Goal: Task Accomplishment & Management: Manage account settings

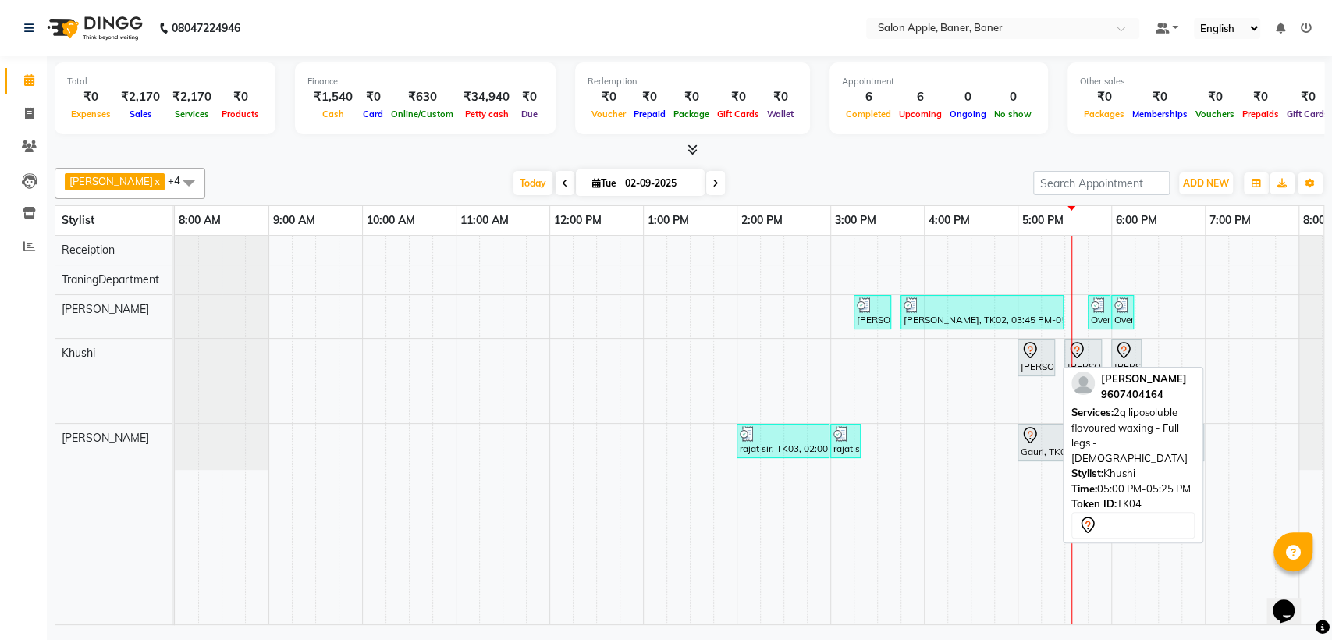
click at [1036, 369] on div "[PERSON_NAME], TK04, 05:00 PM-05:25 PM, 2g liposoluble flavoured waxing - Full …" at bounding box center [1036, 357] width 34 height 33
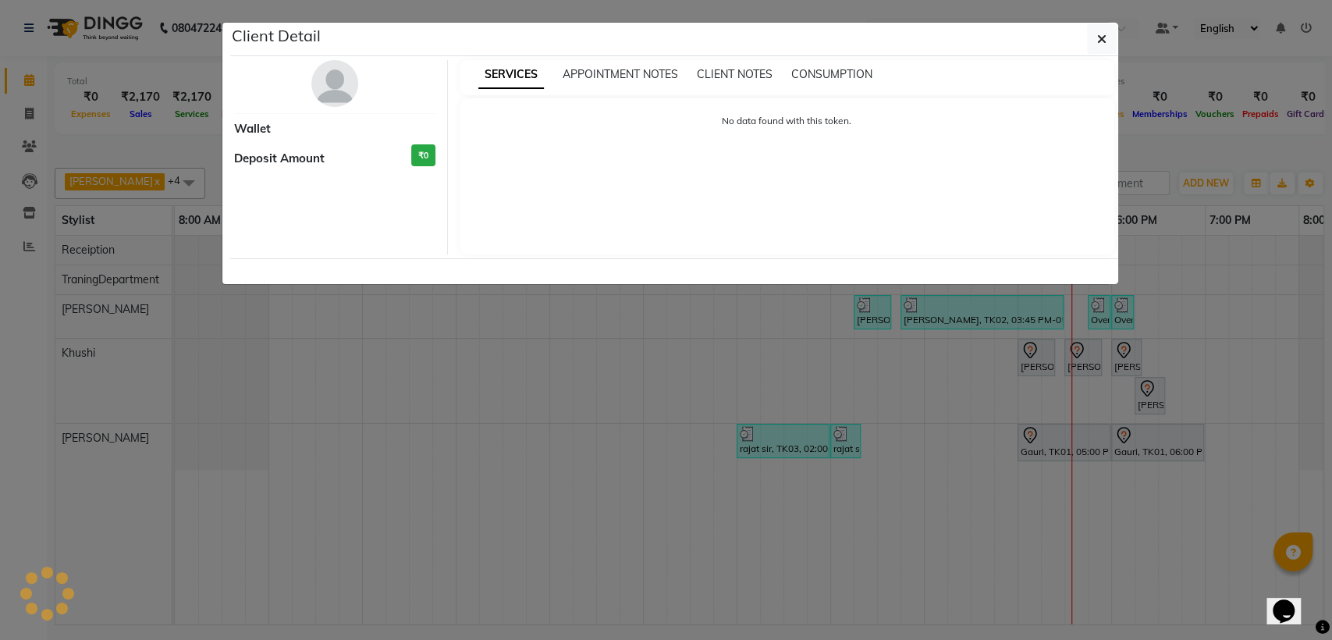
select select "7"
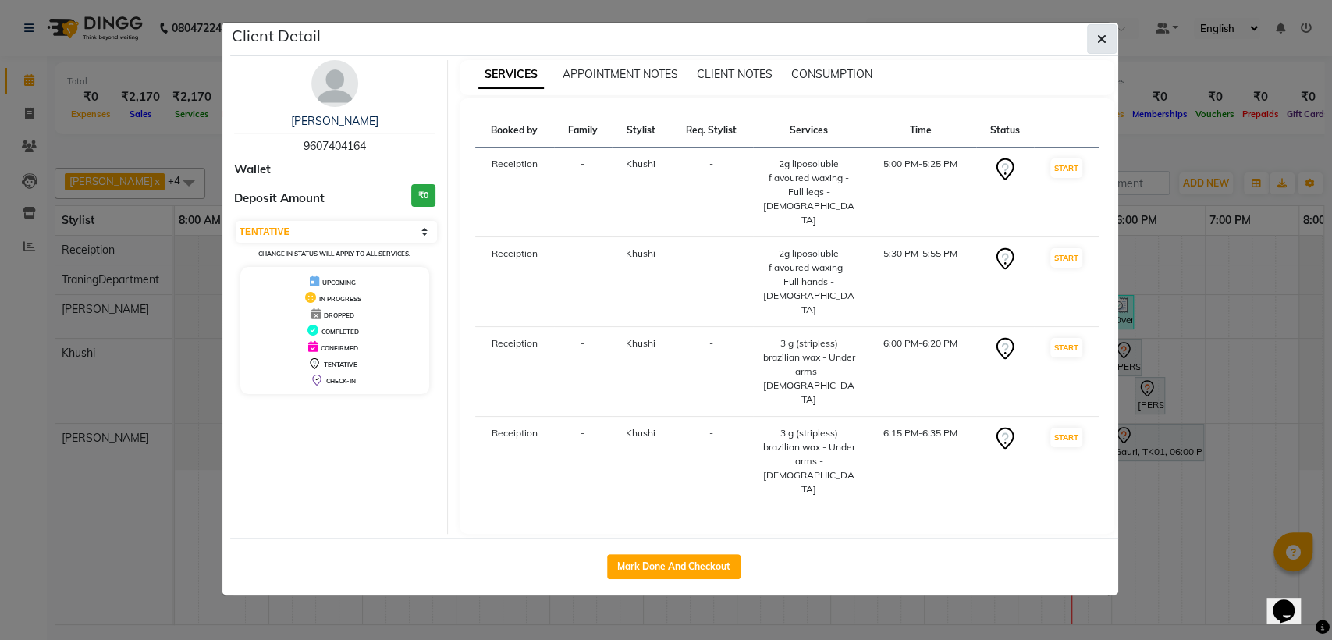
click at [1099, 37] on icon "button" at bounding box center [1101, 39] width 9 height 12
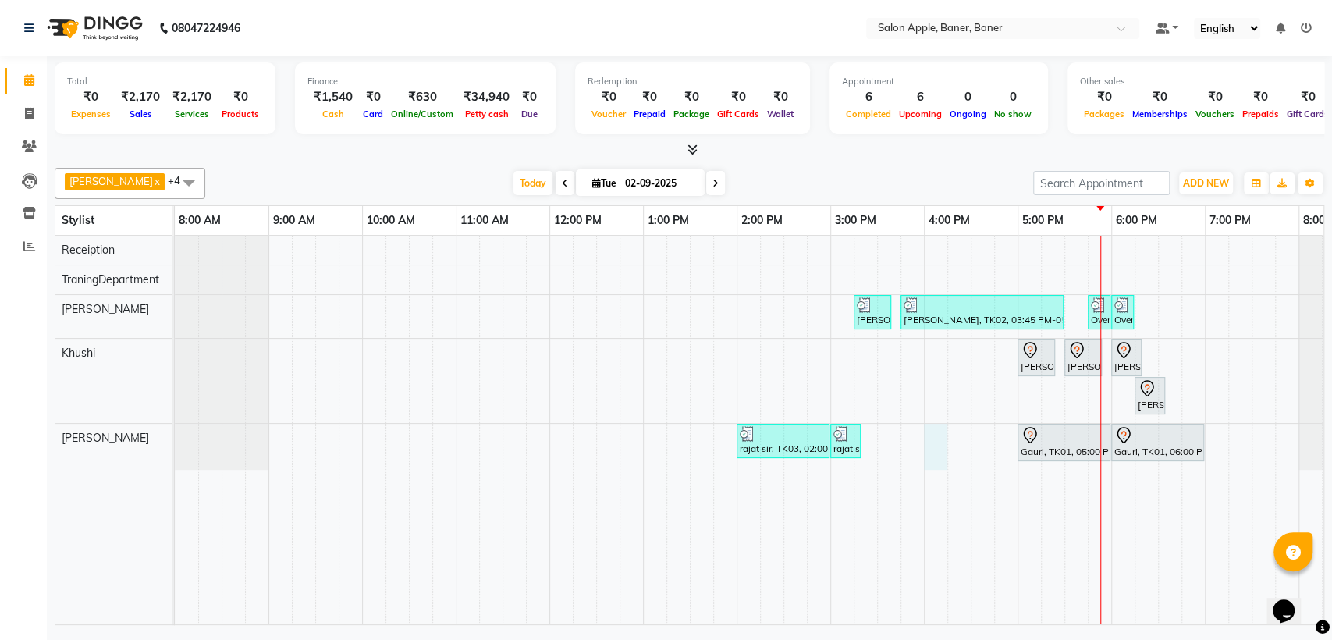
click at [937, 435] on div "[PERSON_NAME], TK02, 03:15 PM-03:40 PM, 2g liposoluble flavoured waxing - Full …" at bounding box center [784, 430] width 1218 height 389
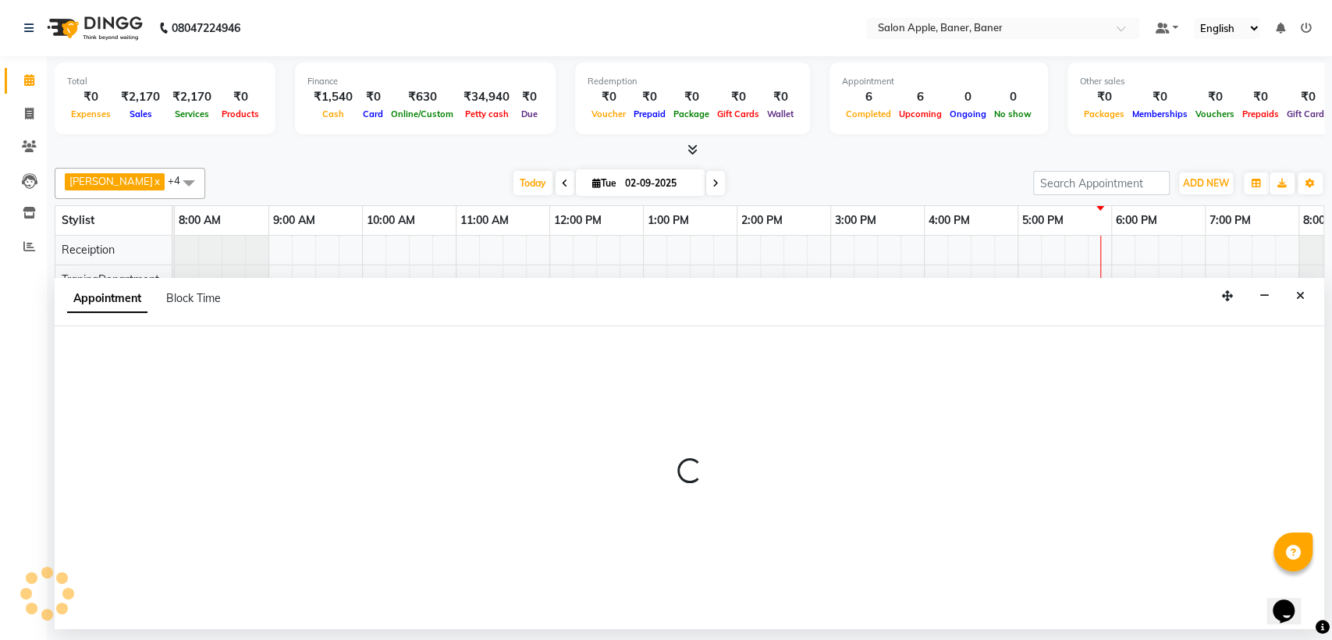
select select "51177"
select select "960"
select select "tentative"
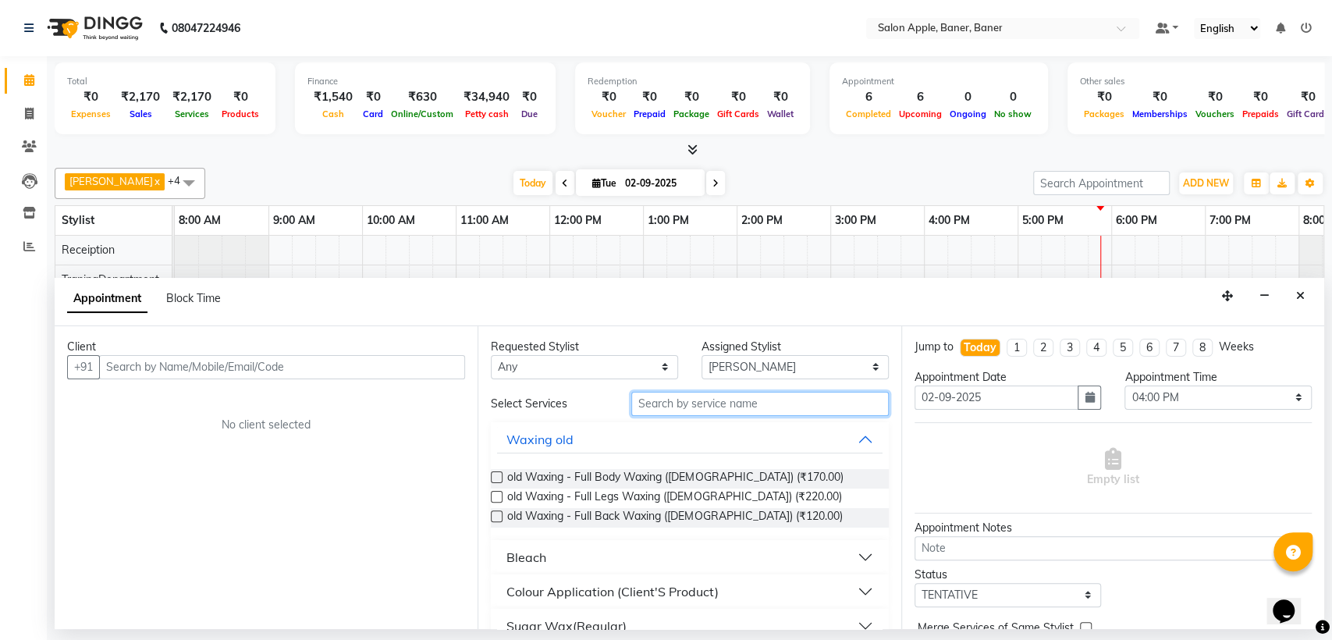
click at [711, 408] on input "text" at bounding box center [760, 404] width 258 height 24
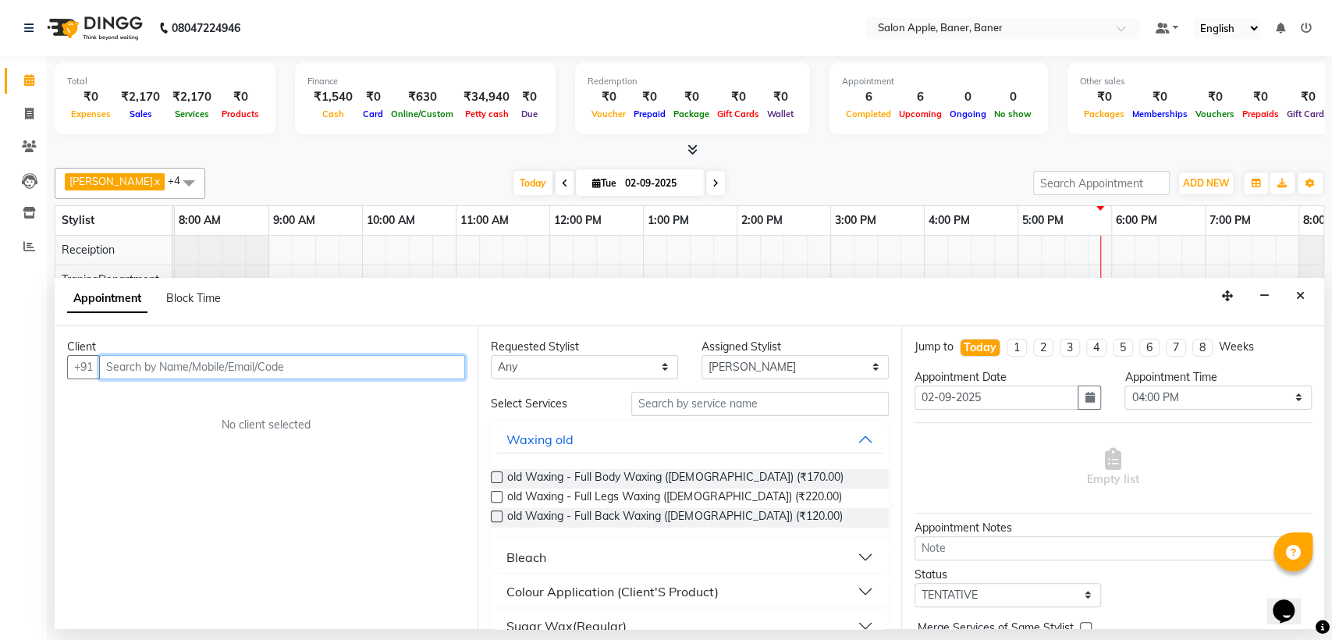
click at [245, 359] on input "text" at bounding box center [282, 367] width 366 height 24
type input "6268739620"
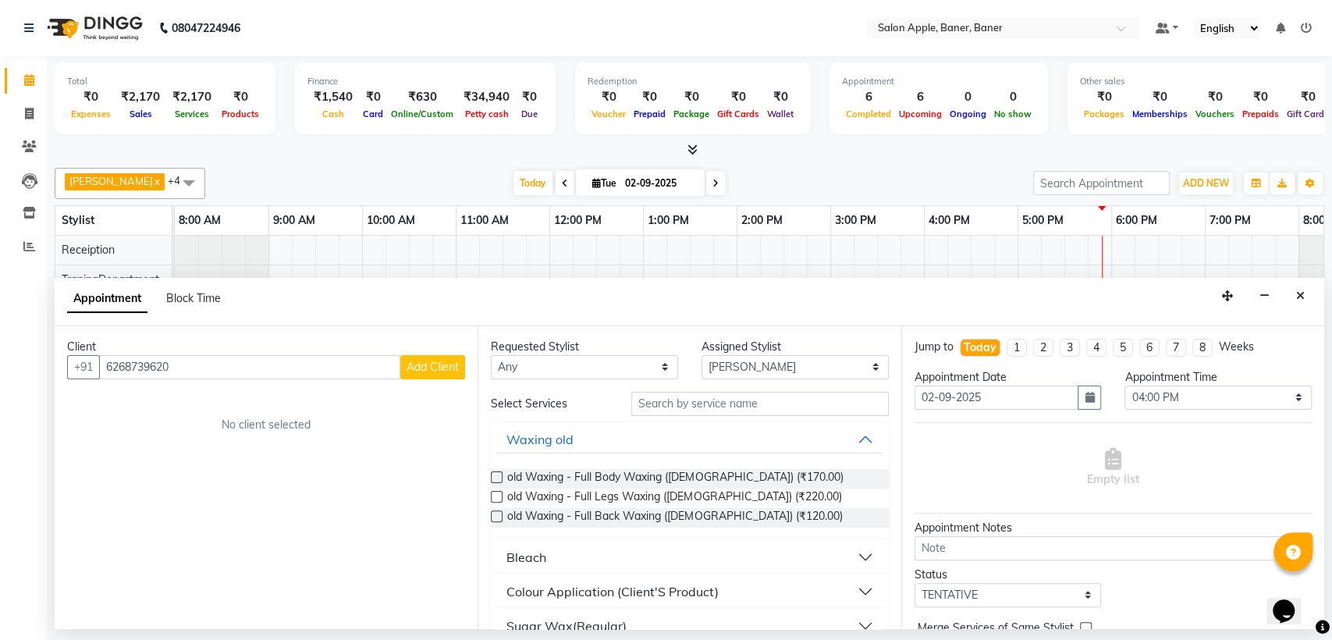
click at [445, 370] on span "Add Client" at bounding box center [433, 367] width 52 height 14
select select "22"
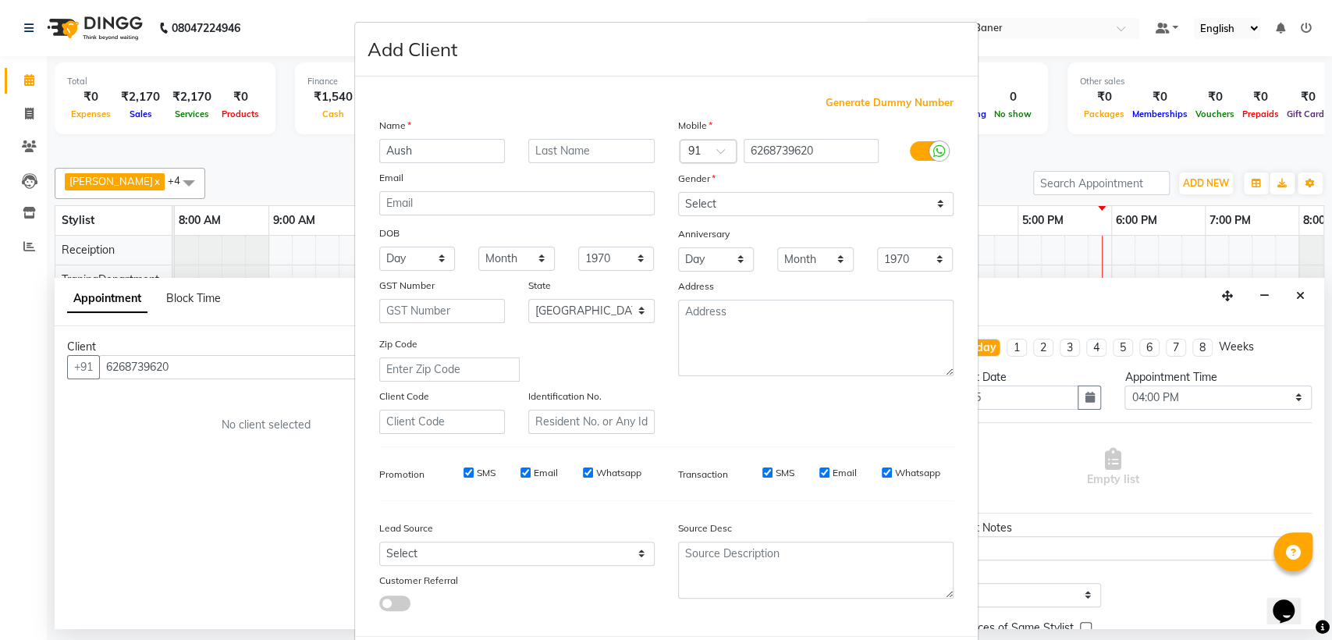
type input "Aush"
click at [704, 194] on select "Select [DEMOGRAPHIC_DATA] [DEMOGRAPHIC_DATA] Other Prefer Not To Say" at bounding box center [816, 204] width 276 height 24
select select "[DEMOGRAPHIC_DATA]"
click at [678, 192] on select "Select [DEMOGRAPHIC_DATA] [DEMOGRAPHIC_DATA] Other Prefer Not To Say" at bounding box center [816, 204] width 276 height 24
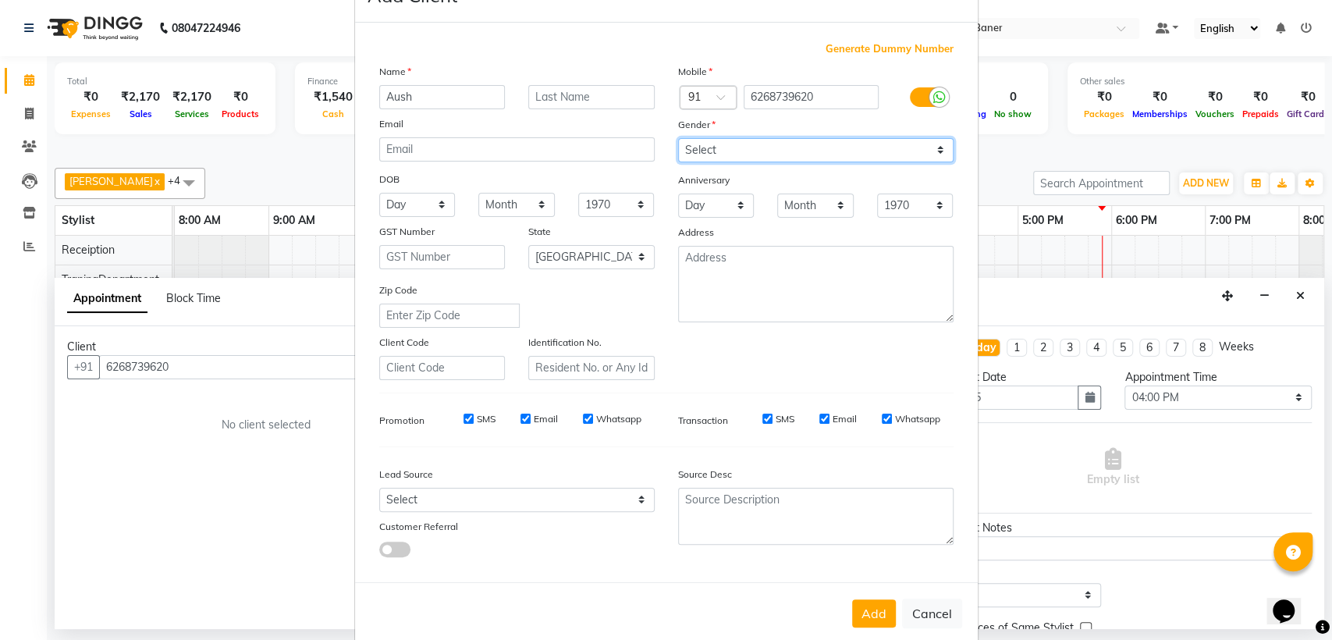
scroll to position [77, 0]
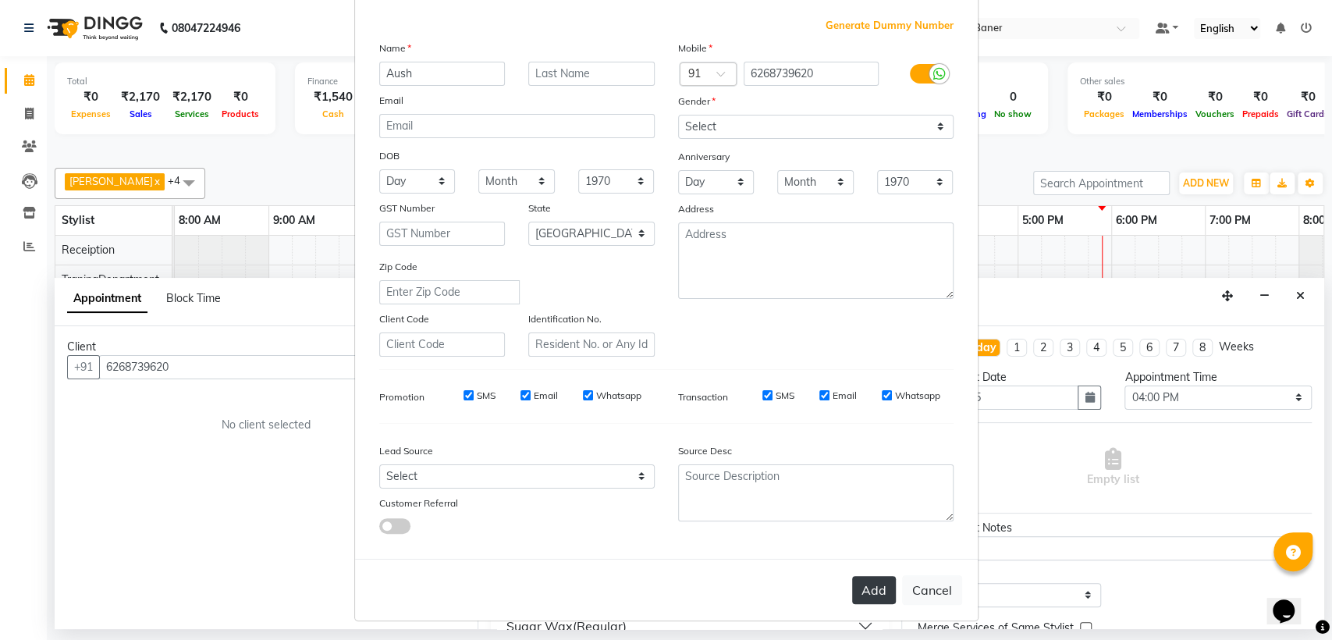
click at [859, 589] on button "Add" at bounding box center [874, 590] width 44 height 28
select select
select select "null"
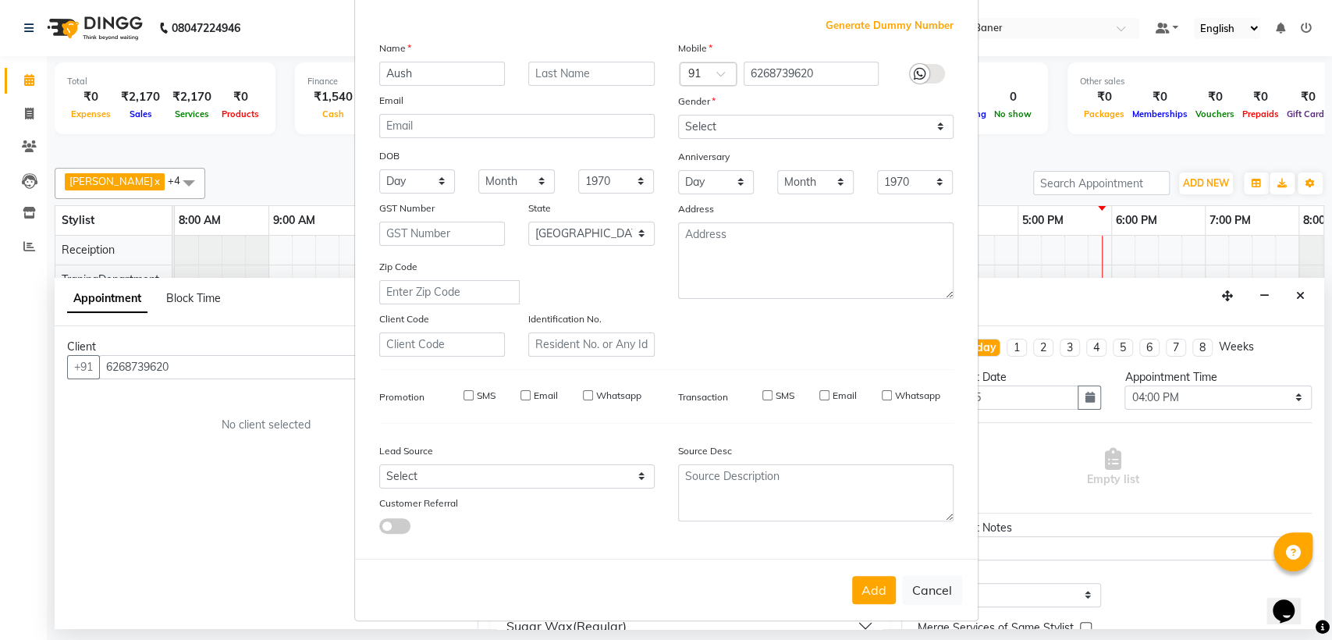
select select
checkbox input "false"
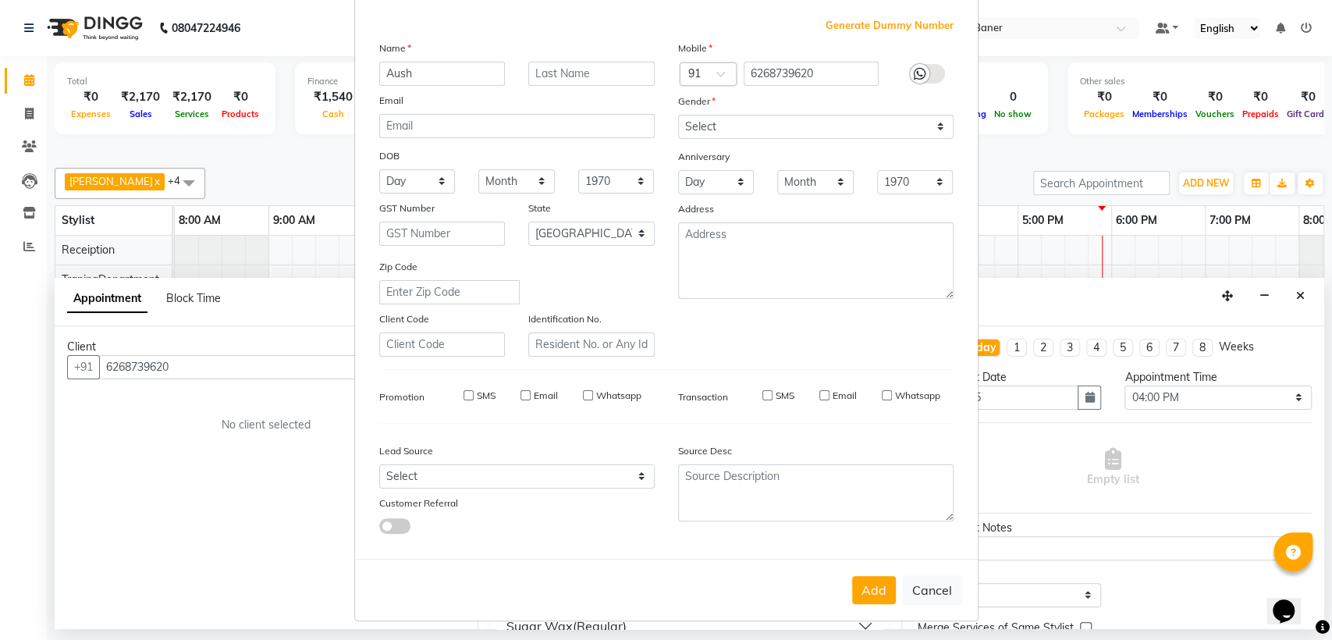
checkbox input "false"
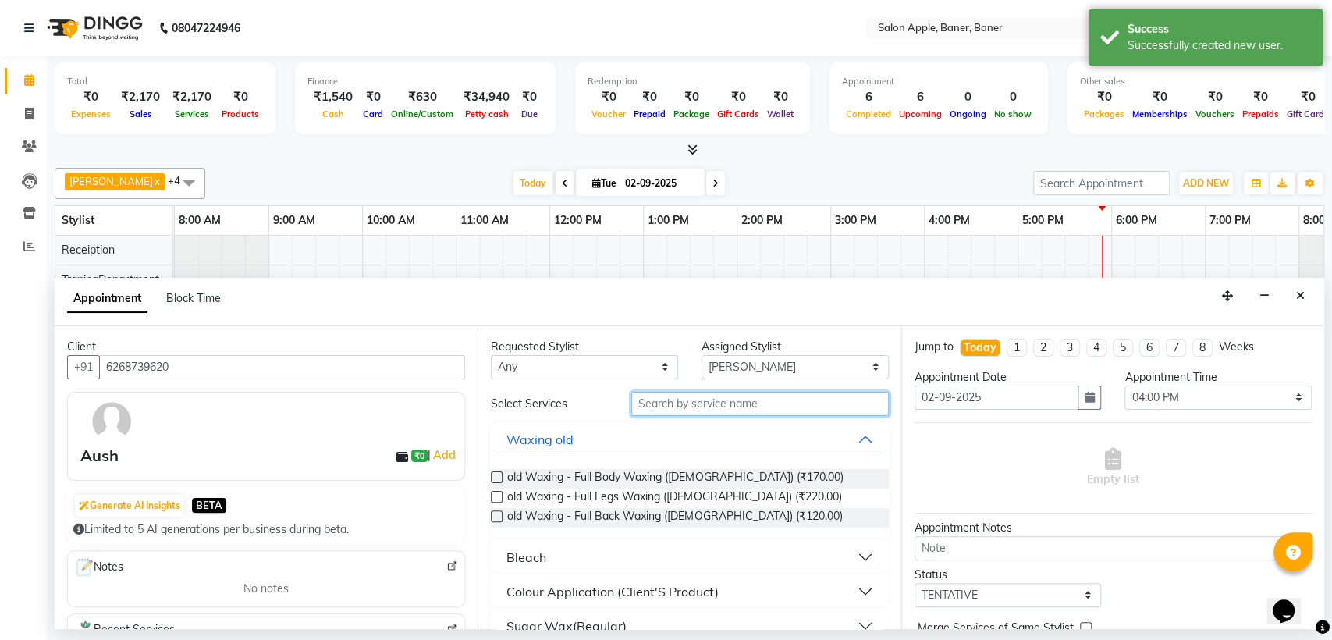
click at [814, 407] on input "text" at bounding box center [760, 404] width 258 height 24
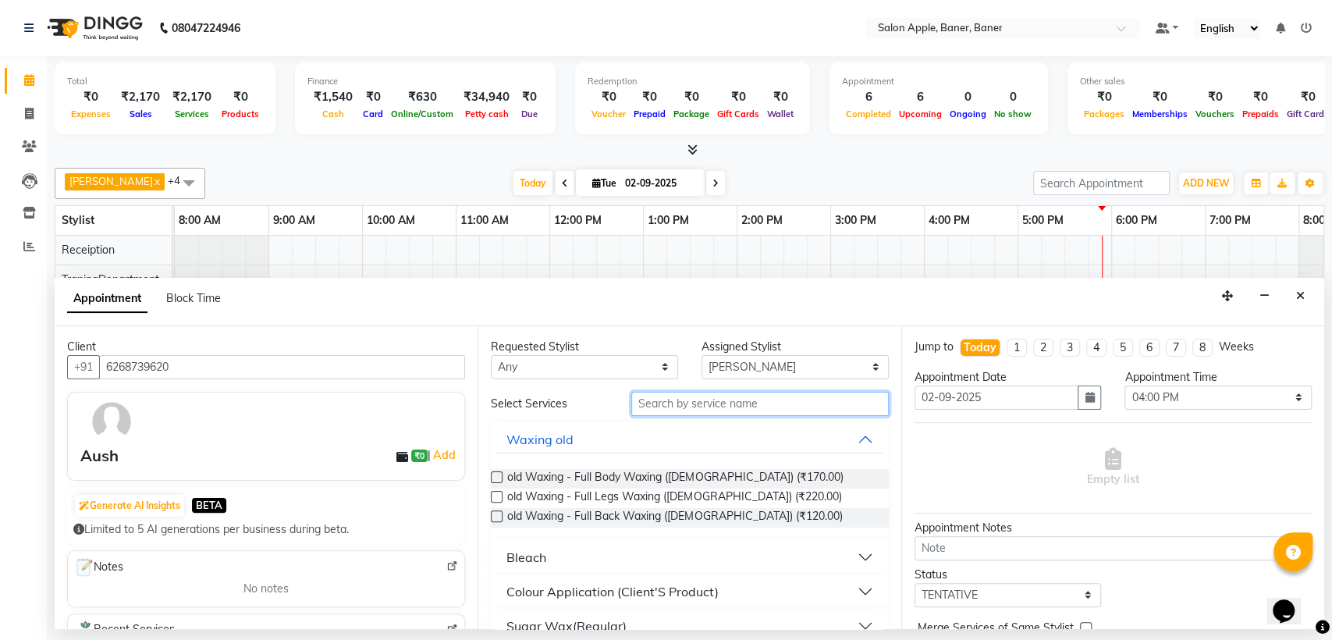
click at [787, 400] on input "text" at bounding box center [760, 404] width 258 height 24
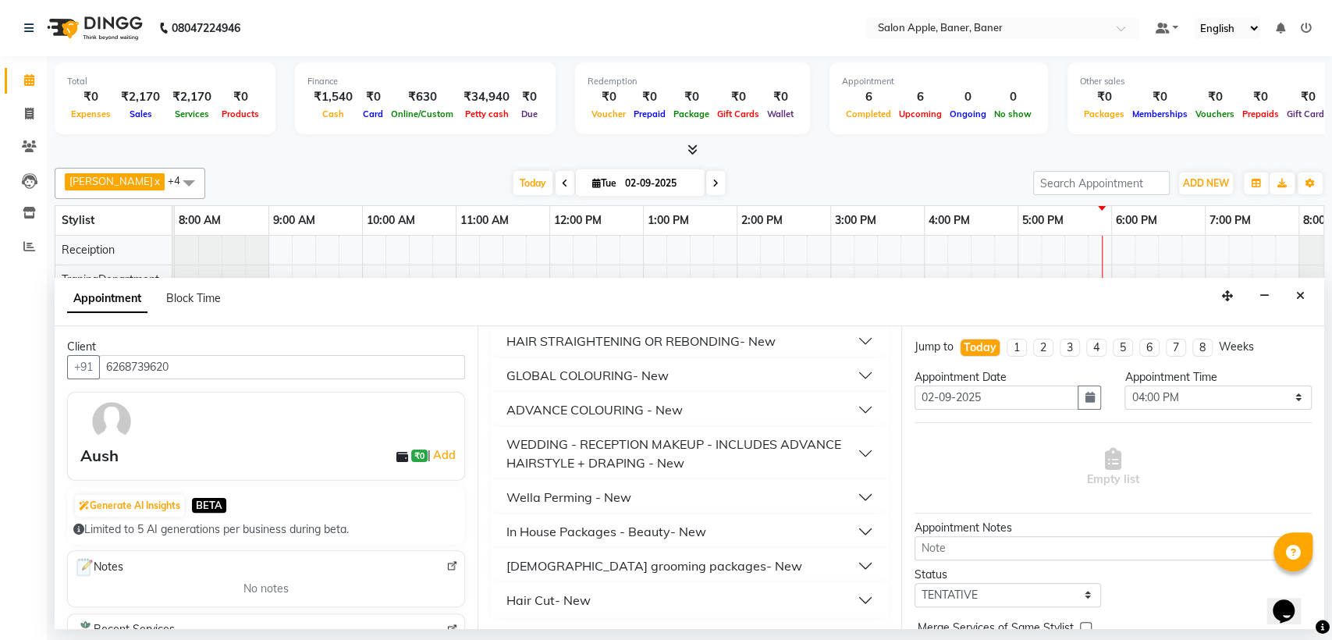
type input "350"
click at [639, 607] on button "Hair Cut- New" at bounding box center [689, 600] width 385 height 28
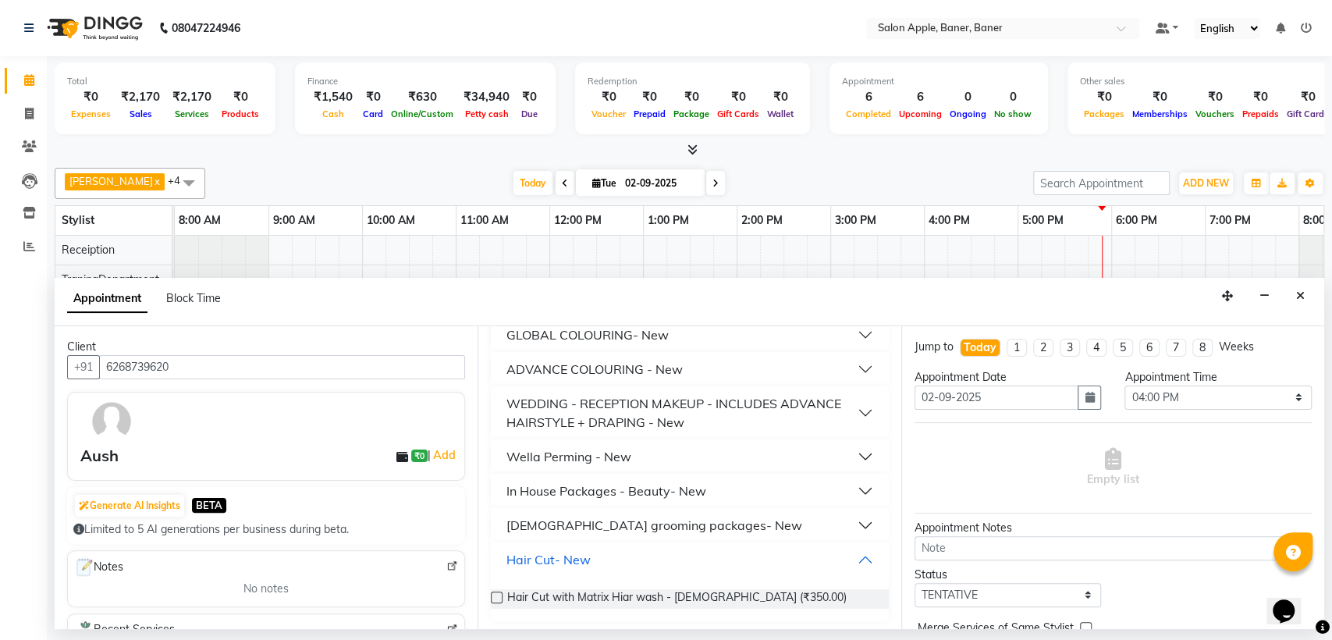
scroll to position [617, 0]
click at [635, 596] on span "Hair Cut with Matrix Hiar wash - [DEMOGRAPHIC_DATA] (₹350.00)" at bounding box center [676, 598] width 339 height 20
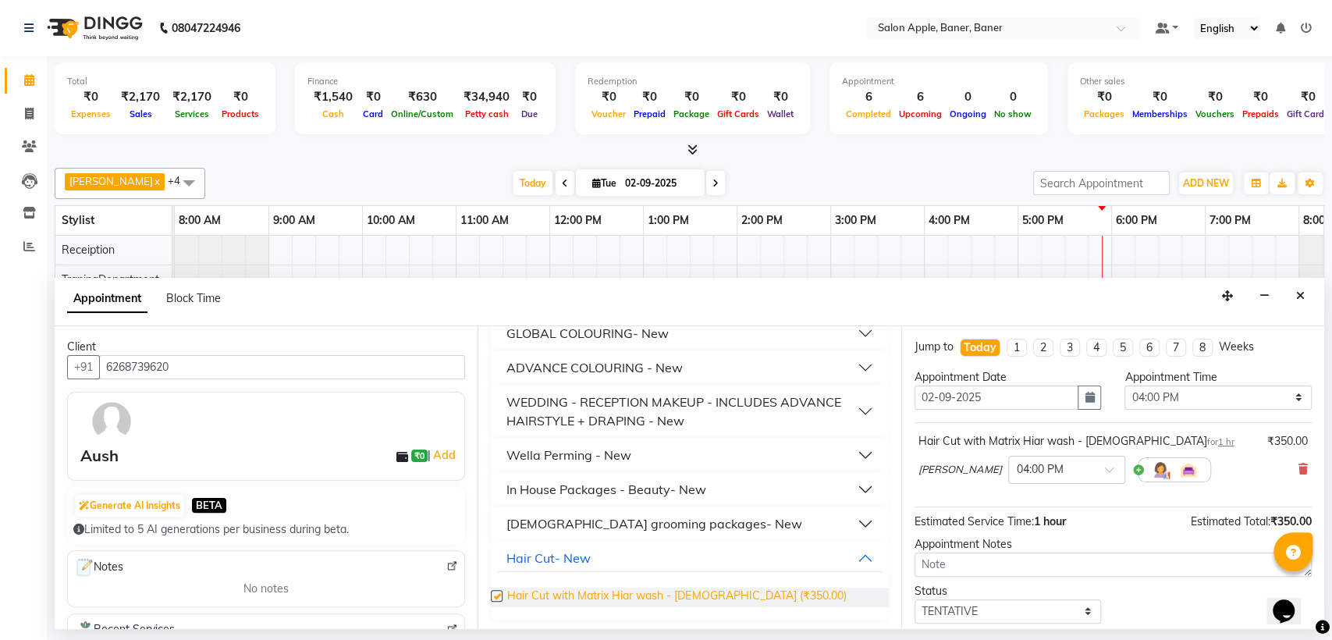
checkbox input "false"
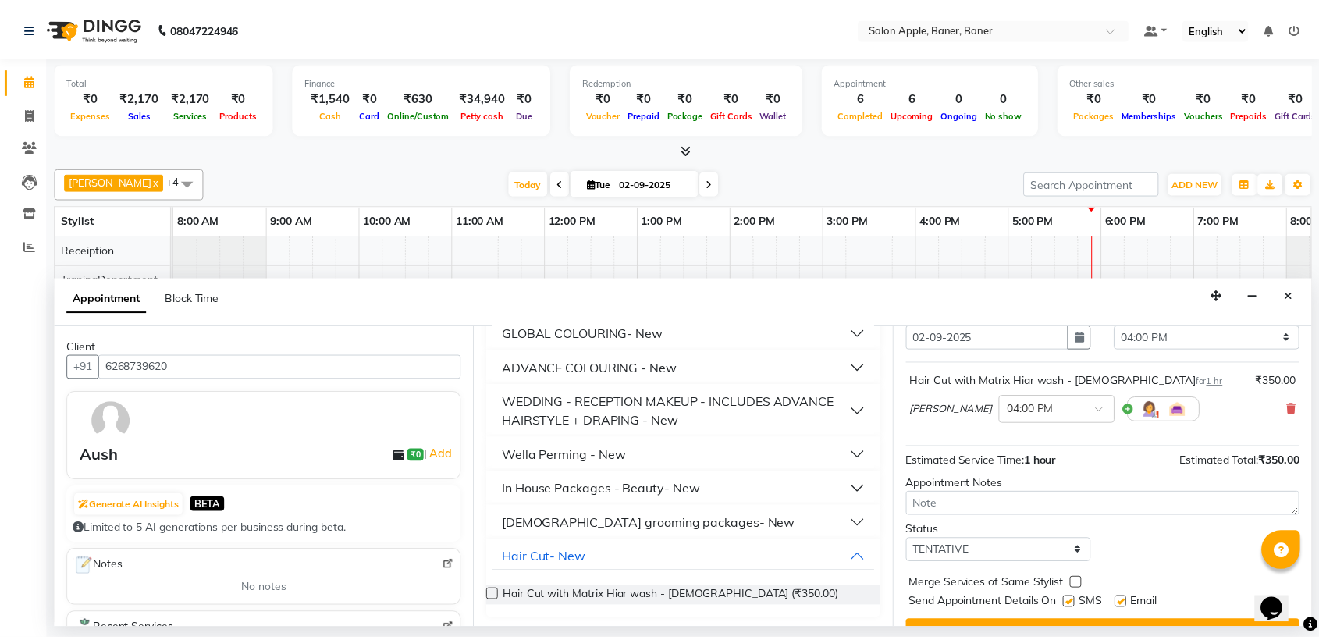
scroll to position [92, 0]
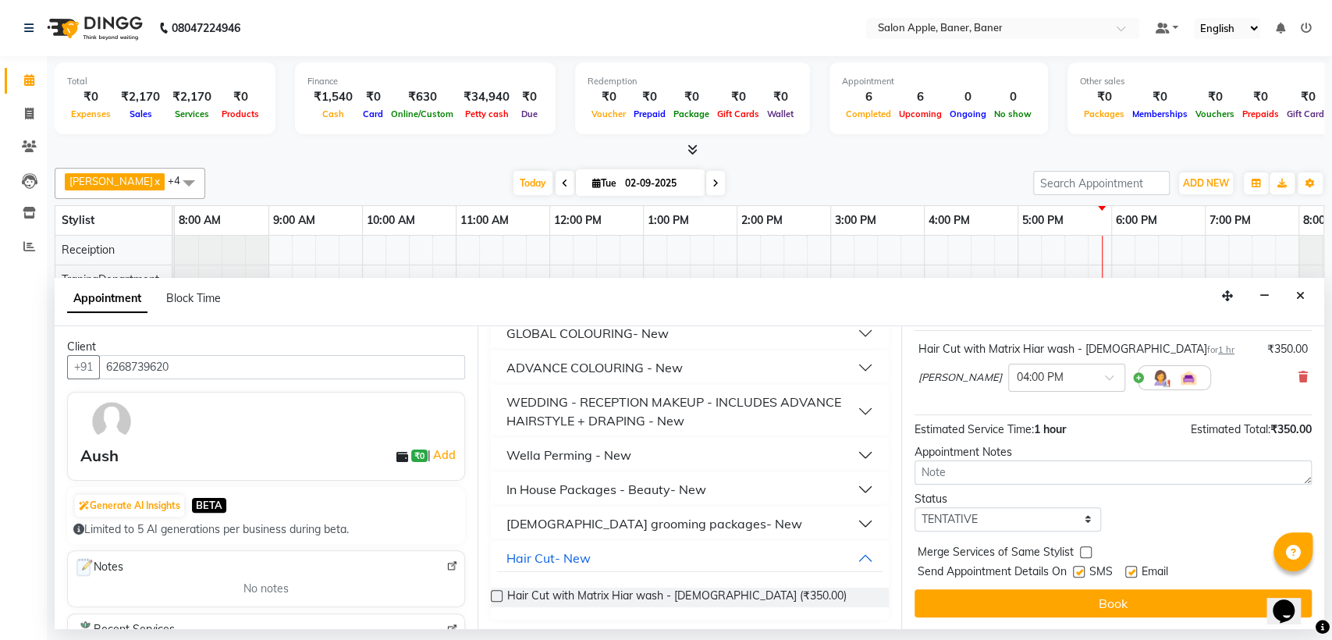
click at [1124, 573] on div "SMS" at bounding box center [1099, 574] width 52 height 20
click at [1132, 568] on label at bounding box center [1132, 572] width 12 height 12
click at [1132, 568] on input "checkbox" at bounding box center [1131, 573] width 10 height 10
click at [1132, 568] on label at bounding box center [1132, 572] width 12 height 12
click at [1132, 568] on input "checkbox" at bounding box center [1131, 573] width 10 height 10
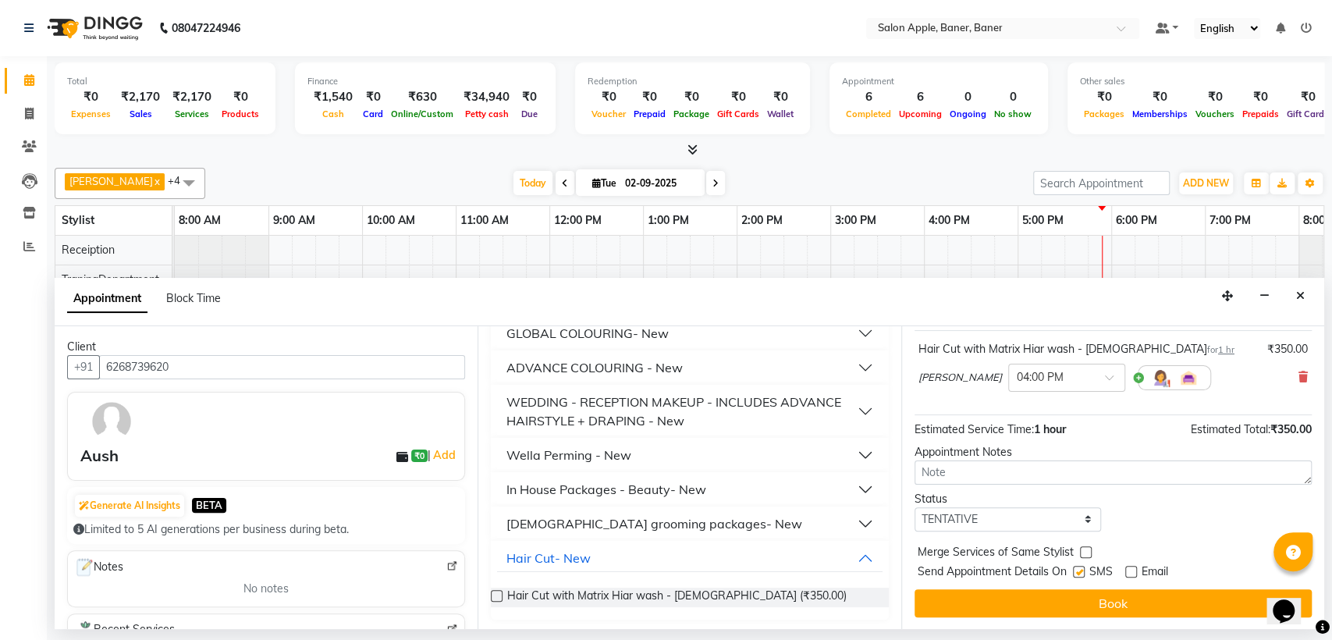
checkbox input "true"
click at [1072, 567] on div "Send Appointment Details On SMS Email" at bounding box center [1115, 574] width 394 height 20
click at [1077, 567] on label at bounding box center [1079, 572] width 12 height 12
click at [1077, 568] on input "checkbox" at bounding box center [1078, 573] width 10 height 10
click at [1077, 567] on label at bounding box center [1079, 572] width 12 height 12
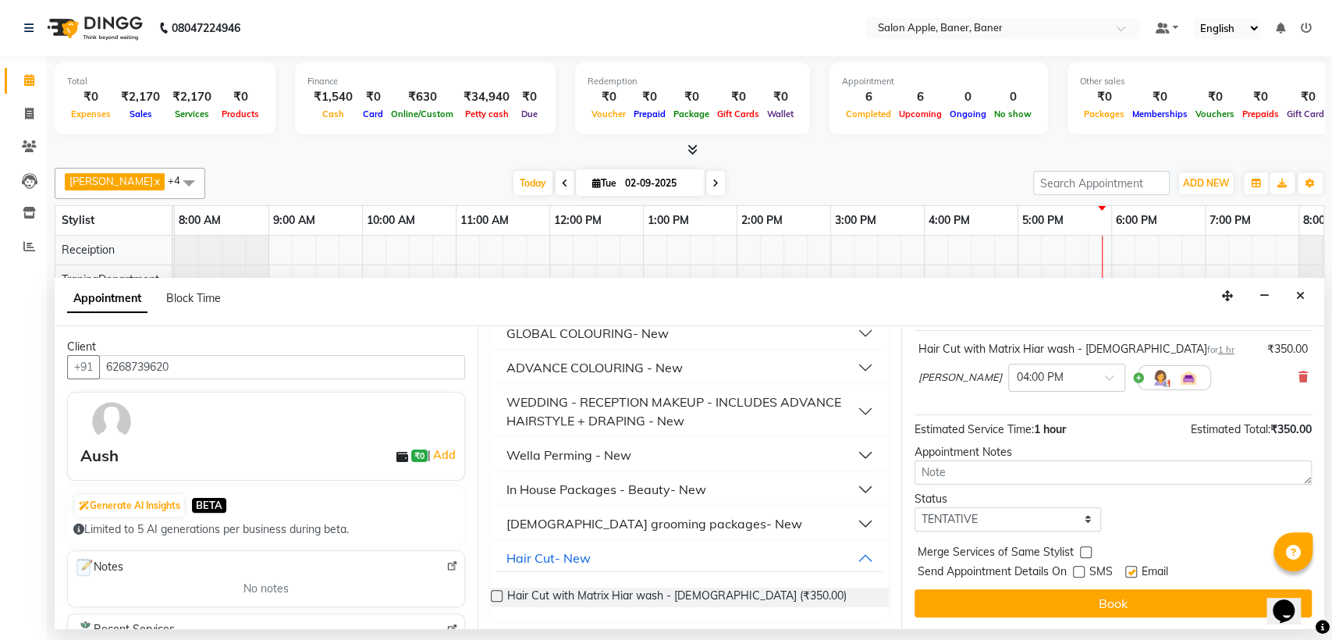
click at [1077, 568] on input "checkbox" at bounding box center [1078, 573] width 10 height 10
checkbox input "true"
click at [1136, 570] on label at bounding box center [1132, 572] width 12 height 12
click at [1136, 570] on input "checkbox" at bounding box center [1131, 573] width 10 height 10
checkbox input "false"
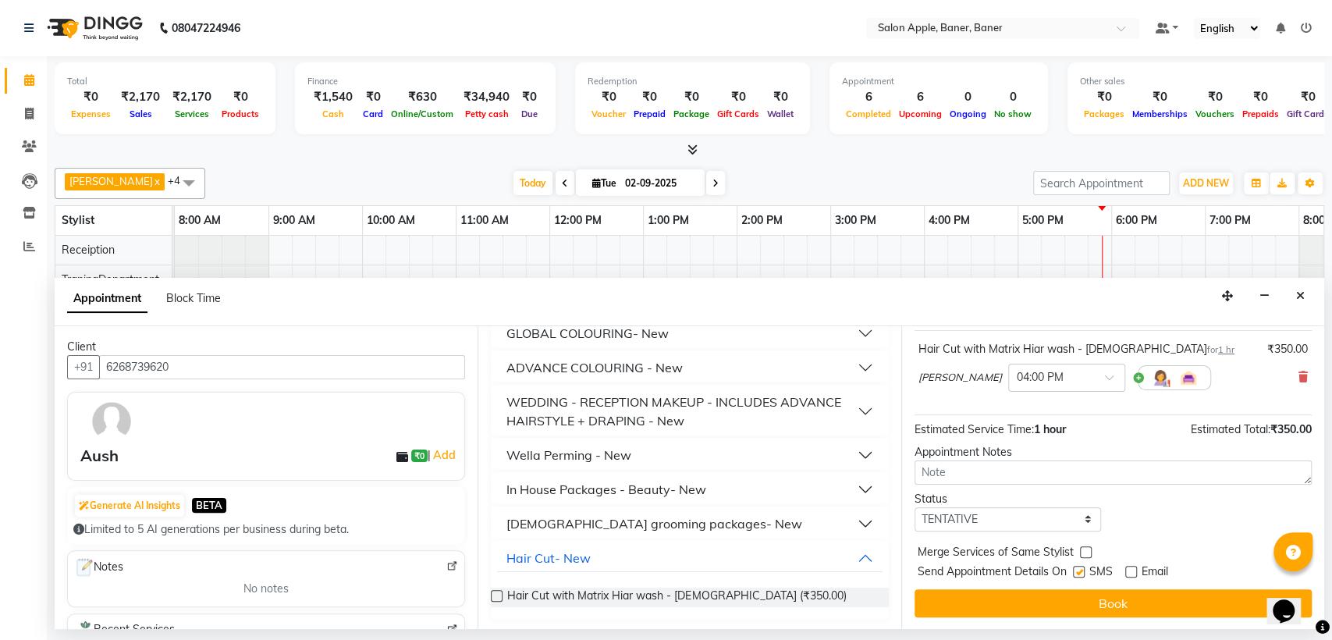
click at [1080, 571] on label at bounding box center [1079, 572] width 12 height 12
click at [1080, 571] on input "checkbox" at bounding box center [1078, 573] width 10 height 10
checkbox input "false"
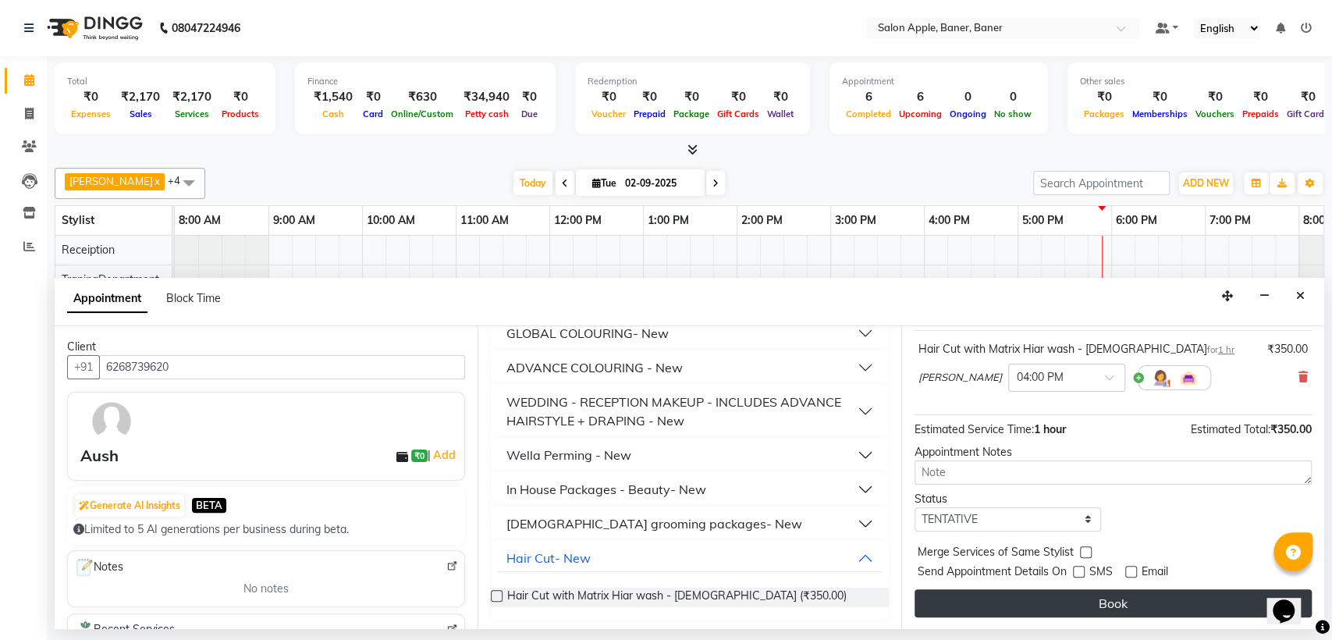
click at [1111, 612] on button "Book" at bounding box center [1113, 603] width 397 height 28
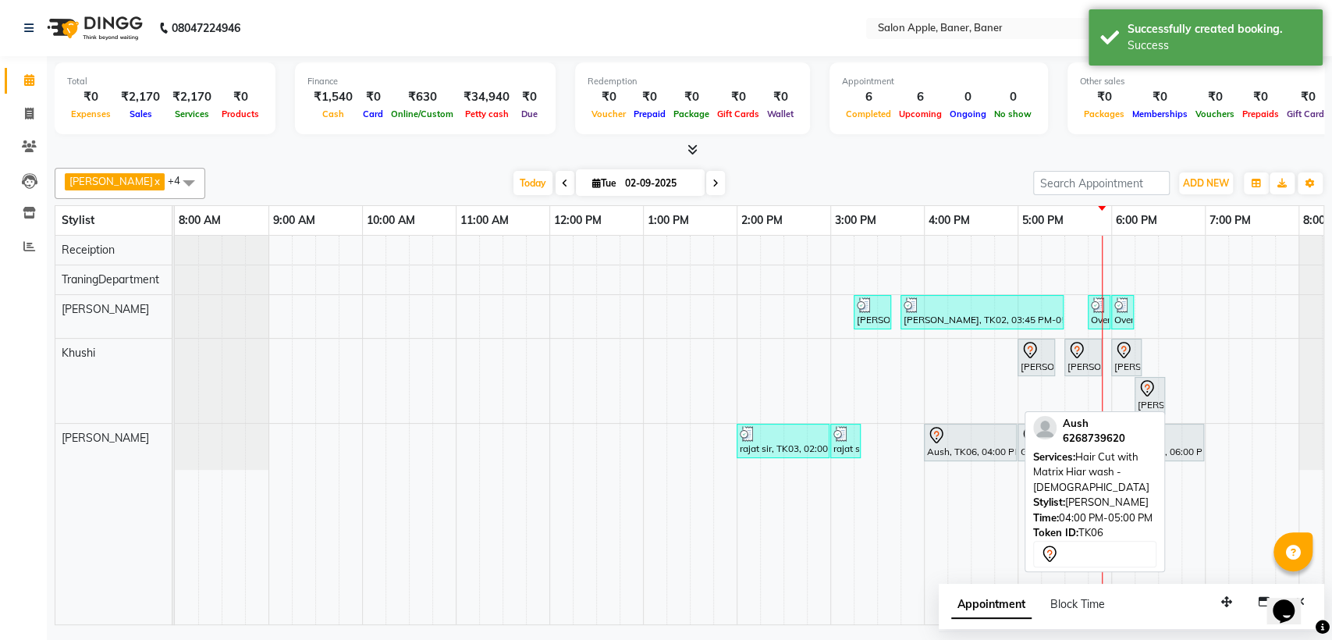
click at [960, 445] on div "Aush, TK06, 04:00 PM-05:00 PM, Hair Cut with Matrix Hiar wash - [DEMOGRAPHIC_DA…" at bounding box center [971, 442] width 90 height 33
select select "7"
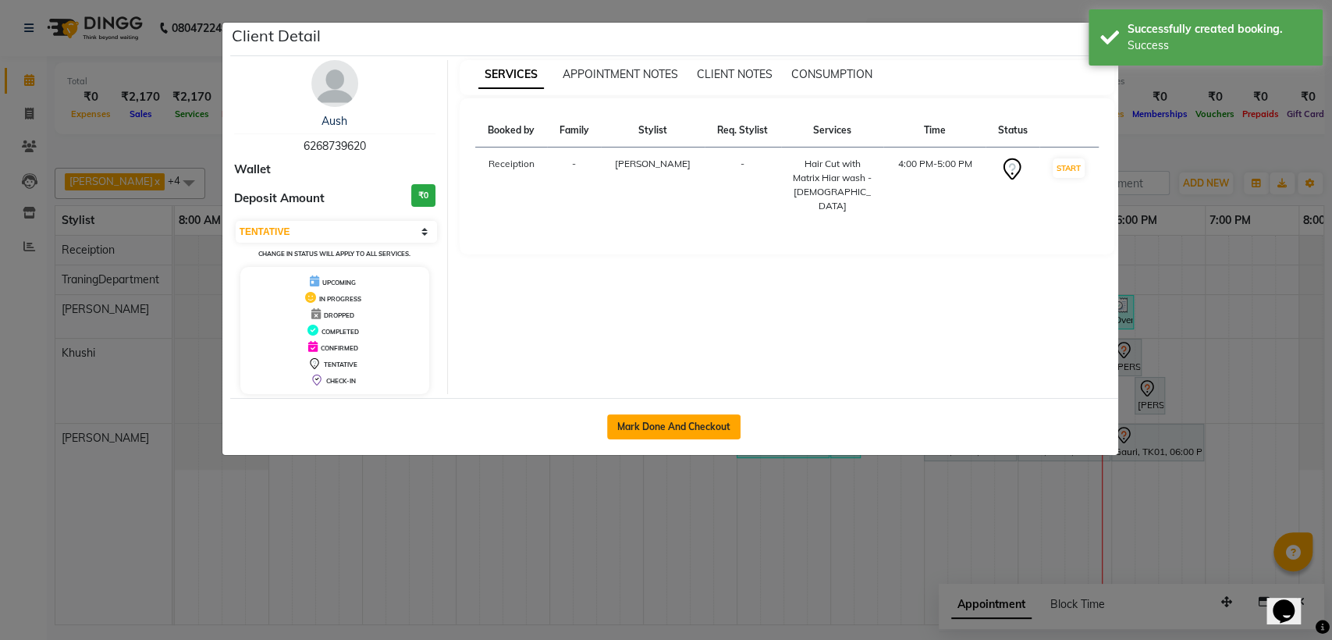
click at [735, 425] on button "Mark Done And Checkout" at bounding box center [673, 426] width 133 height 25
select select "service"
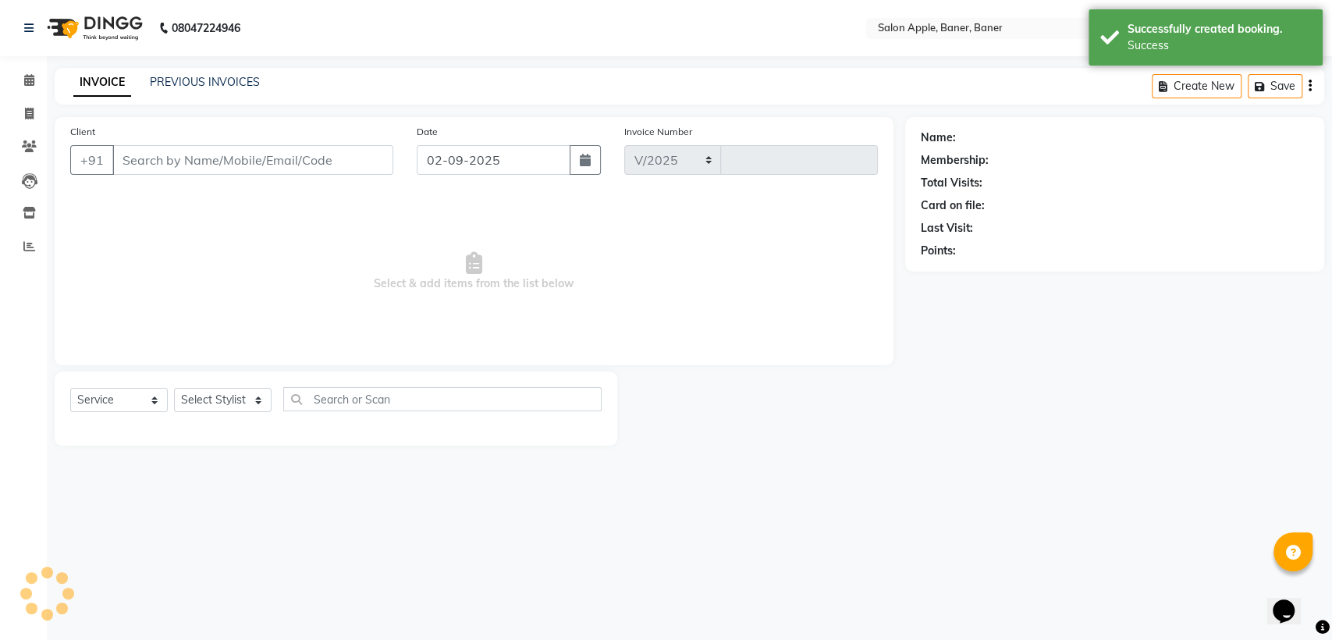
select select "771"
type input "0499"
type input "6268739620"
select select "51177"
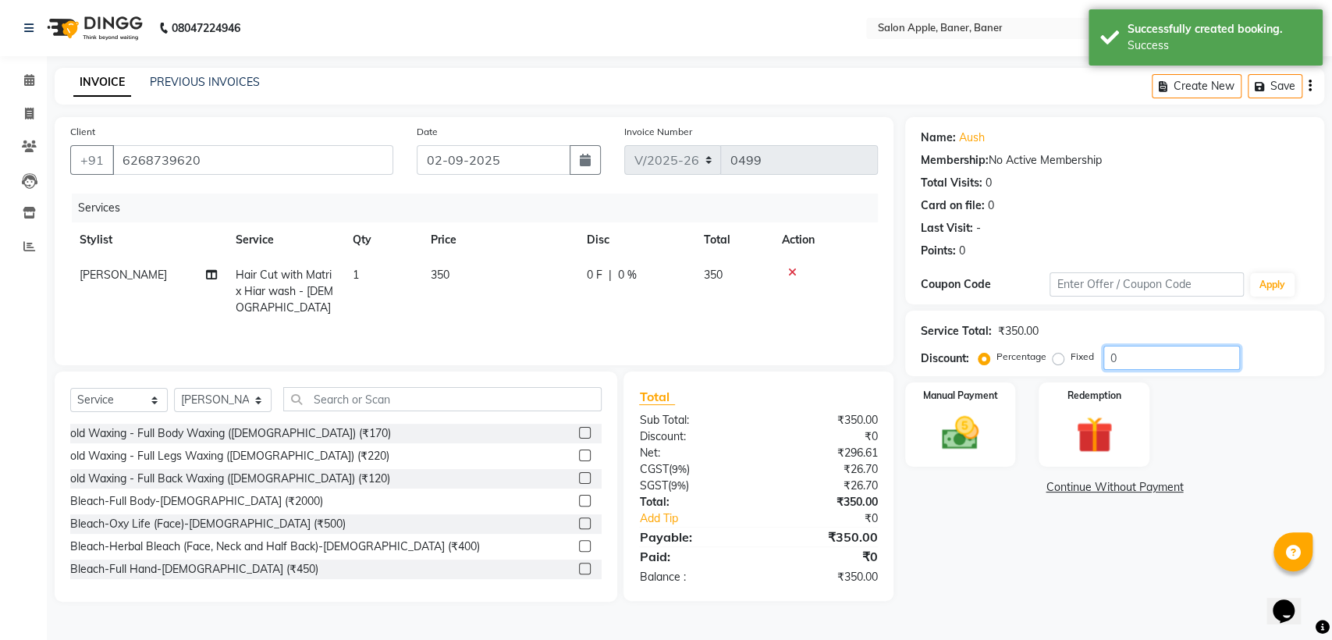
click at [1163, 363] on input "0" at bounding box center [1172, 358] width 137 height 24
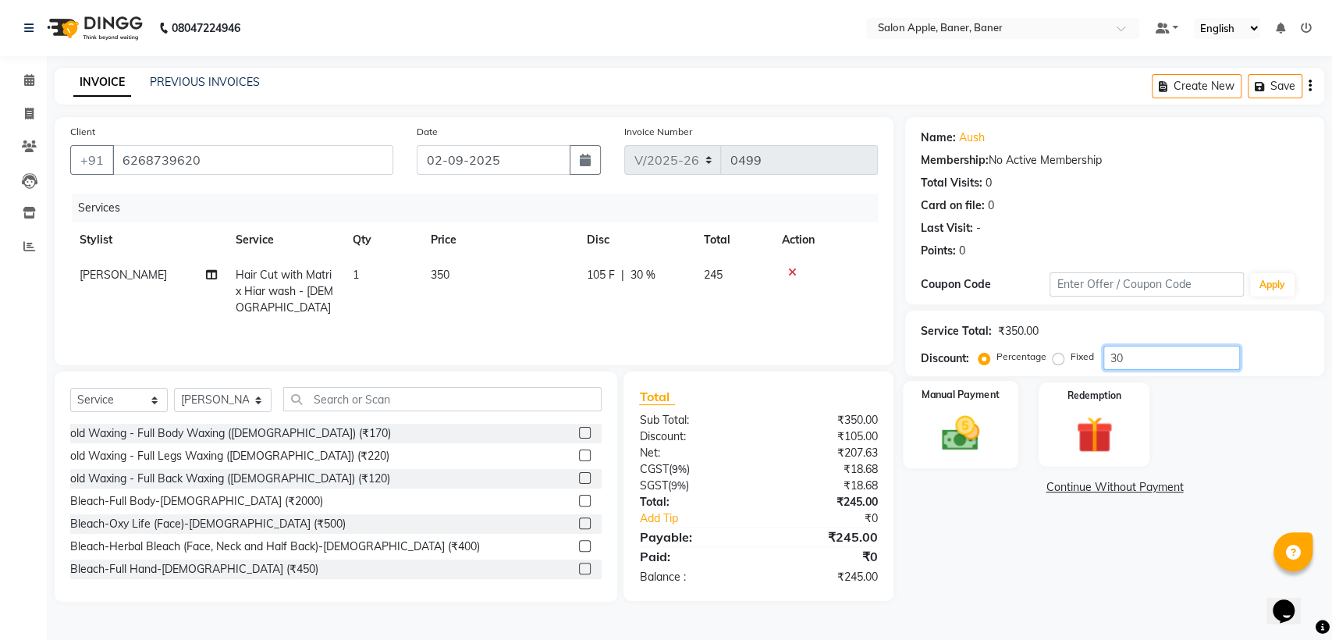
type input "30"
click at [943, 408] on div "Manual Payment" at bounding box center [961, 425] width 116 height 88
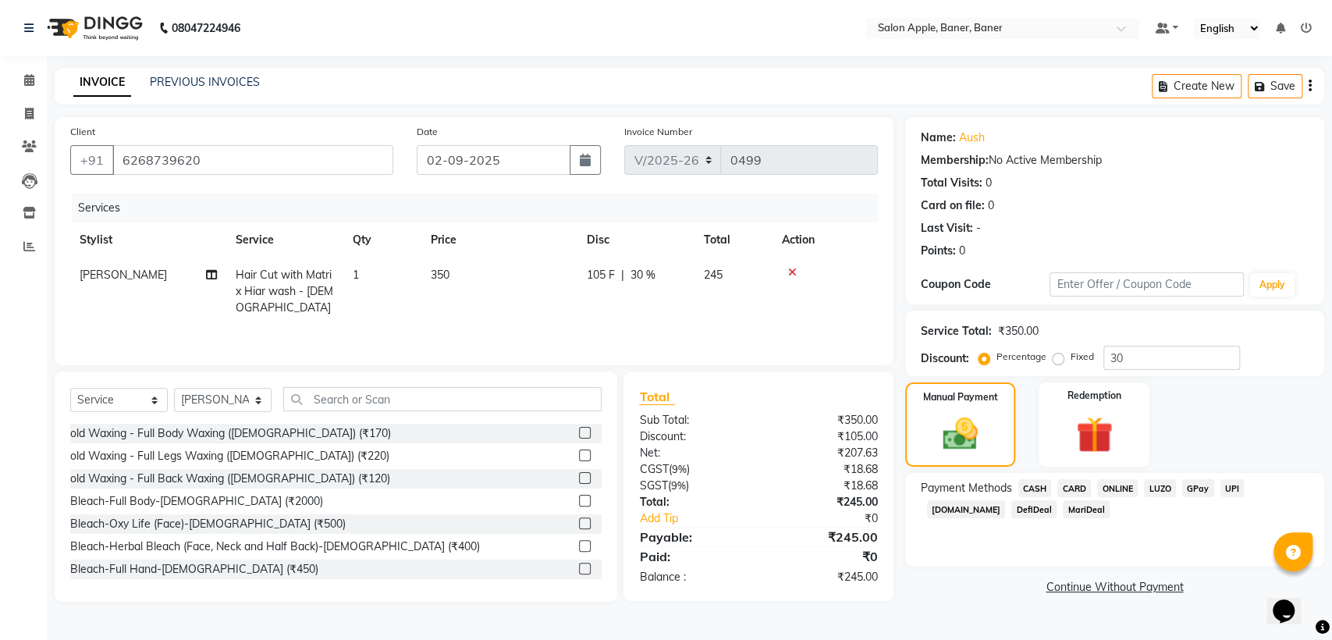
click at [1118, 482] on span "ONLINE" at bounding box center [1117, 488] width 41 height 18
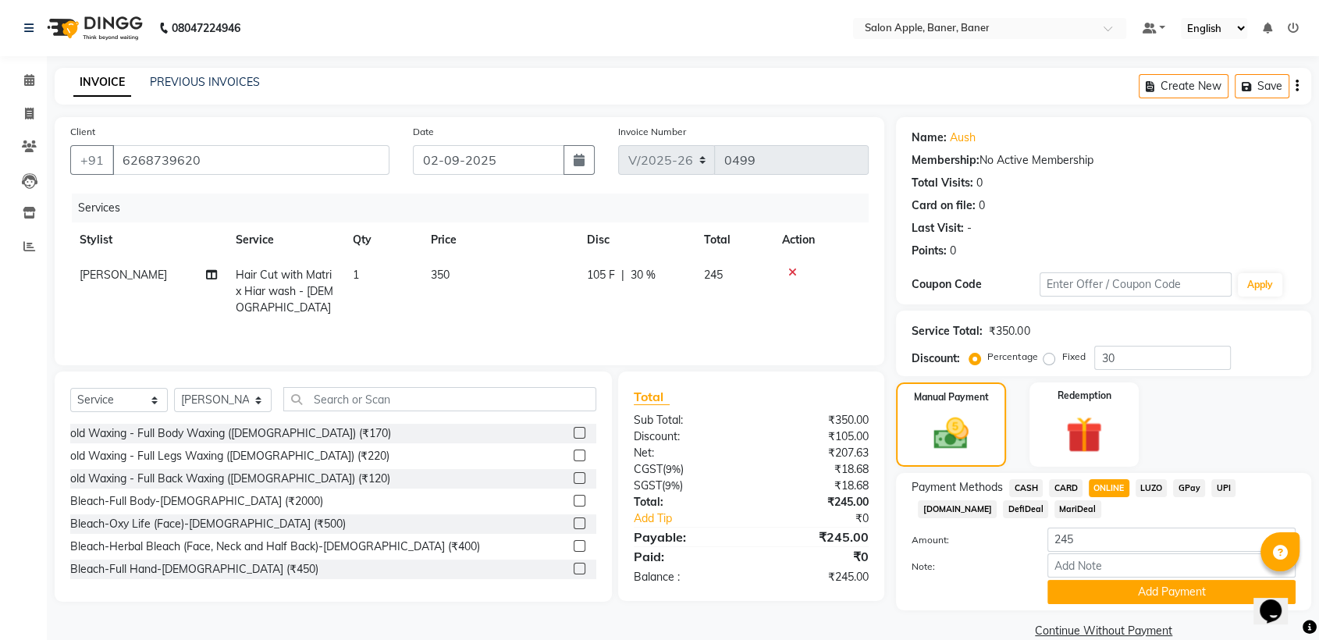
scroll to position [25, 0]
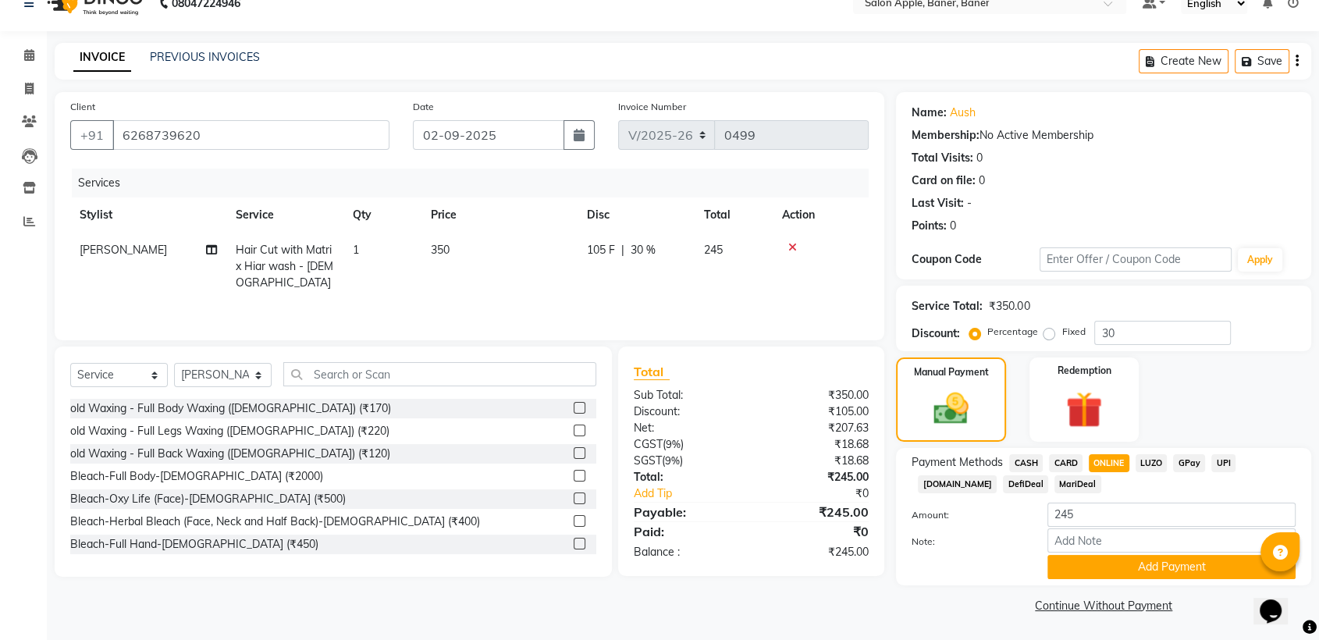
drag, startPoint x: 1118, startPoint y: 482, endPoint x: 1136, endPoint y: 670, distance: 188.2
click at [1136, 615] on html "08047224946 Select Location × Salon Apple, Baner, Baner Default Panel My Panel …" at bounding box center [659, 295] width 1319 height 640
click at [1173, 570] on button "Add Payment" at bounding box center [1172, 567] width 248 height 24
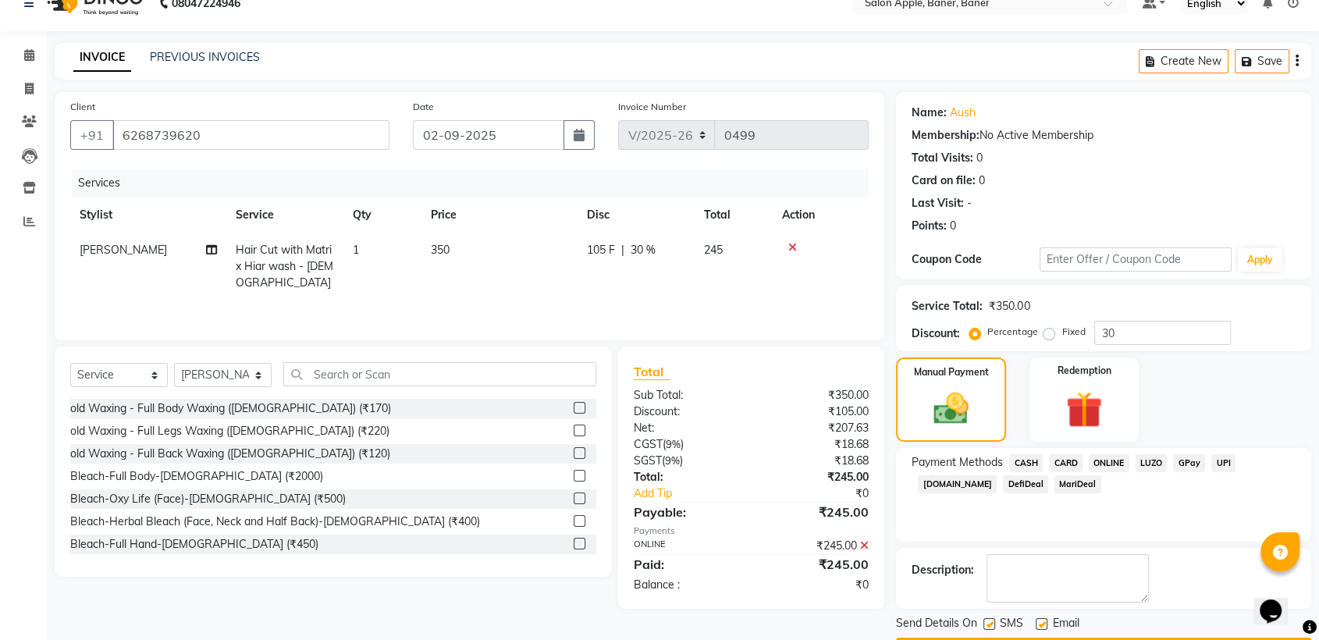
scroll to position [69, 0]
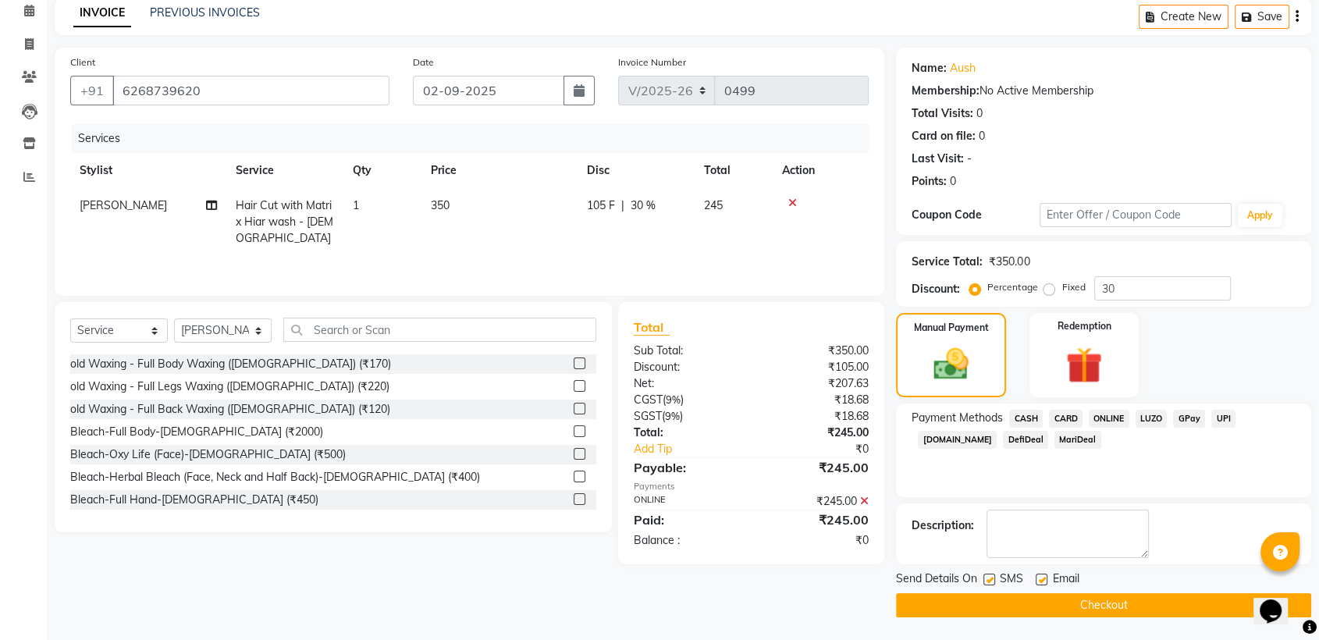
click at [1037, 582] on label at bounding box center [1042, 580] width 12 height 12
click at [1037, 582] on input "checkbox" at bounding box center [1041, 580] width 10 height 10
checkbox input "false"
click at [993, 574] on label at bounding box center [989, 580] width 12 height 12
click at [993, 575] on input "checkbox" at bounding box center [988, 580] width 10 height 10
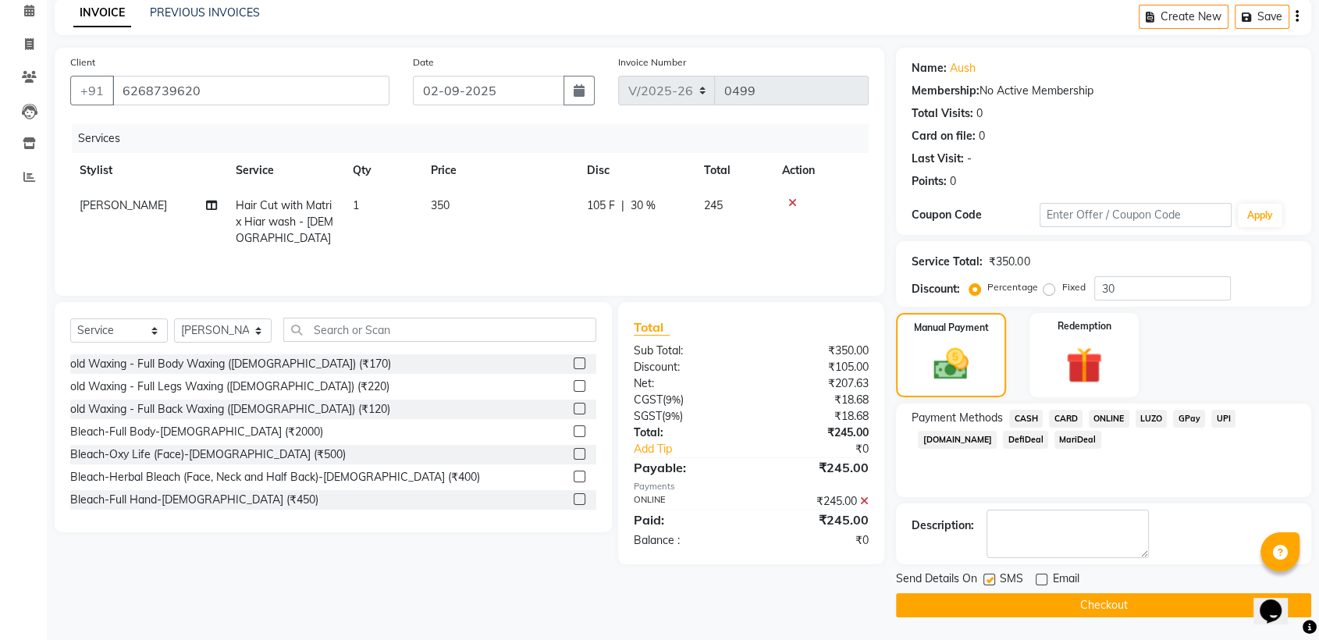
checkbox input "false"
click at [1037, 607] on button "Checkout" at bounding box center [1103, 605] width 415 height 24
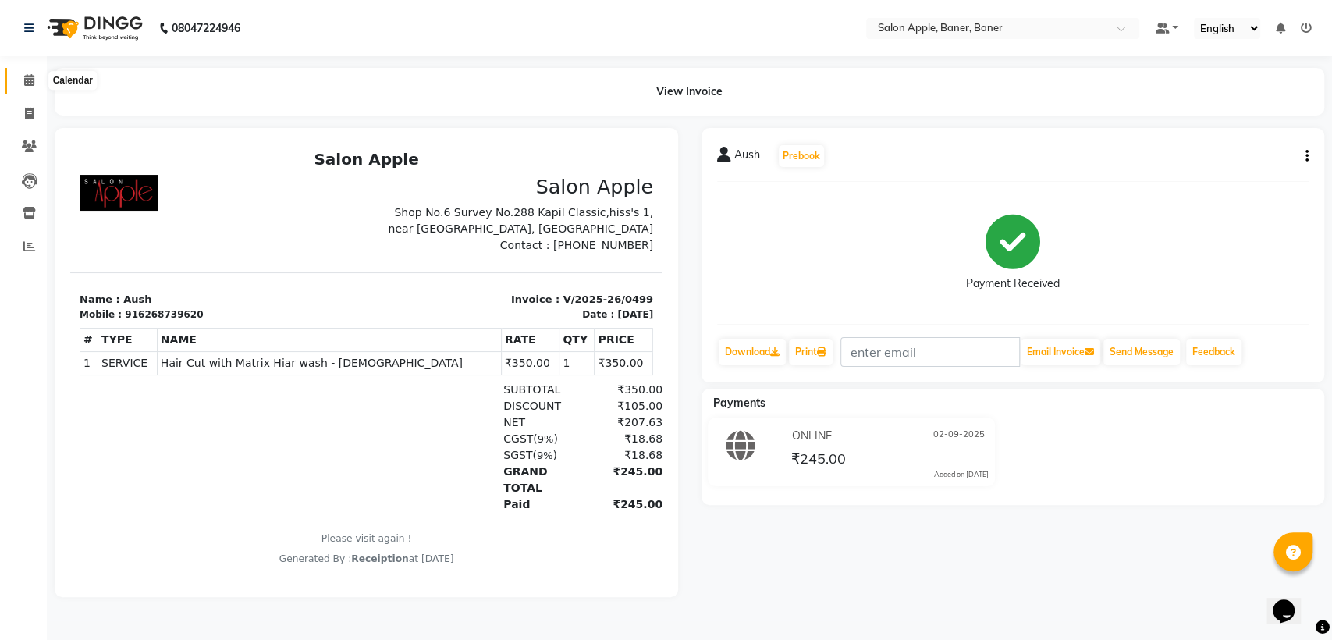
click at [37, 83] on span at bounding box center [29, 81] width 27 height 18
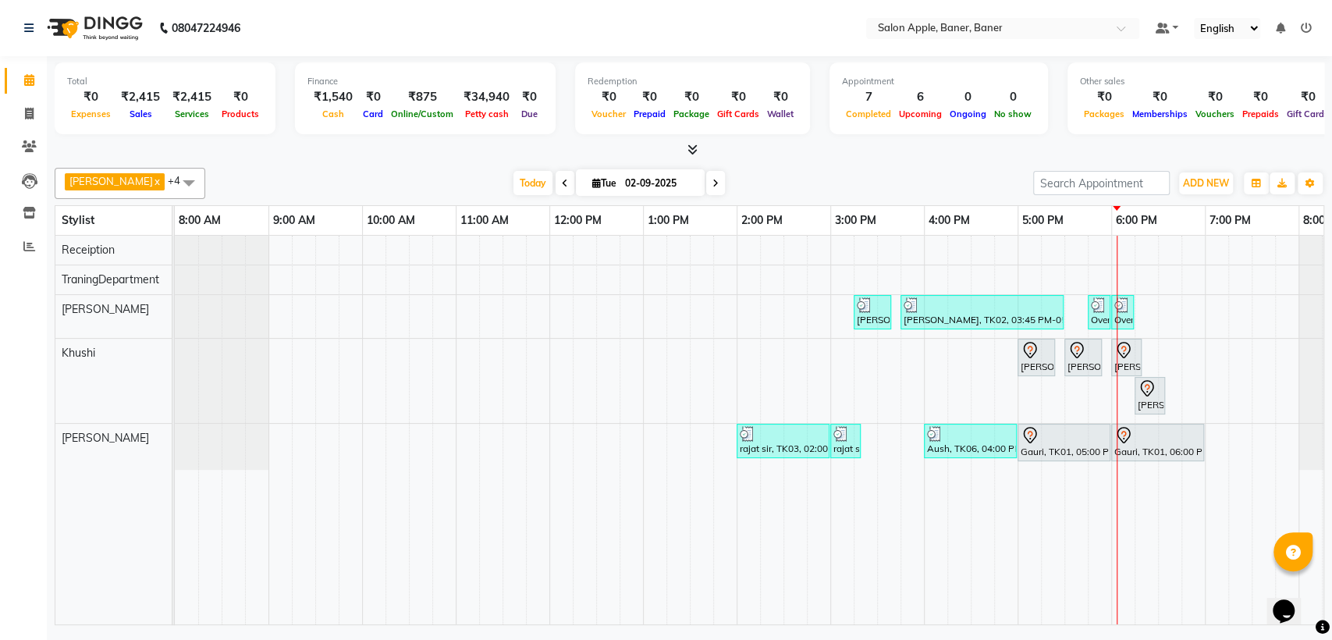
click at [1151, 343] on div "[PERSON_NAME], TK02, 03:15 PM-03:40 PM, 2g liposoluble flavoured waxing - Full …" at bounding box center [784, 430] width 1218 height 389
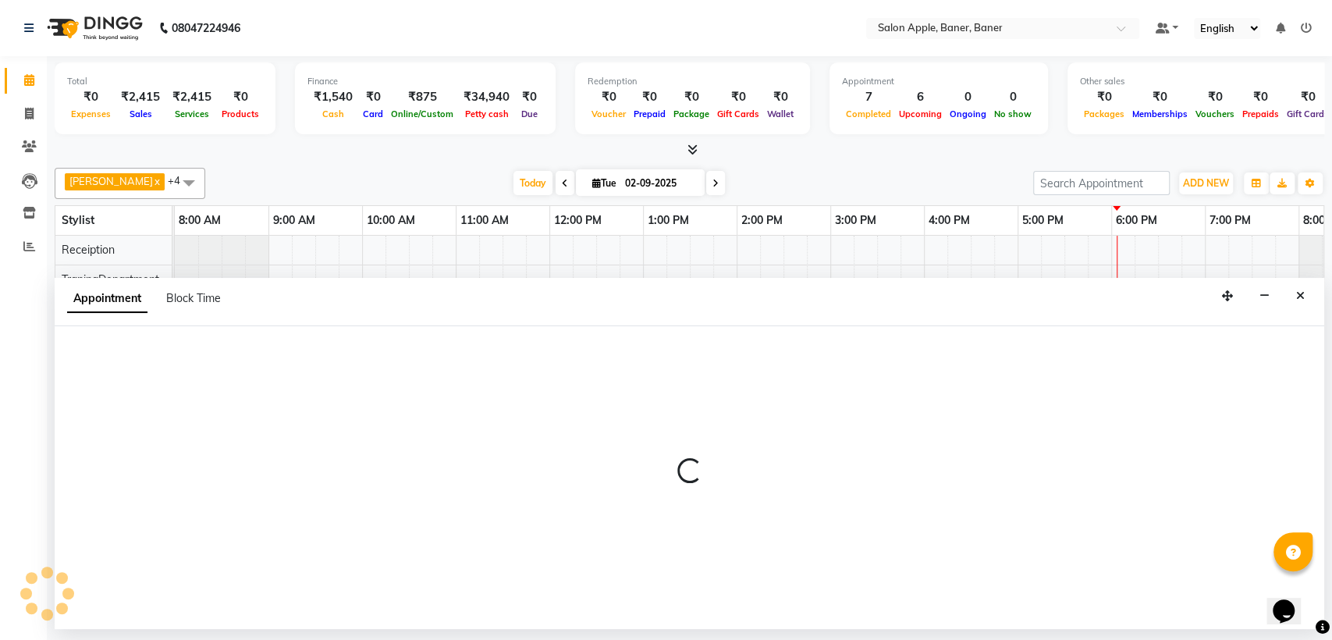
select select "84038"
select select "1095"
select select "tentative"
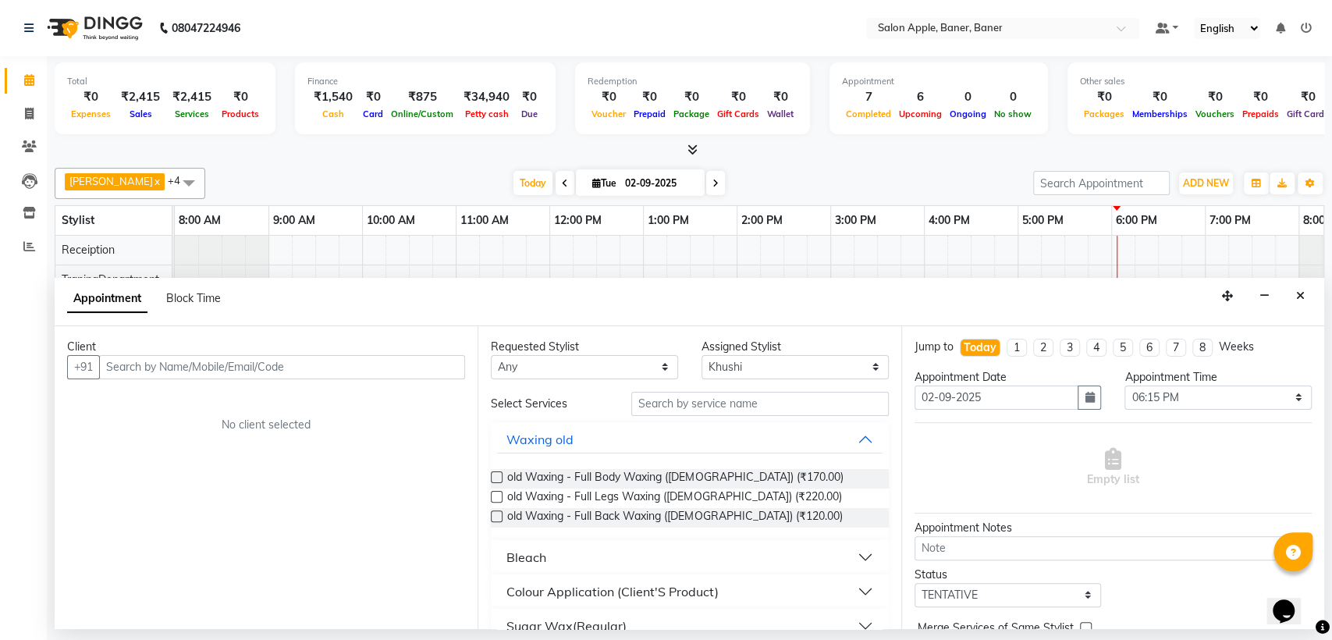
click at [293, 375] on input "text" at bounding box center [282, 367] width 366 height 24
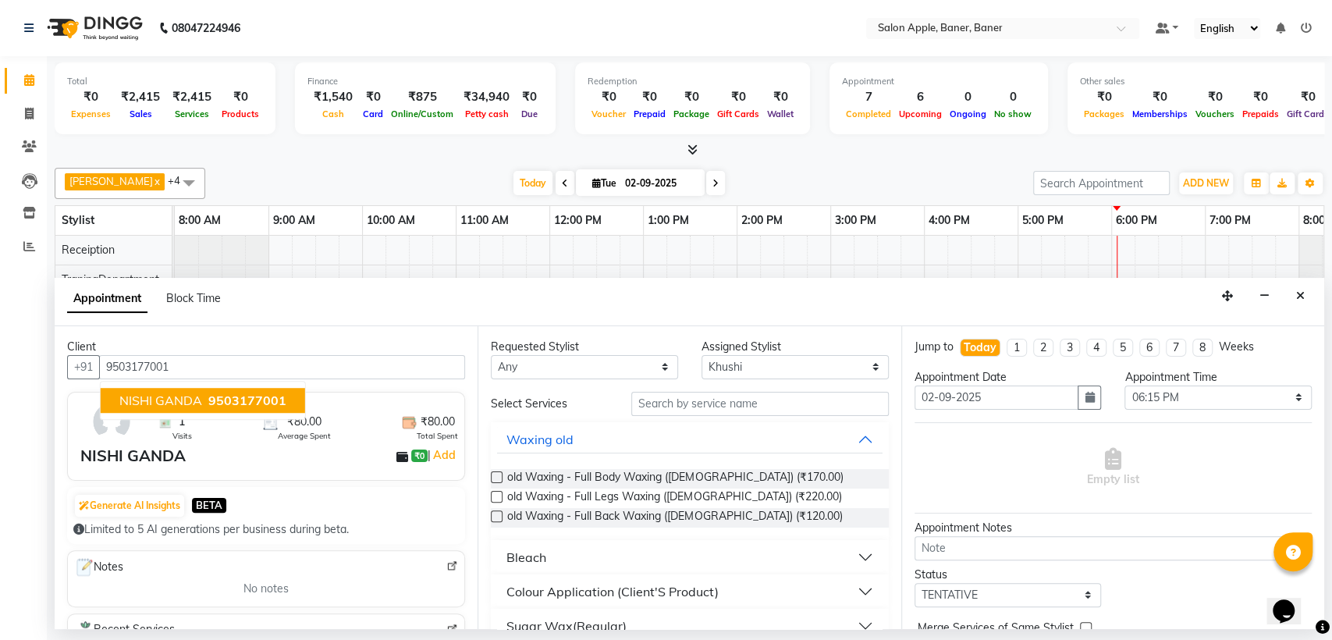
click at [205, 400] on ngb-highlight "9503177001" at bounding box center [245, 401] width 81 height 16
click at [200, 382] on ngb-typeahead-window "NISHI GANDA 9503177001" at bounding box center [203, 400] width 206 height 39
click at [201, 397] on span "NISHI GANDA" at bounding box center [160, 401] width 83 height 16
type input "9503177001"
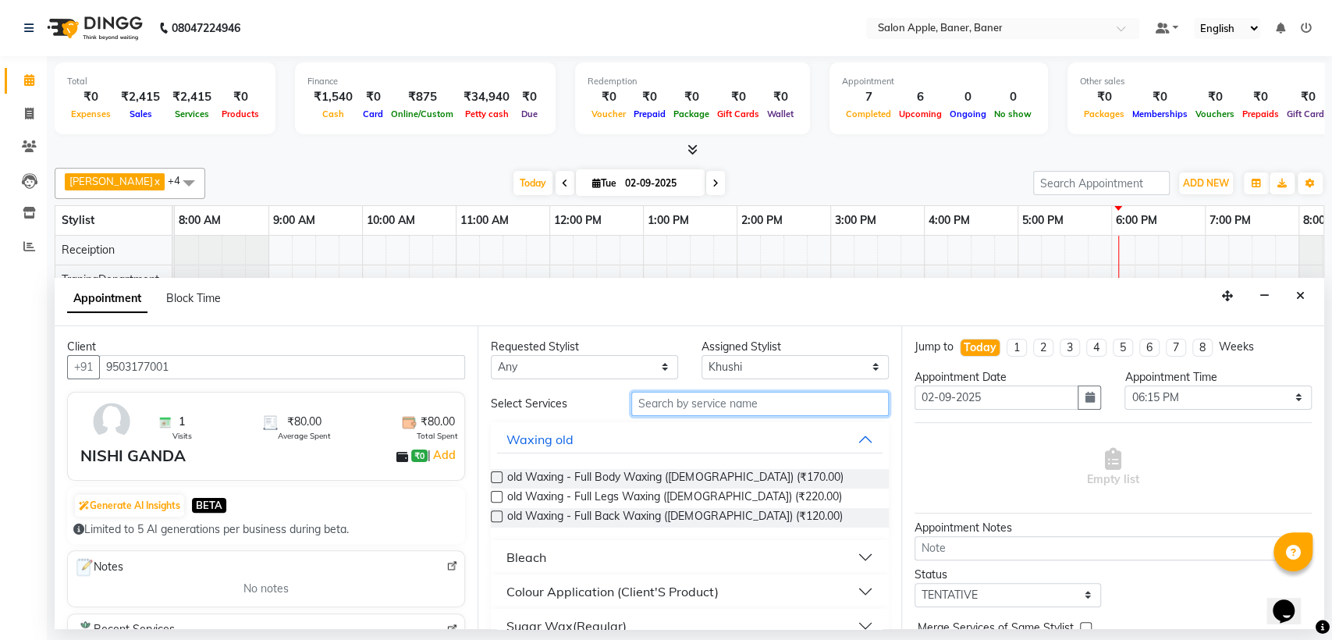
click at [778, 409] on input "text" at bounding box center [760, 404] width 258 height 24
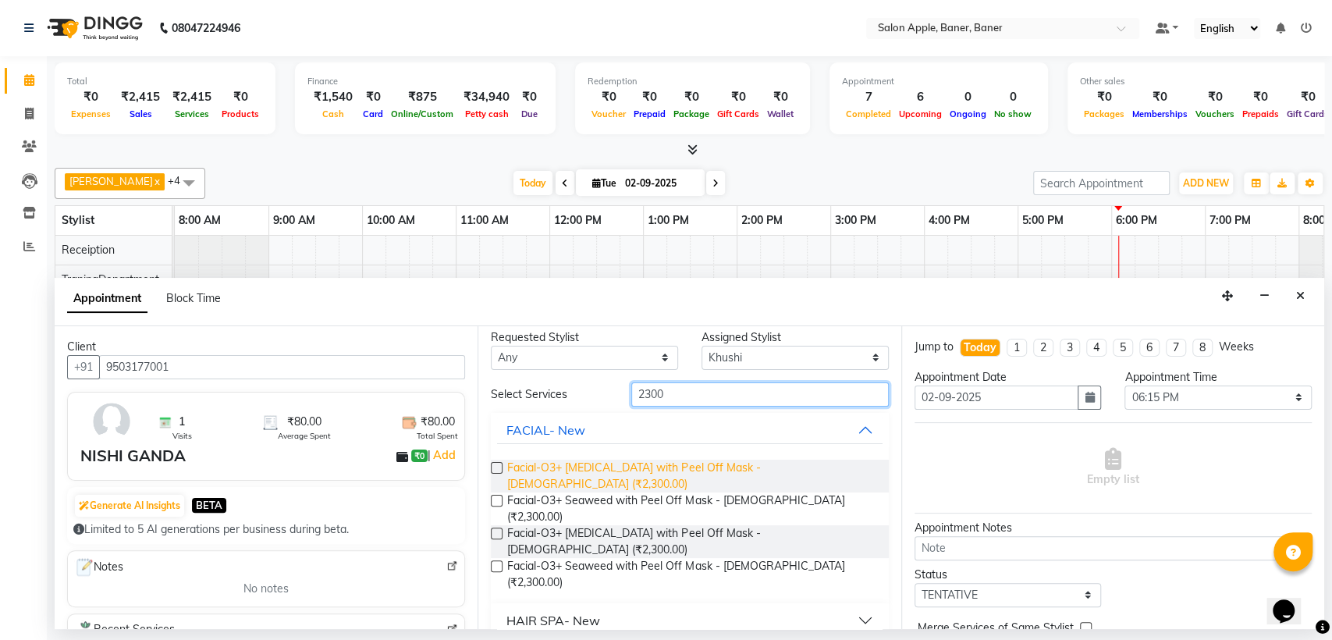
scroll to position [11, 0]
type input "2"
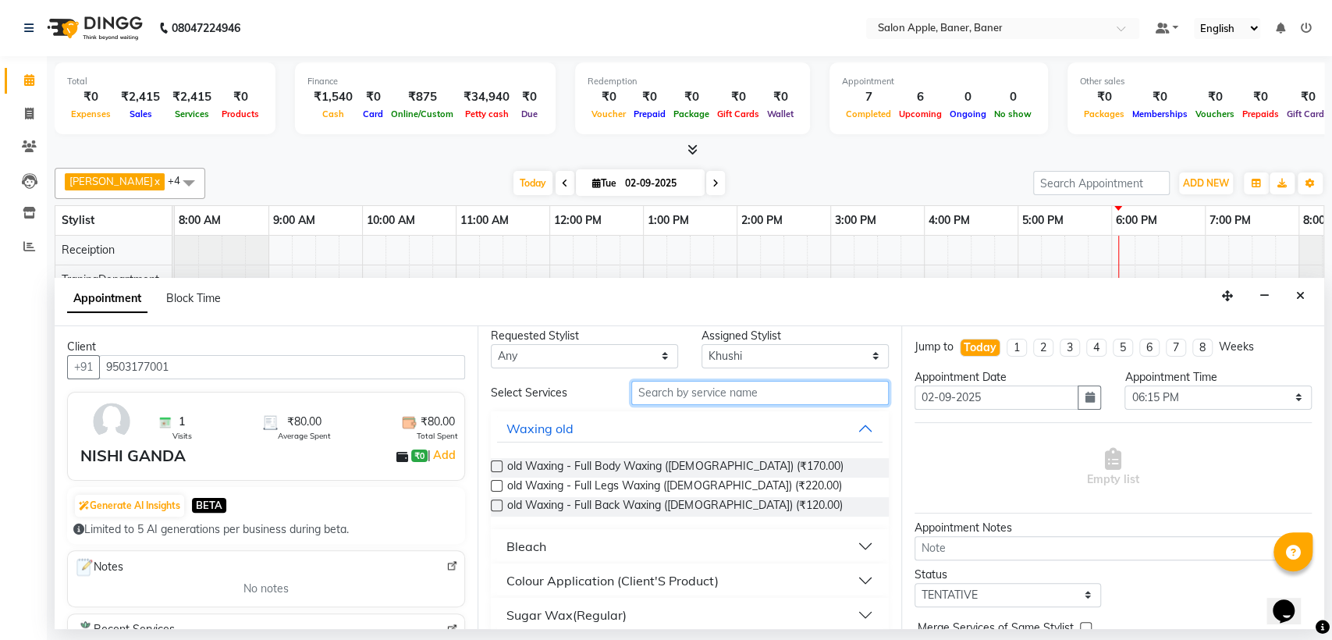
type input "7"
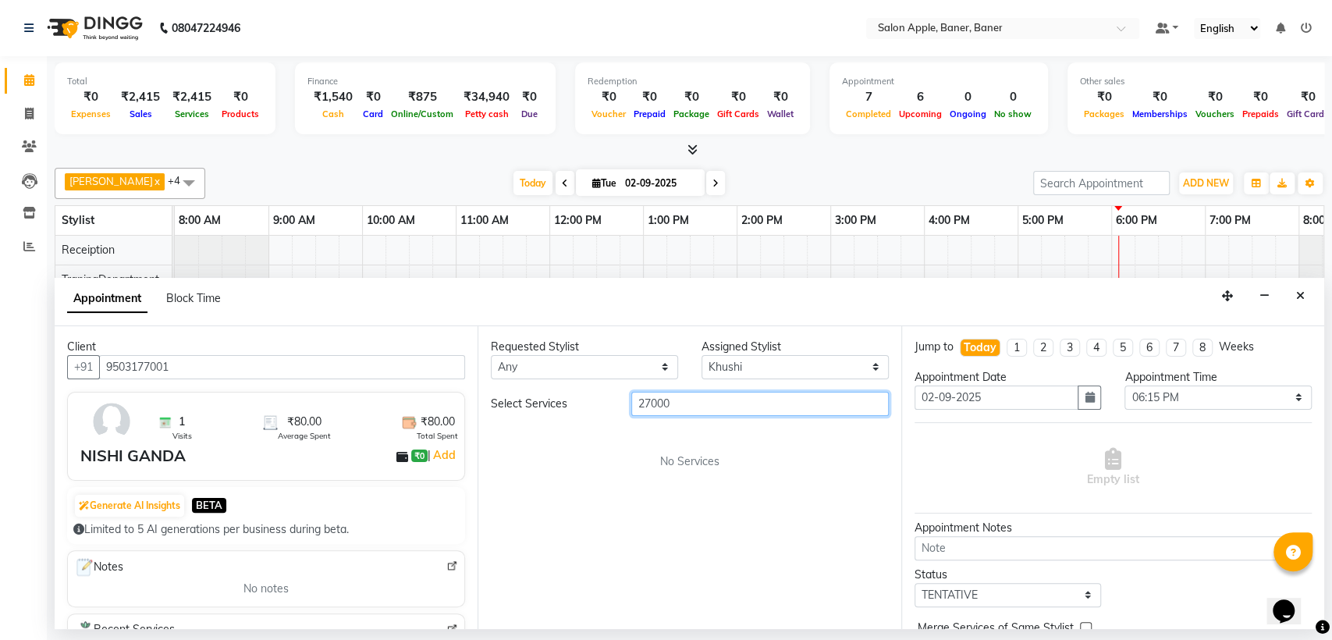
scroll to position [0, 0]
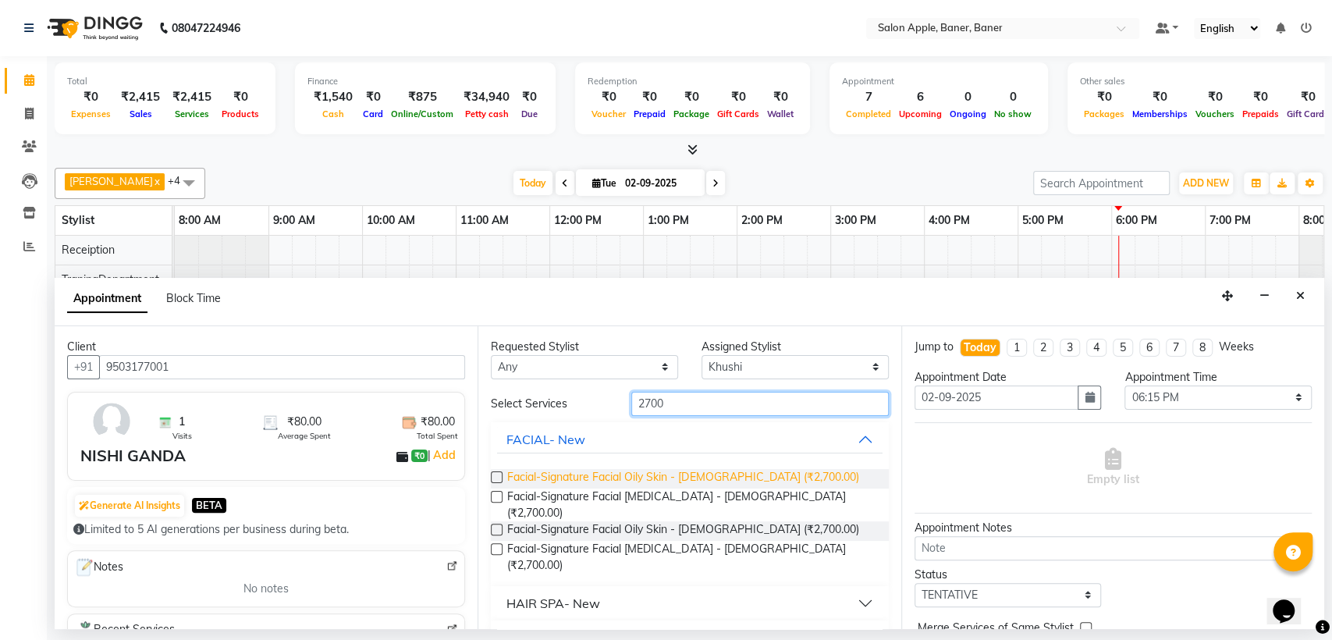
type input "2700"
click at [767, 469] on span "Facial-Signature Facial Oily Skin - [DEMOGRAPHIC_DATA] (₹2,700.00)" at bounding box center [682, 479] width 351 height 20
checkbox input "false"
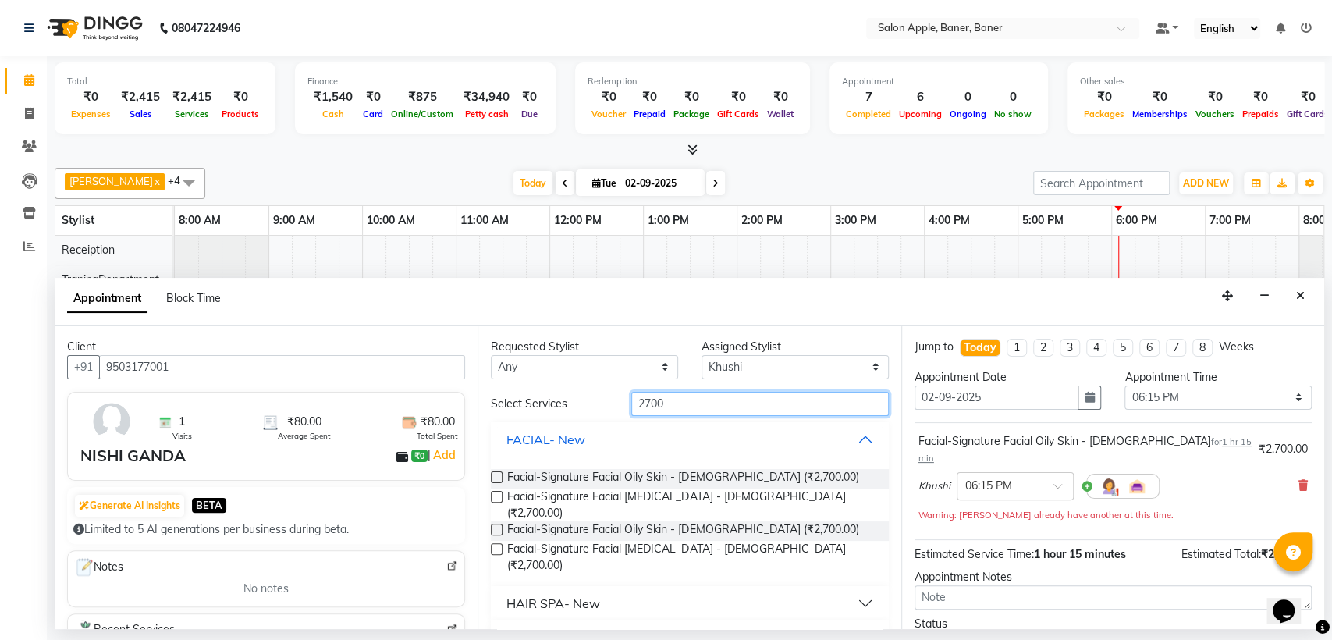
click at [795, 395] on input "2700" at bounding box center [760, 404] width 258 height 24
type input "2"
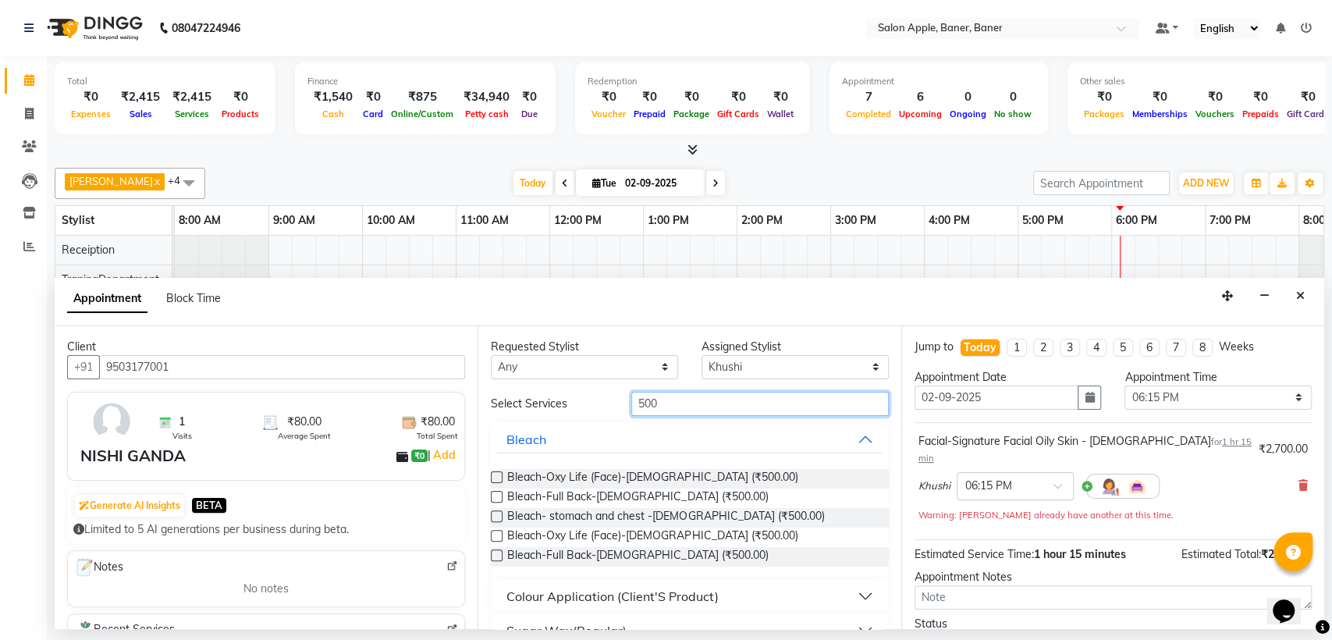
click at [692, 403] on input "500" at bounding box center [760, 404] width 258 height 24
type input "5"
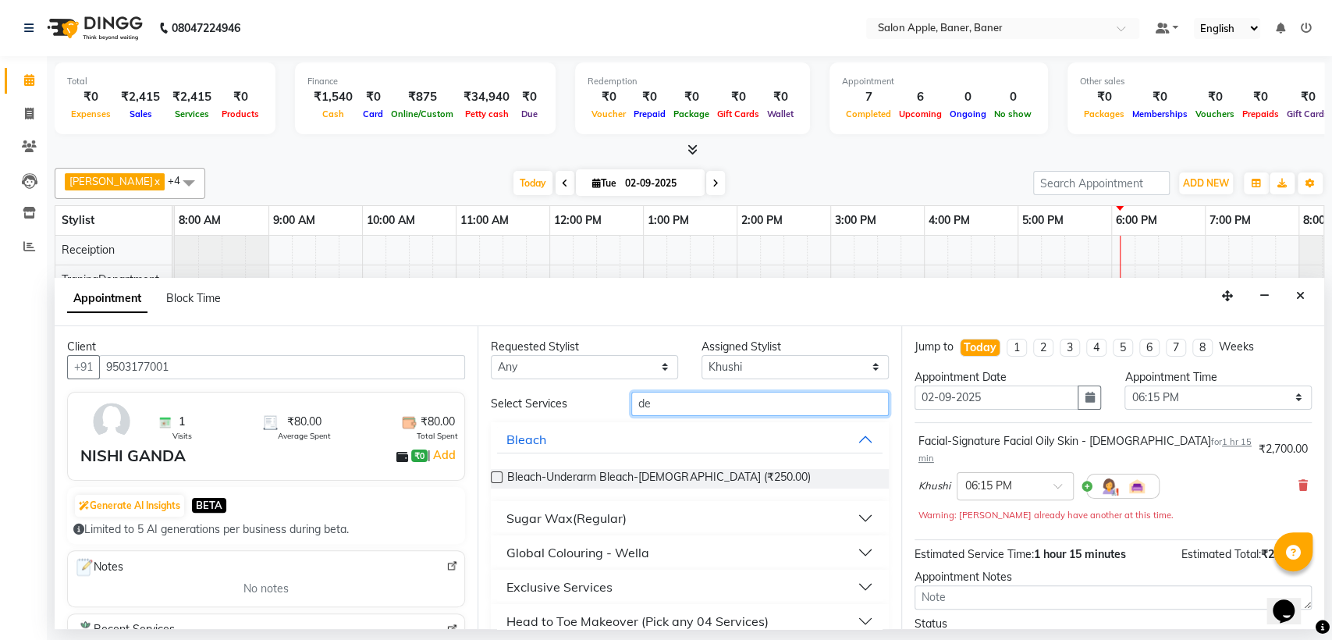
type input "d"
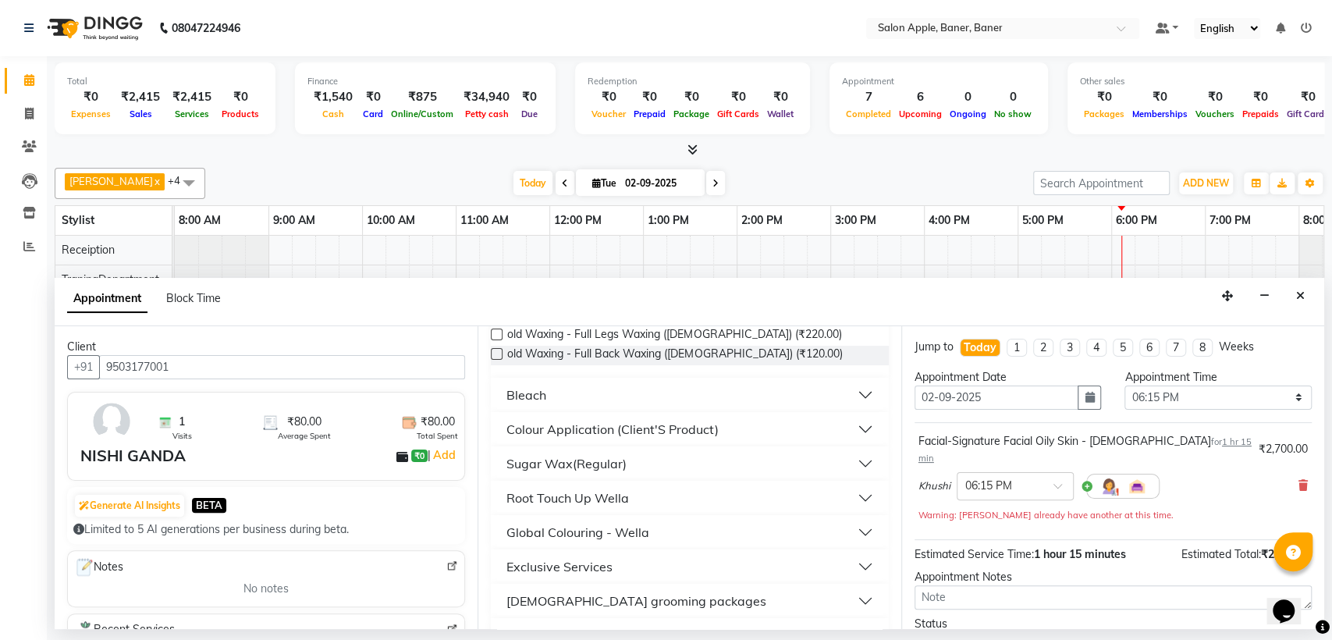
scroll to position [173, 0]
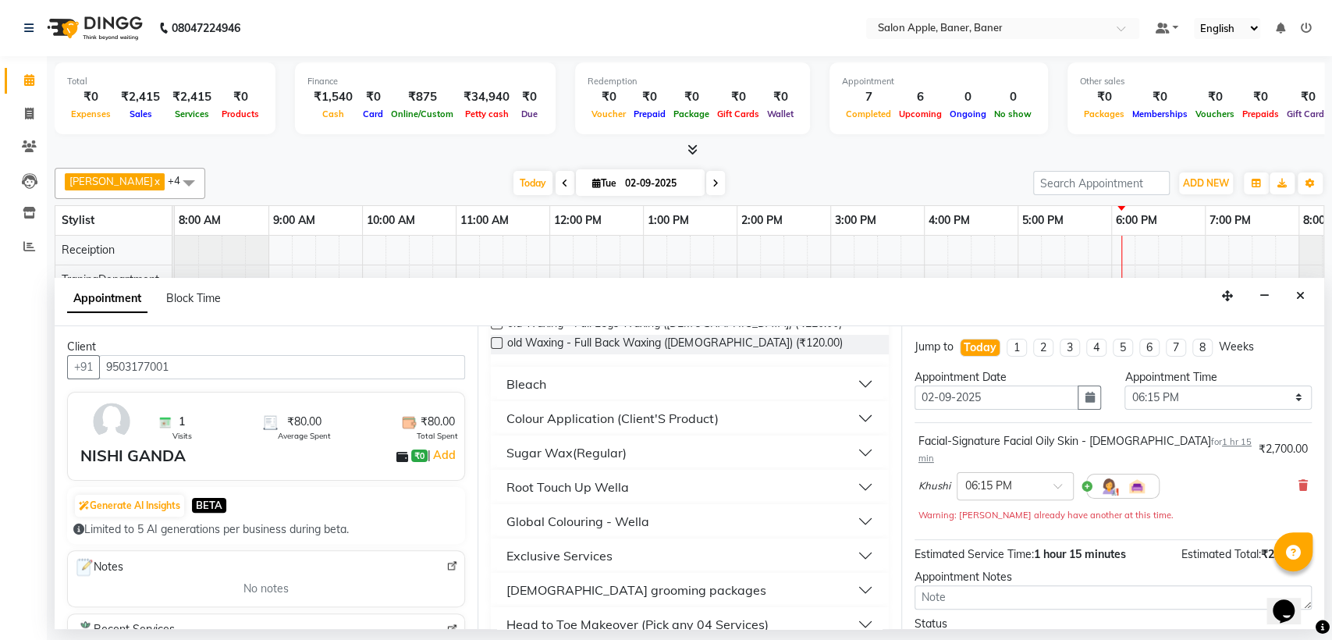
click at [619, 418] on div "Colour Application (Client'S Product)" at bounding box center [613, 418] width 212 height 19
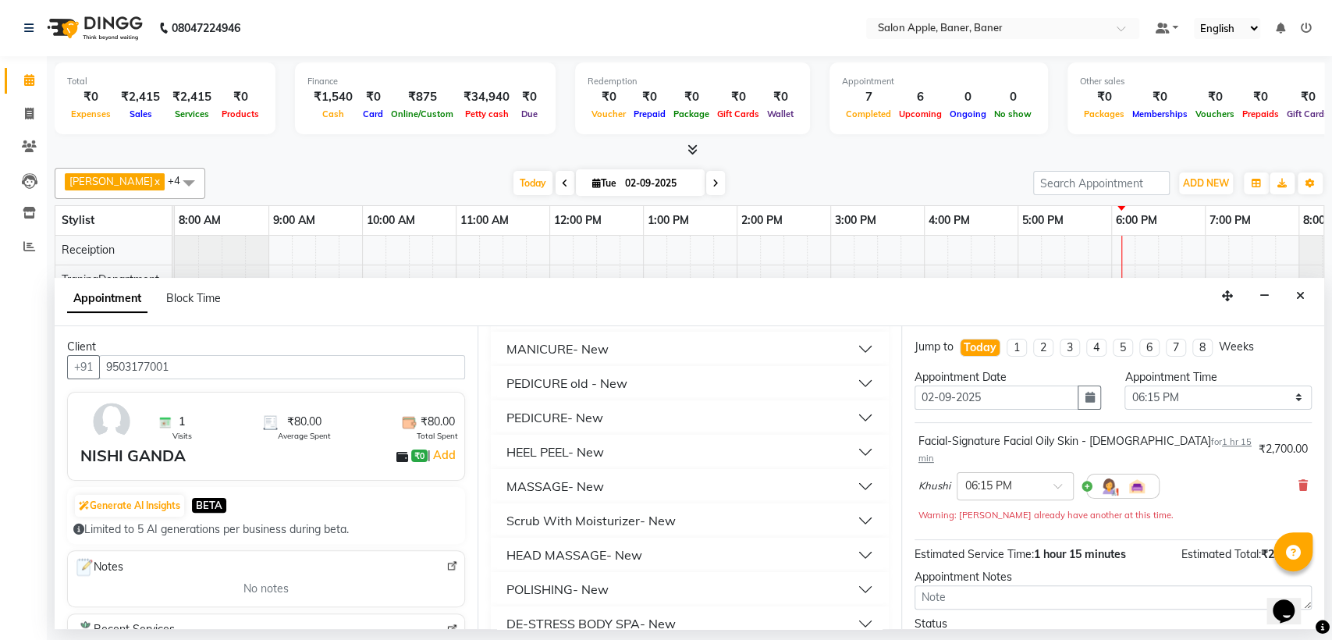
scroll to position [1127, 0]
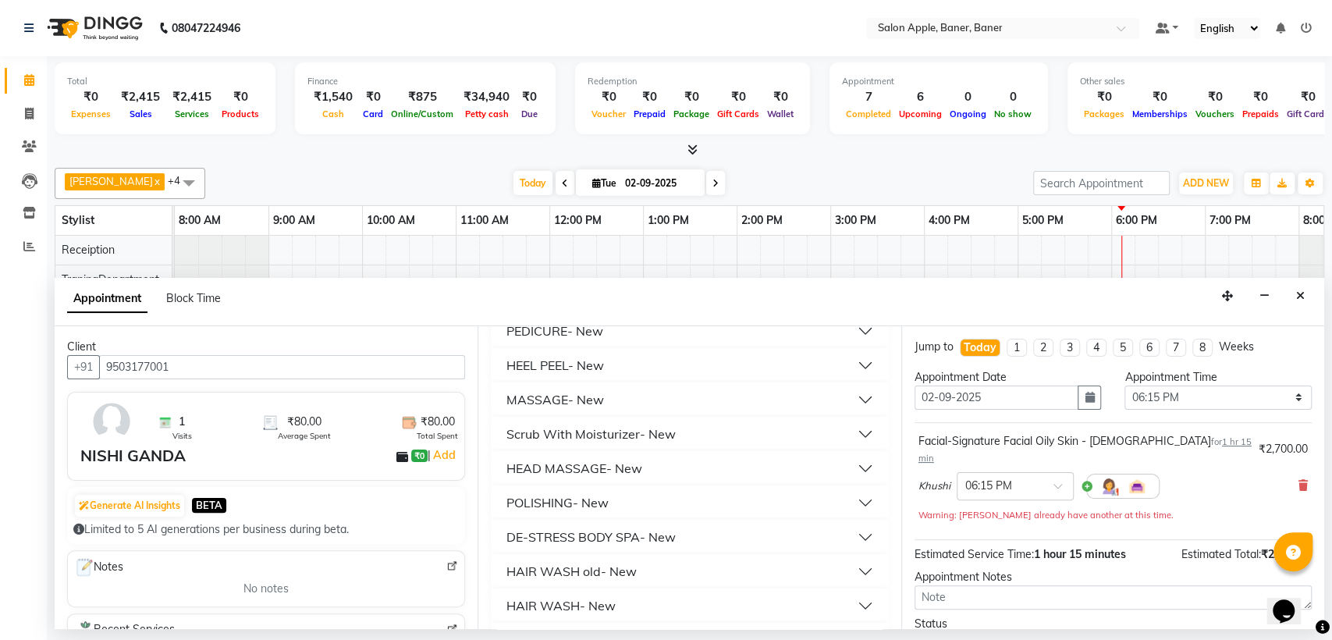
click at [635, 528] on div "DE-STRESS BODY SPA- New" at bounding box center [591, 537] width 169 height 19
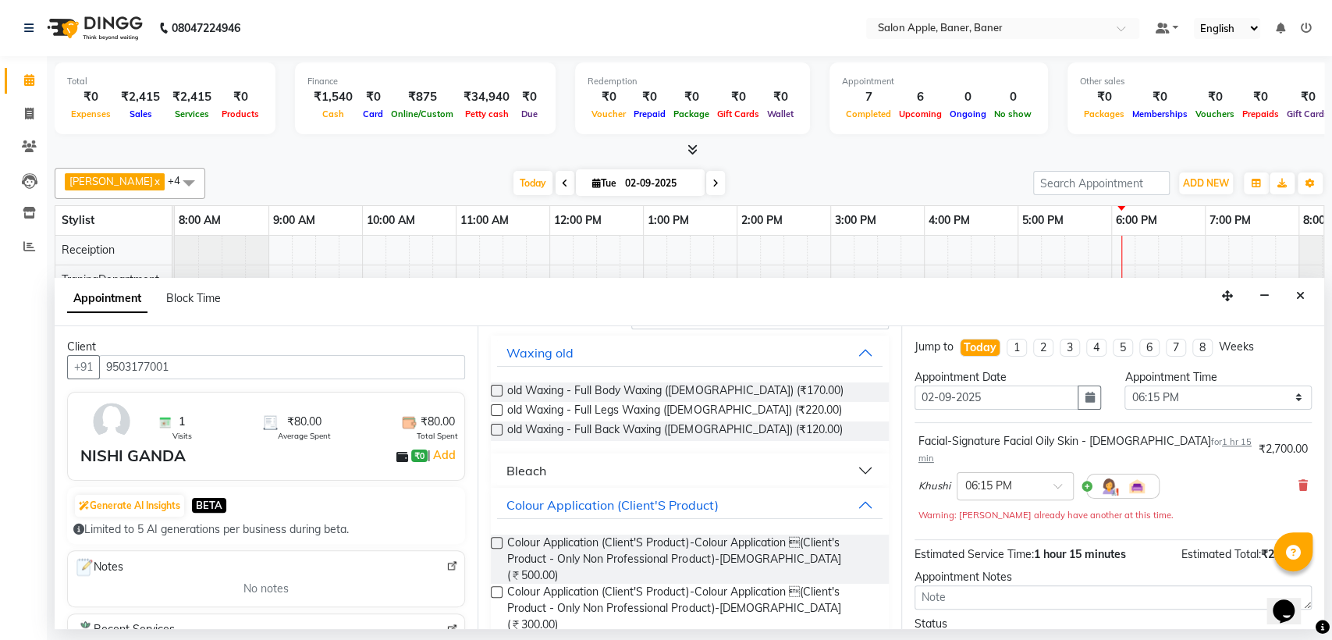
scroll to position [0, 0]
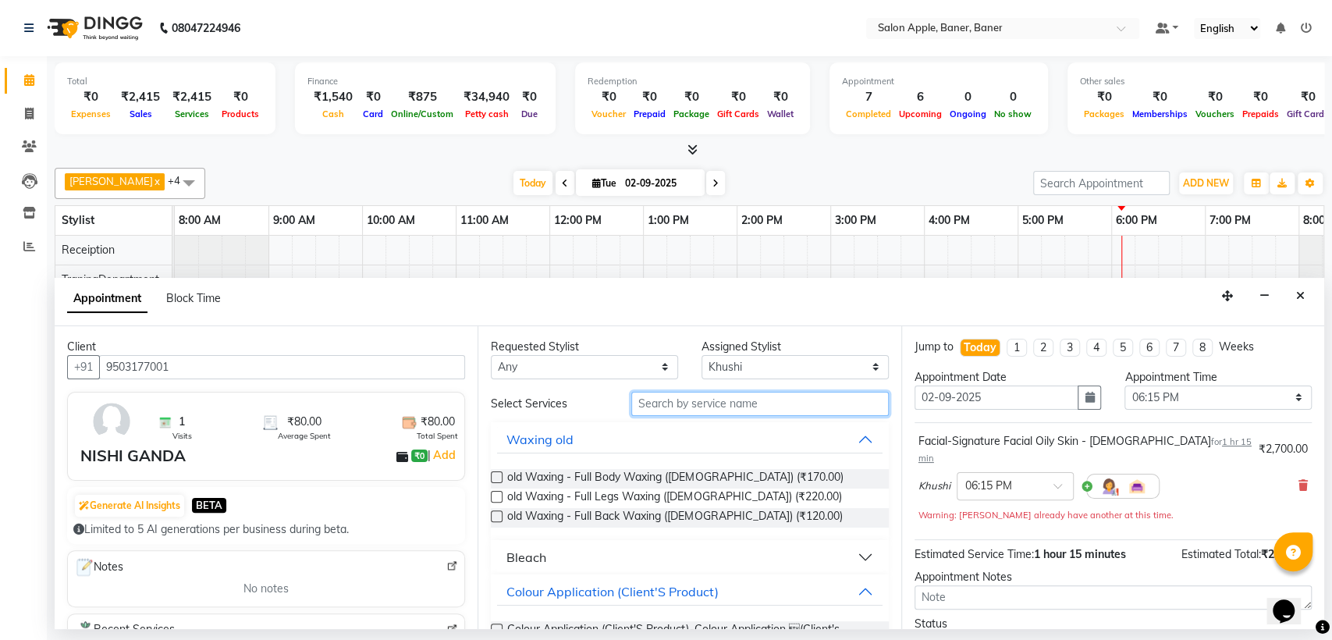
click at [716, 400] on input "text" at bounding box center [760, 404] width 258 height 24
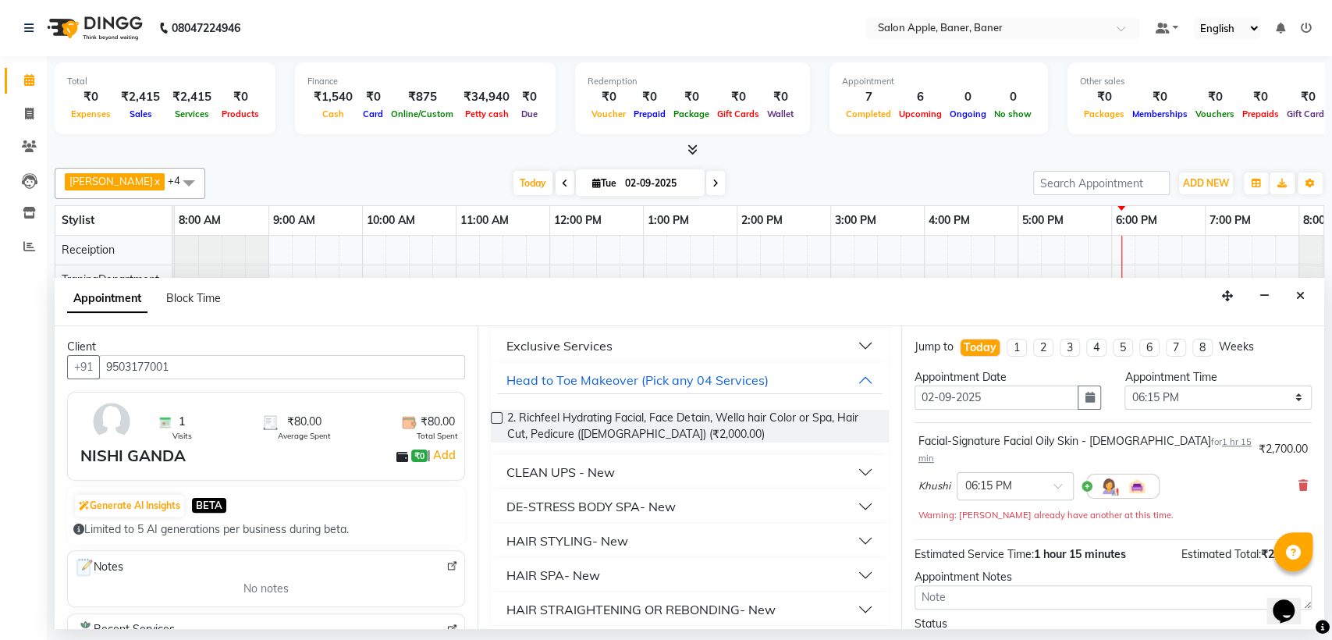
scroll to position [260, 0]
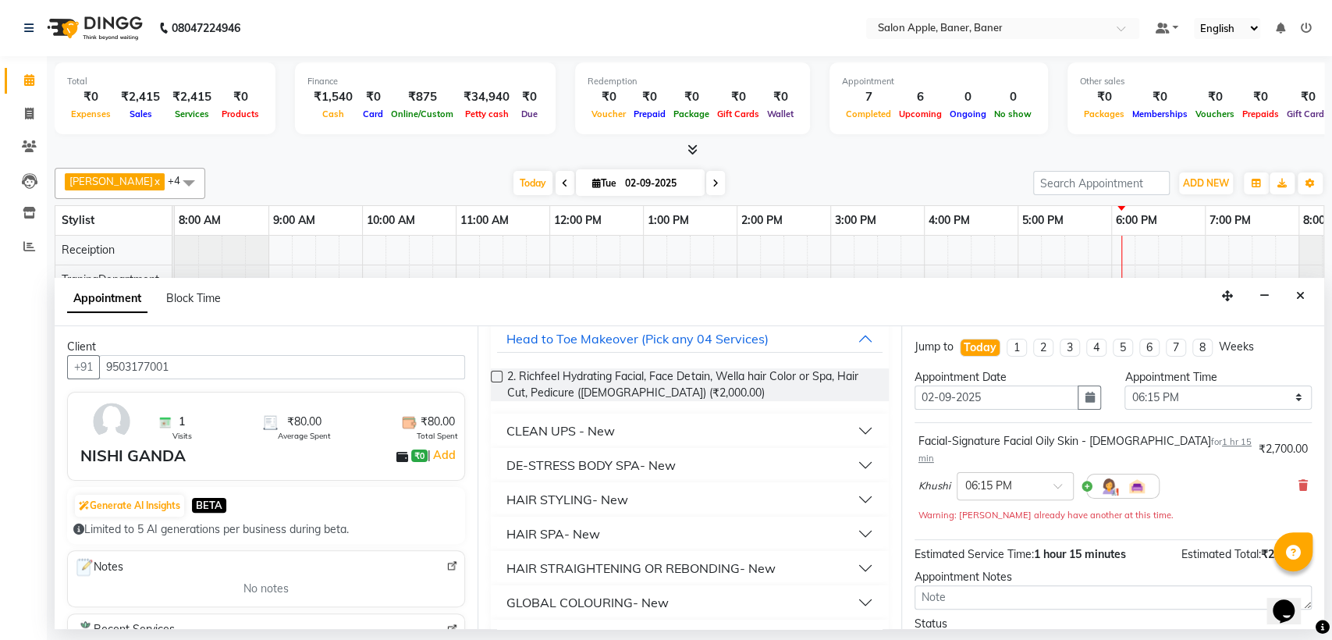
click at [706, 486] on button "HAIR STYLING- New" at bounding box center [689, 500] width 385 height 28
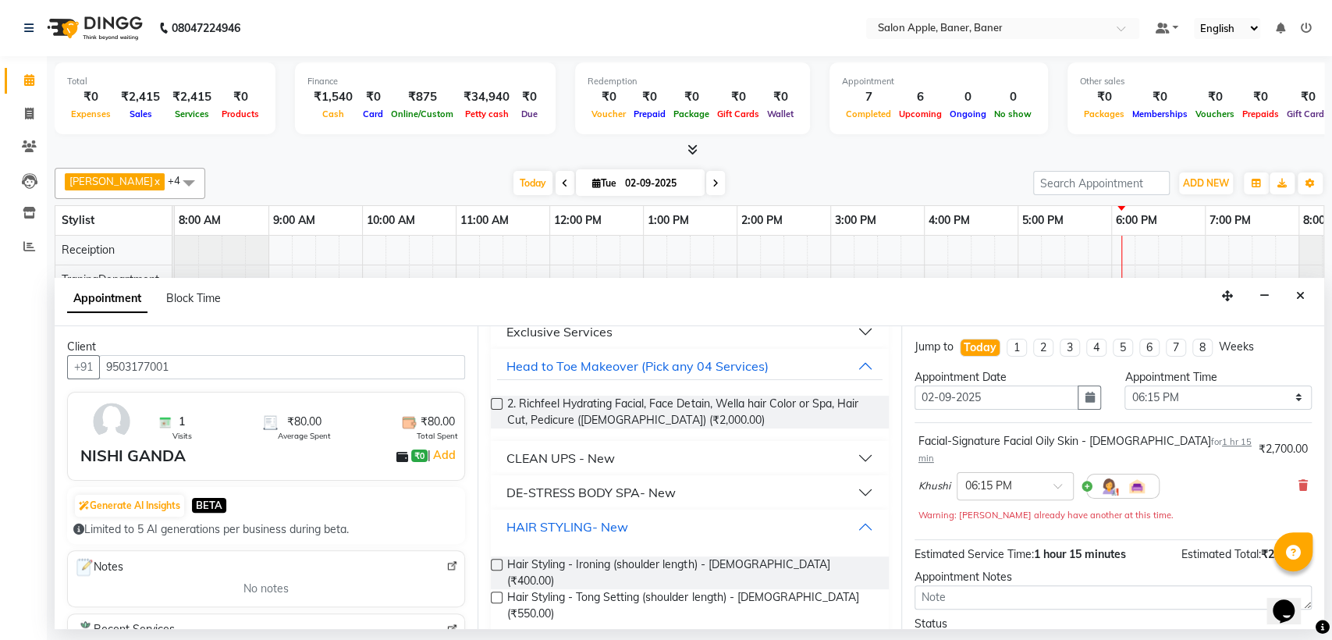
scroll to position [0, 0]
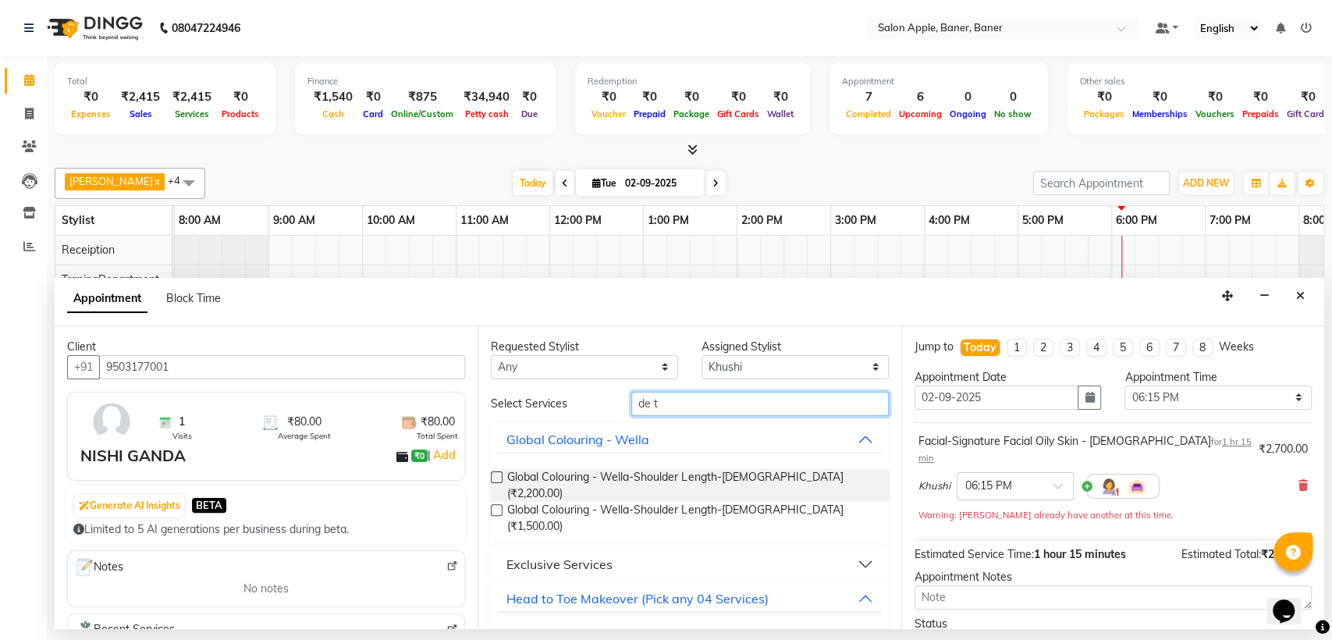
click at [732, 407] on input "de t" at bounding box center [760, 404] width 258 height 24
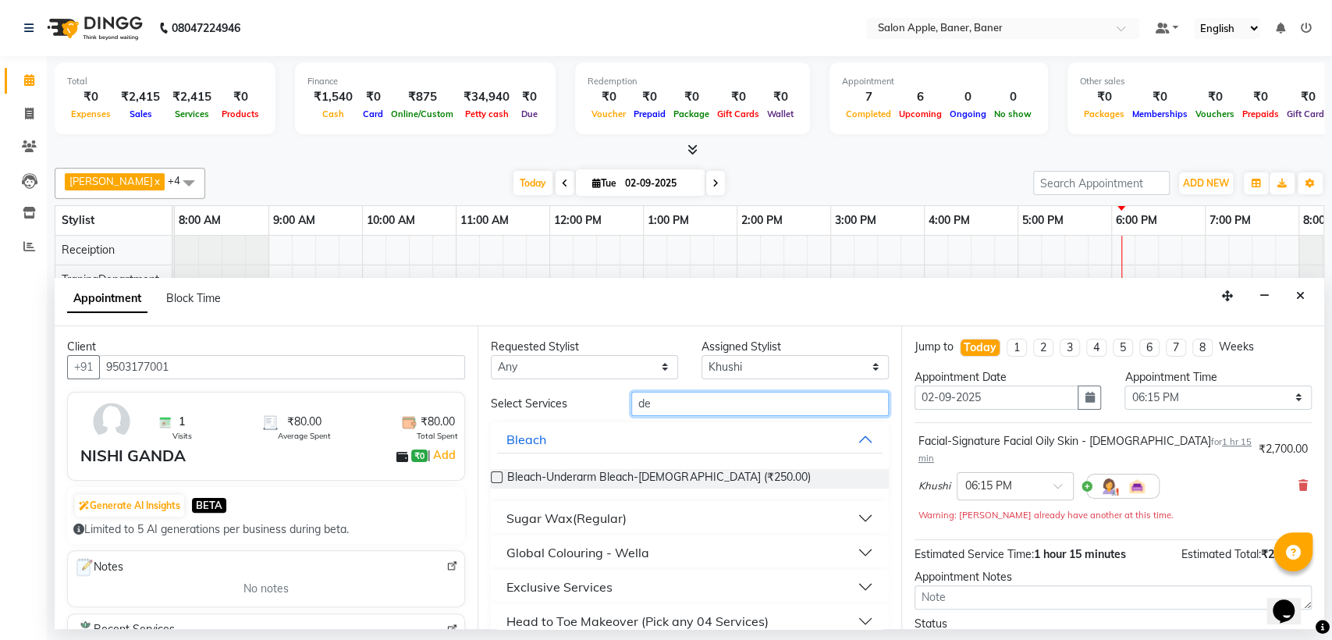
type input "d"
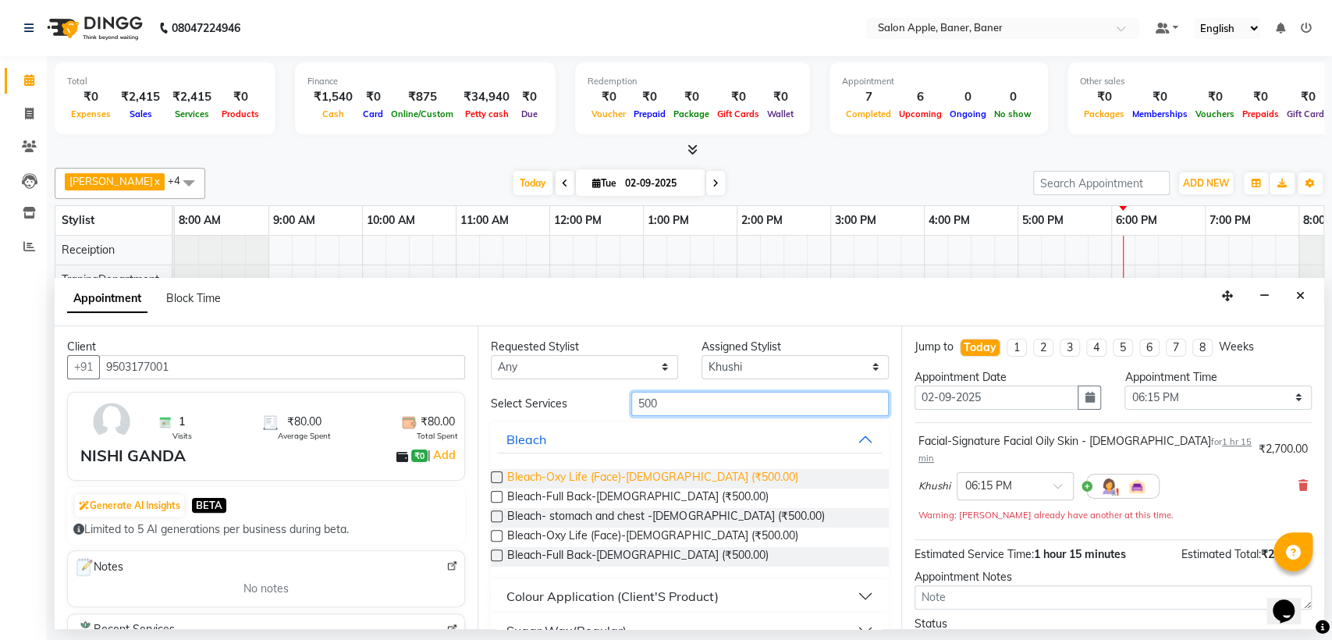
type input "500"
click at [706, 470] on span "Bleach-Oxy Life (Face)-[DEMOGRAPHIC_DATA] (₹500.00)" at bounding box center [652, 479] width 290 height 20
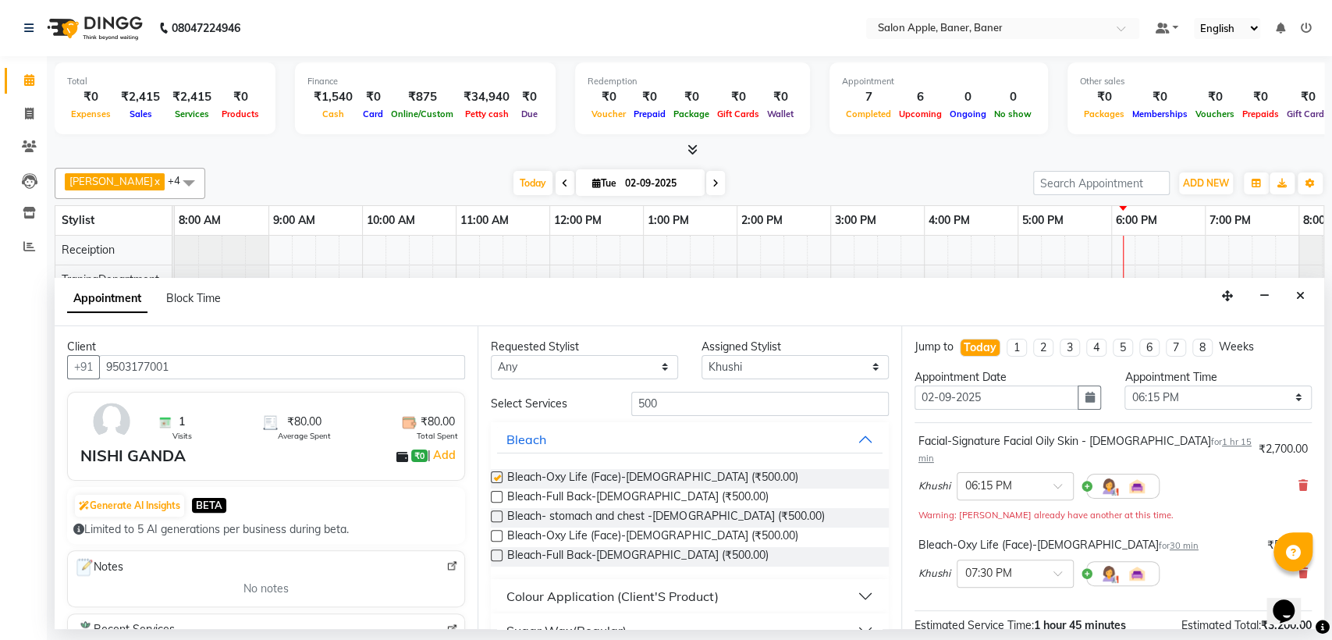
checkbox input "false"
click at [772, 402] on input "500" at bounding box center [760, 404] width 258 height 24
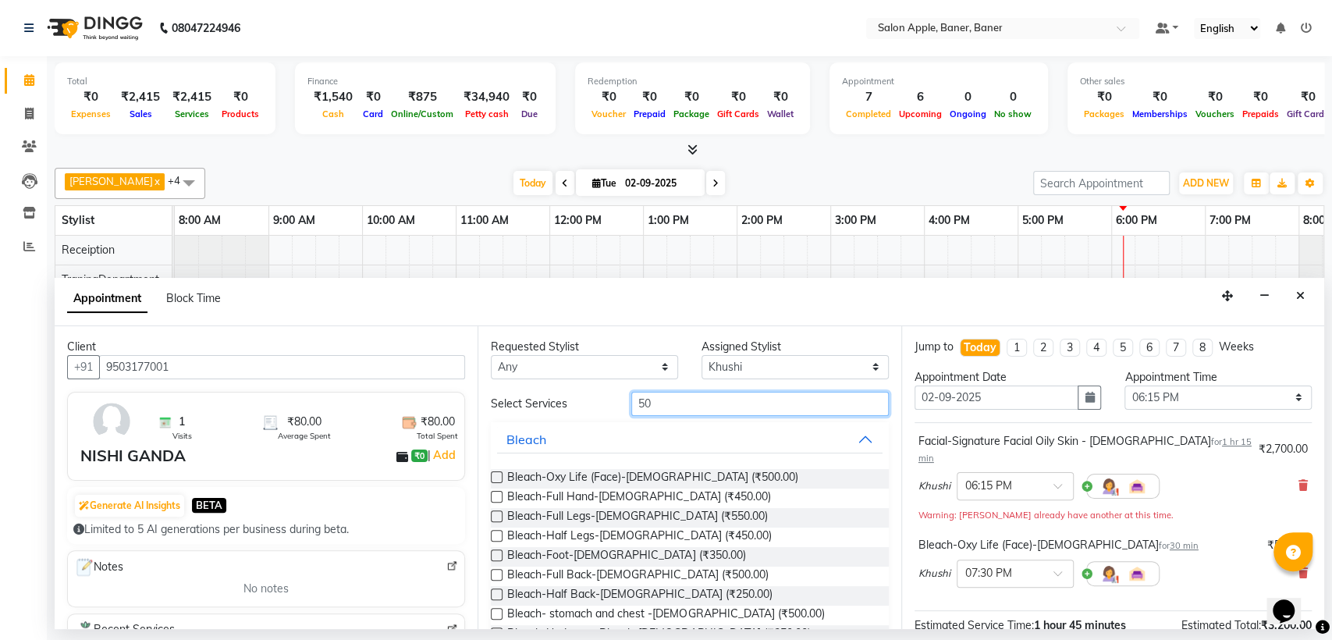
type input "5"
type input "50"
drag, startPoint x: 299, startPoint y: 41, endPoint x: 311, endPoint y: 42, distance: 12.6
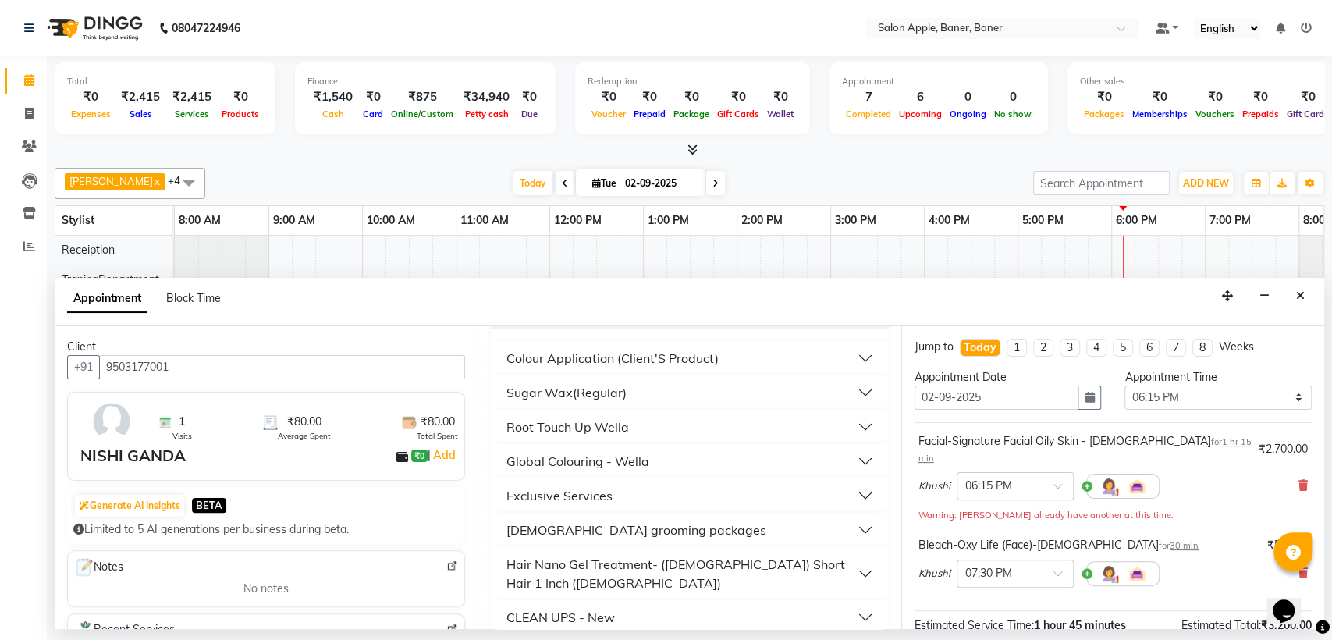
scroll to position [606, 0]
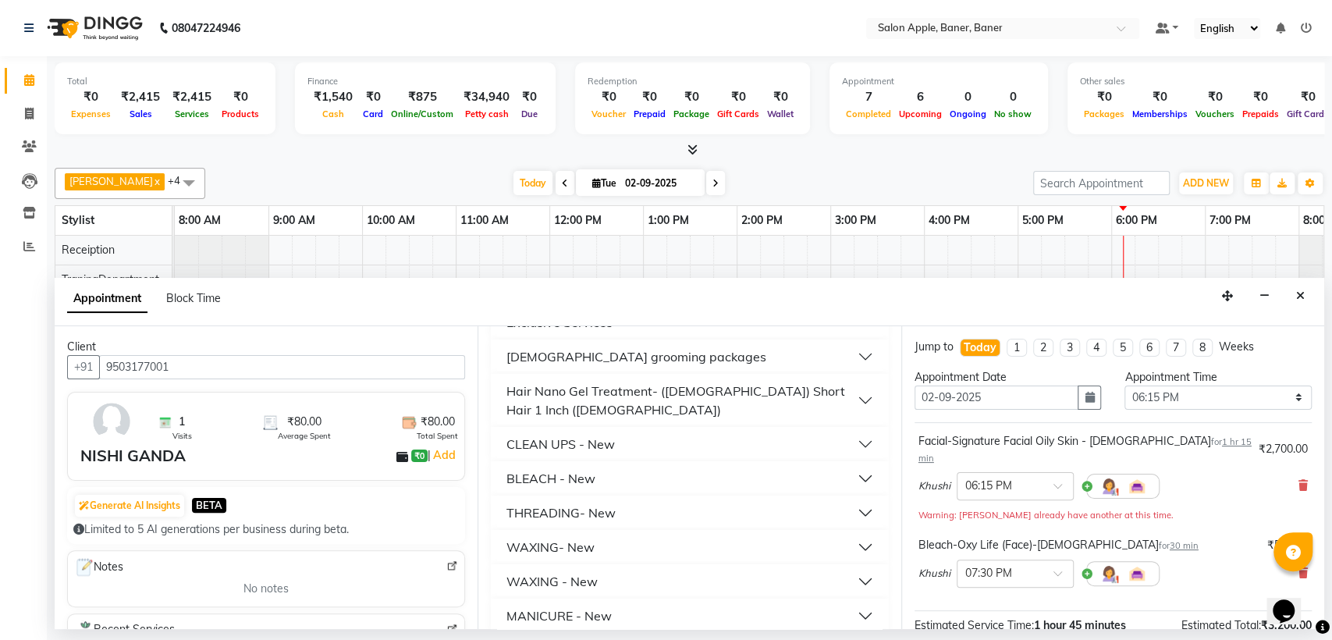
click at [553, 503] on div "THREADING- New" at bounding box center [561, 512] width 109 height 19
click at [587, 503] on button "THREADING- New" at bounding box center [689, 513] width 385 height 28
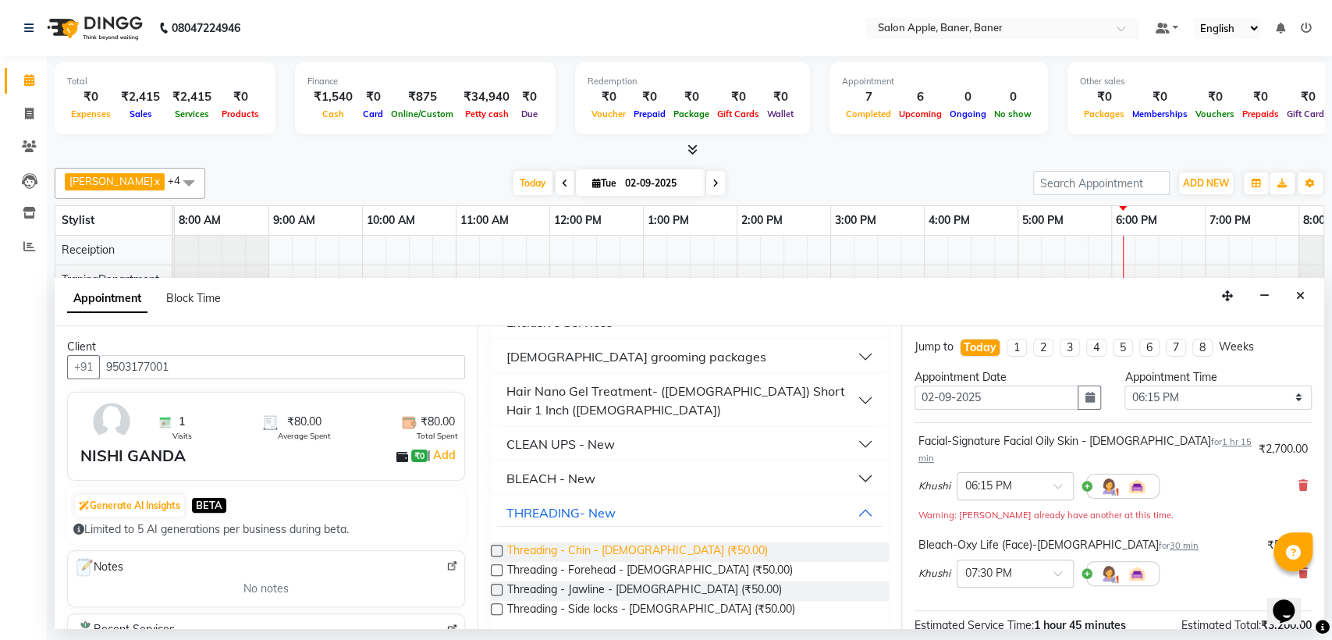
click at [596, 542] on span "Threading - Chin - [DEMOGRAPHIC_DATA] (₹50.00)" at bounding box center [637, 552] width 260 height 20
checkbox input "false"
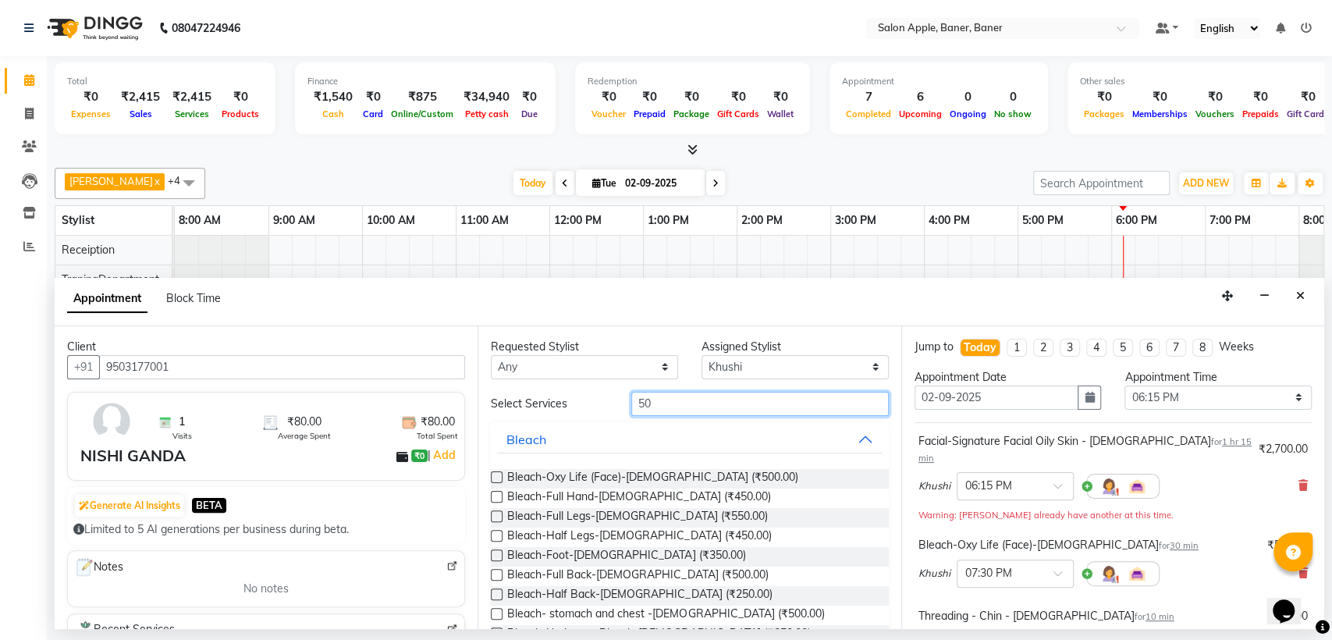
click at [723, 399] on input "50" at bounding box center [760, 404] width 258 height 24
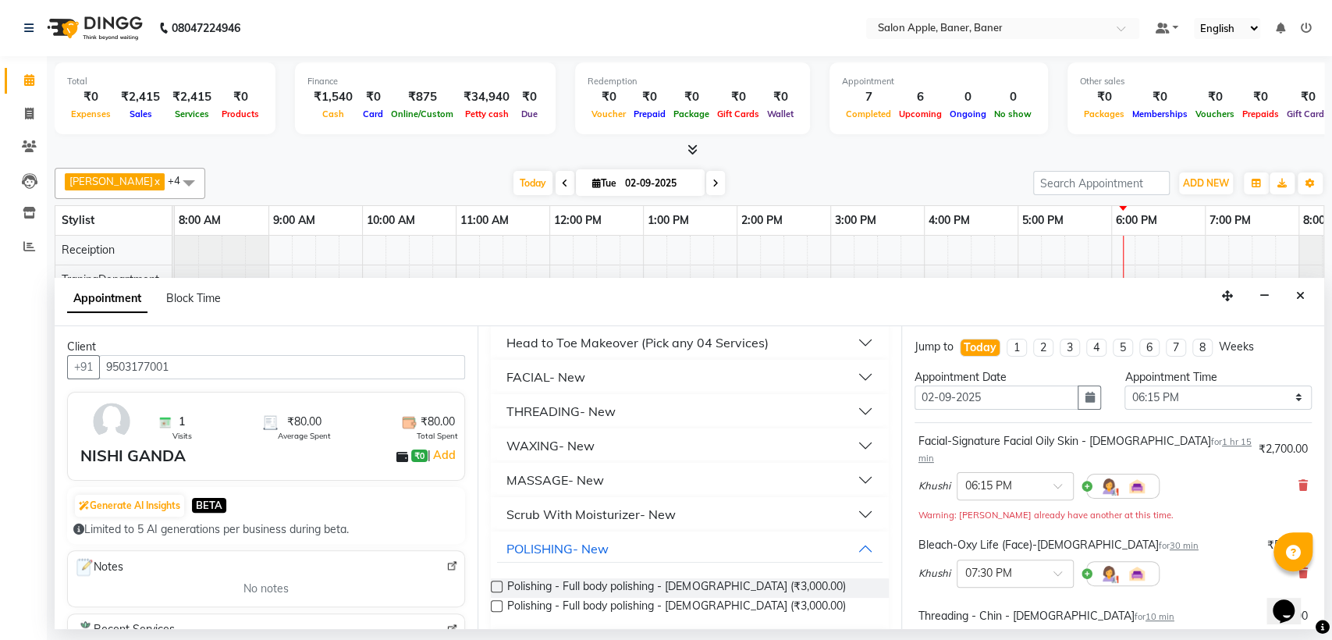
scroll to position [269, 0]
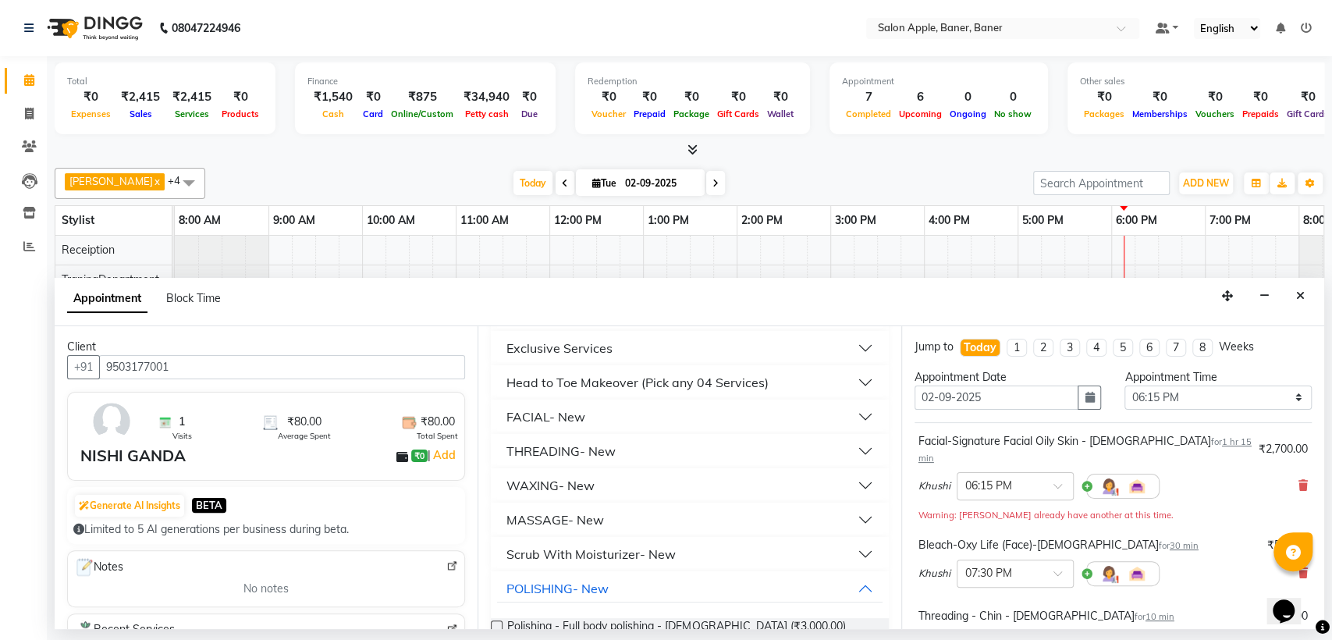
type input "30"
click at [581, 442] on div "THREADING- New" at bounding box center [561, 451] width 109 height 19
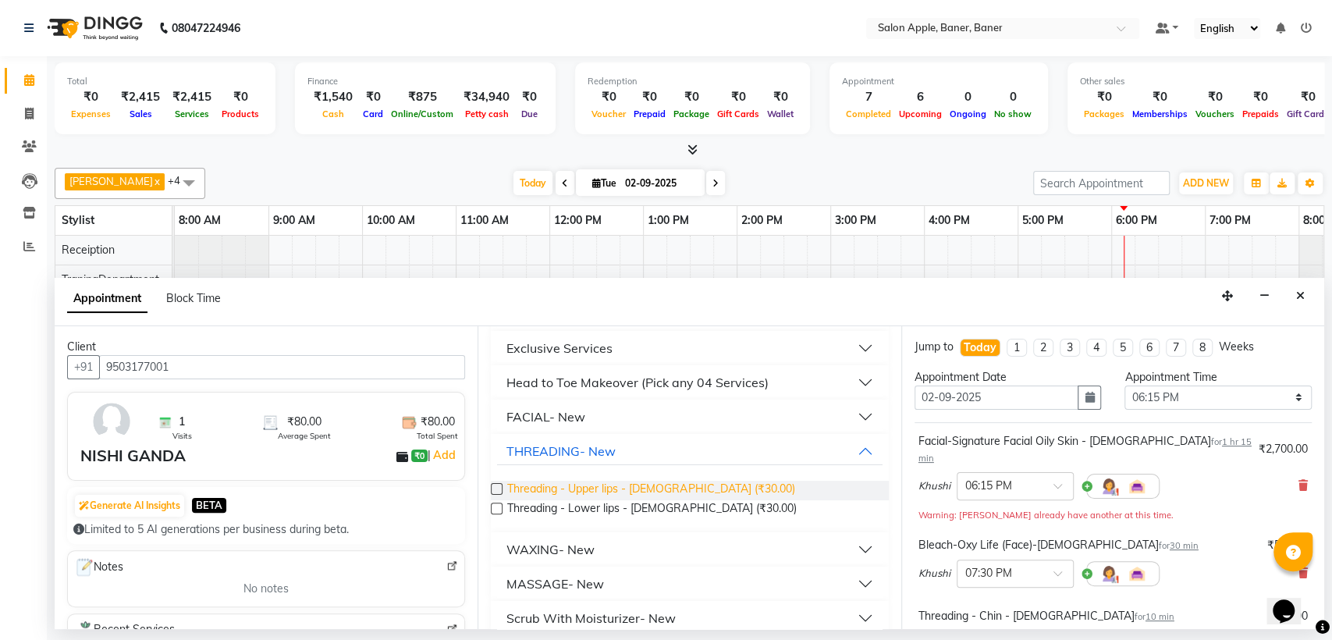
click at [597, 481] on span "Threading - Upper lips - [DEMOGRAPHIC_DATA] (₹30.00)" at bounding box center [650, 491] width 287 height 20
checkbox input "false"
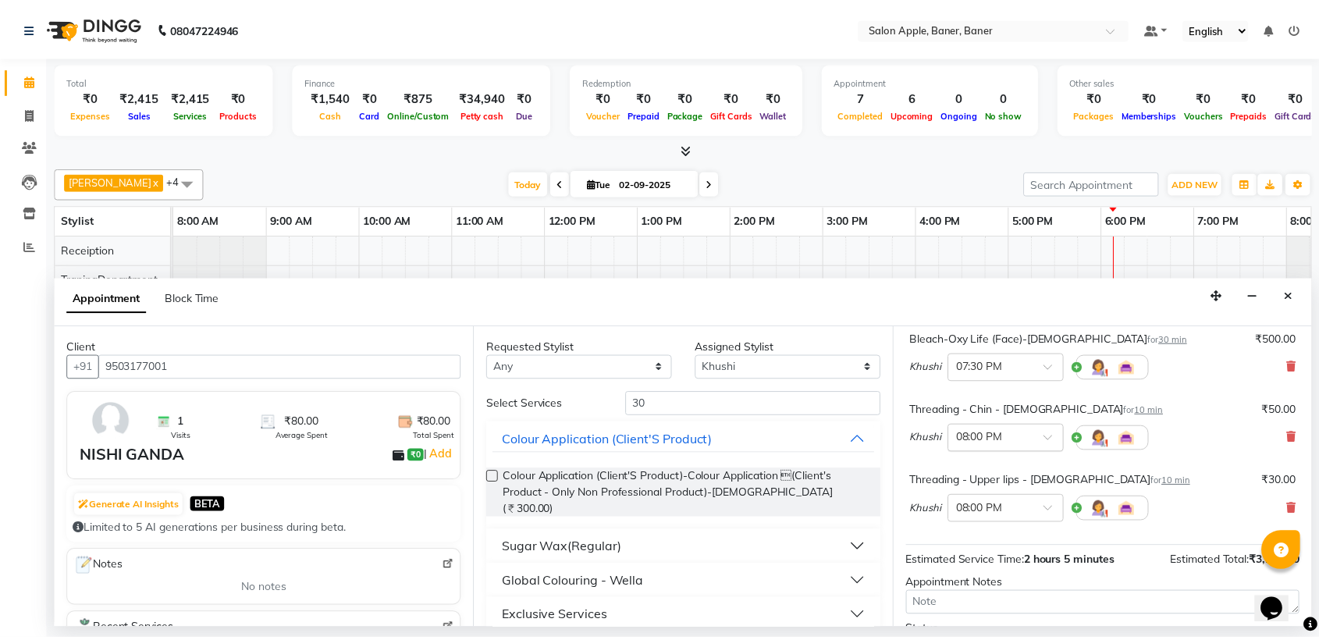
scroll to position [337, 0]
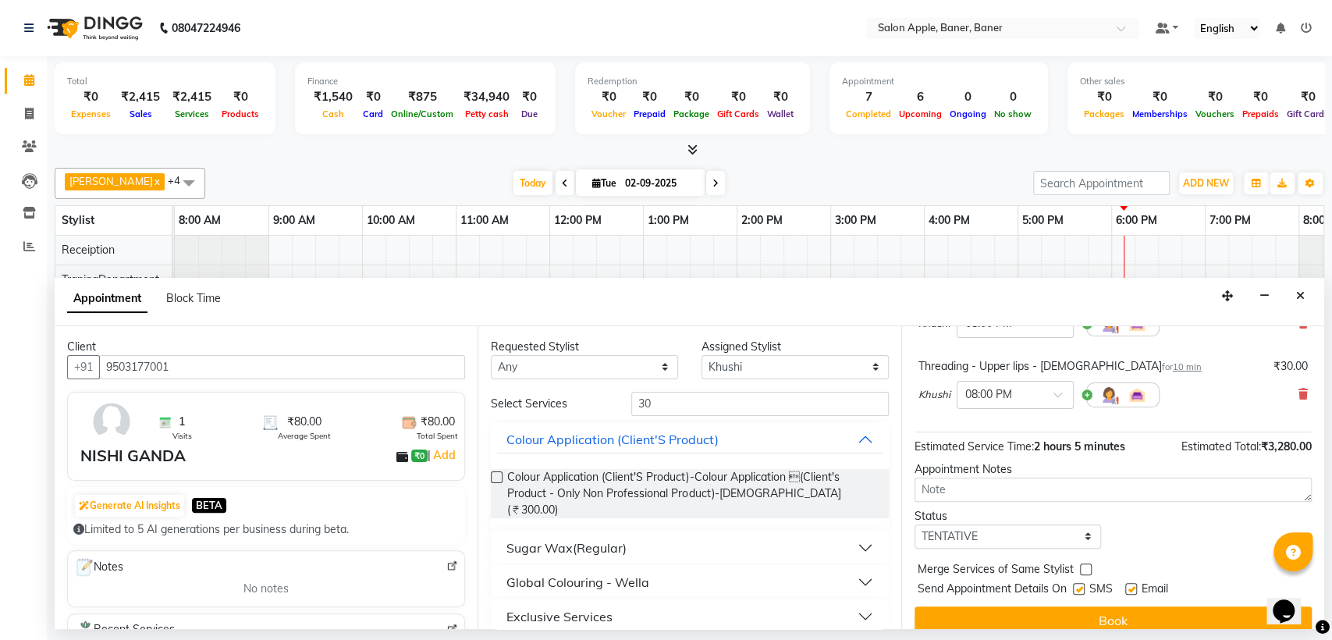
click at [1136, 583] on label at bounding box center [1132, 589] width 12 height 12
click at [1136, 585] on input "checkbox" at bounding box center [1131, 590] width 10 height 10
checkbox input "false"
click at [1080, 583] on label at bounding box center [1079, 589] width 12 height 12
click at [1080, 585] on input "checkbox" at bounding box center [1078, 590] width 10 height 10
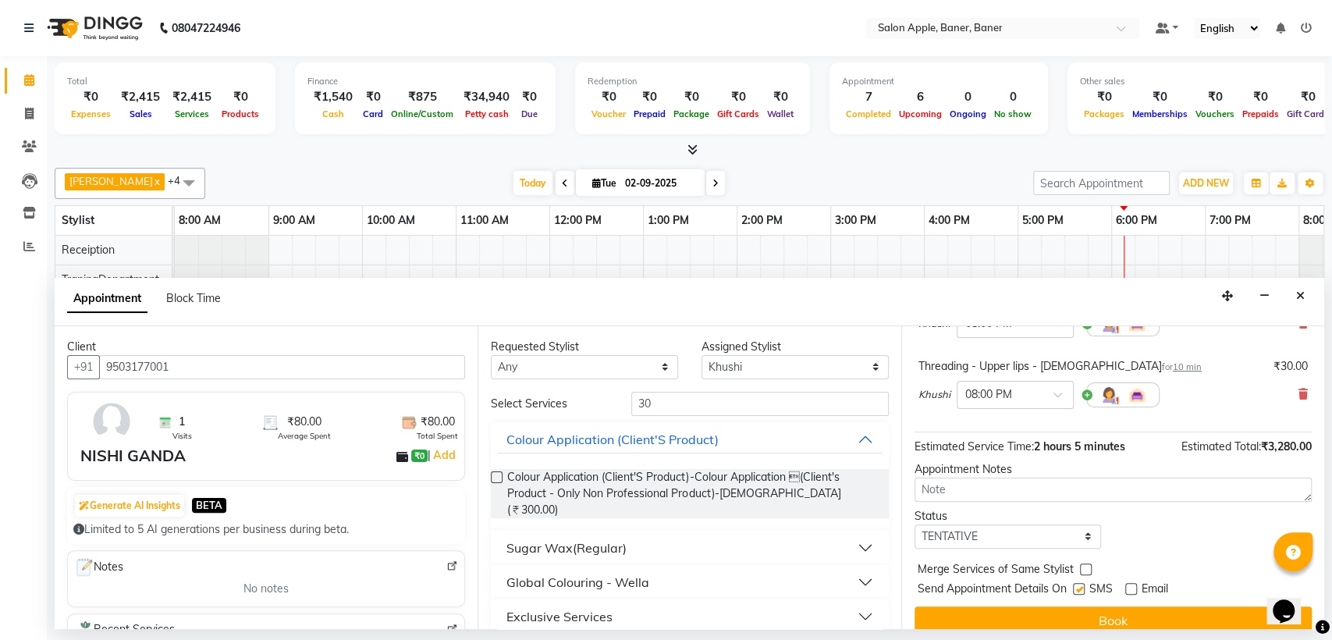
checkbox input "false"
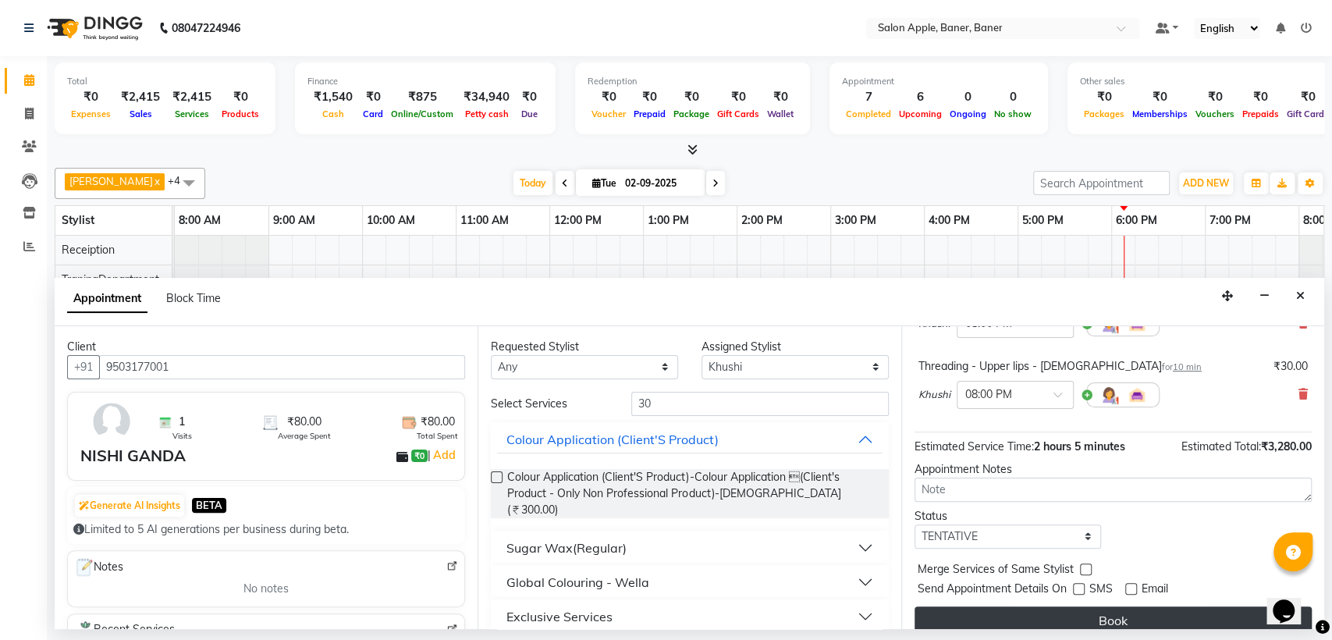
click at [1087, 606] on button "Book" at bounding box center [1113, 620] width 397 height 28
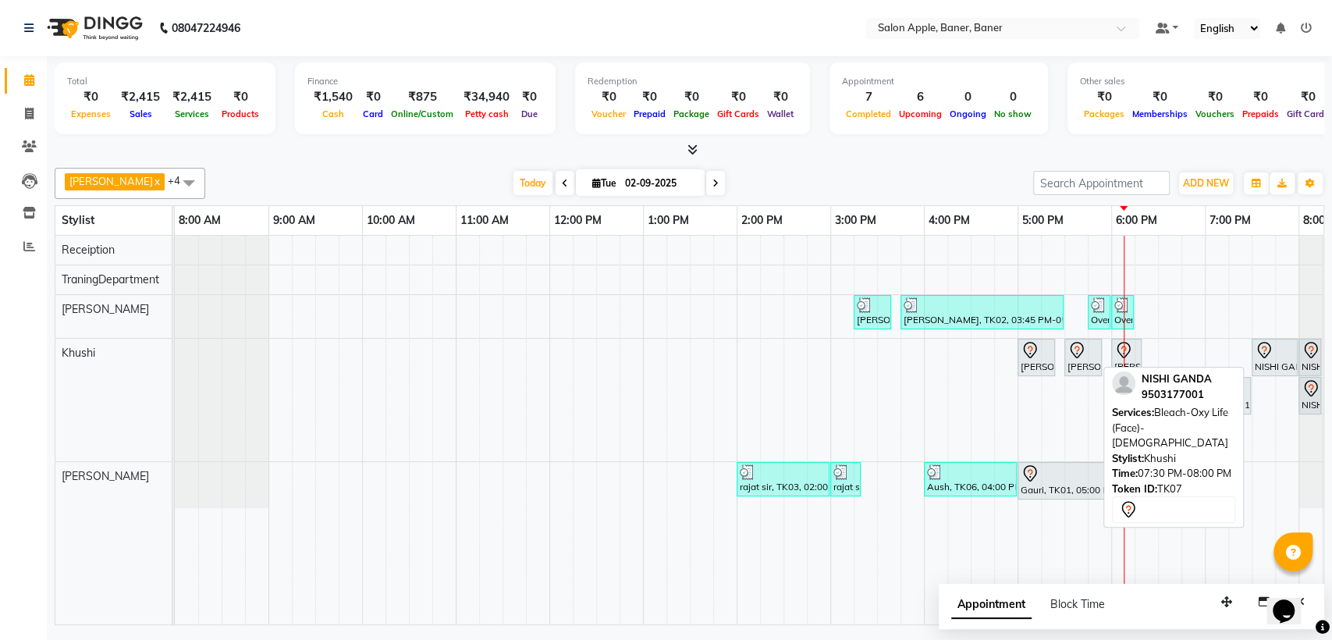
click at [1269, 363] on div "NISHI GANDA, TK07, 07:30 PM-08:00 PM, Bleach-Oxy Life (Face)-[DEMOGRAPHIC_DATA]" at bounding box center [1275, 357] width 43 height 33
select select "7"
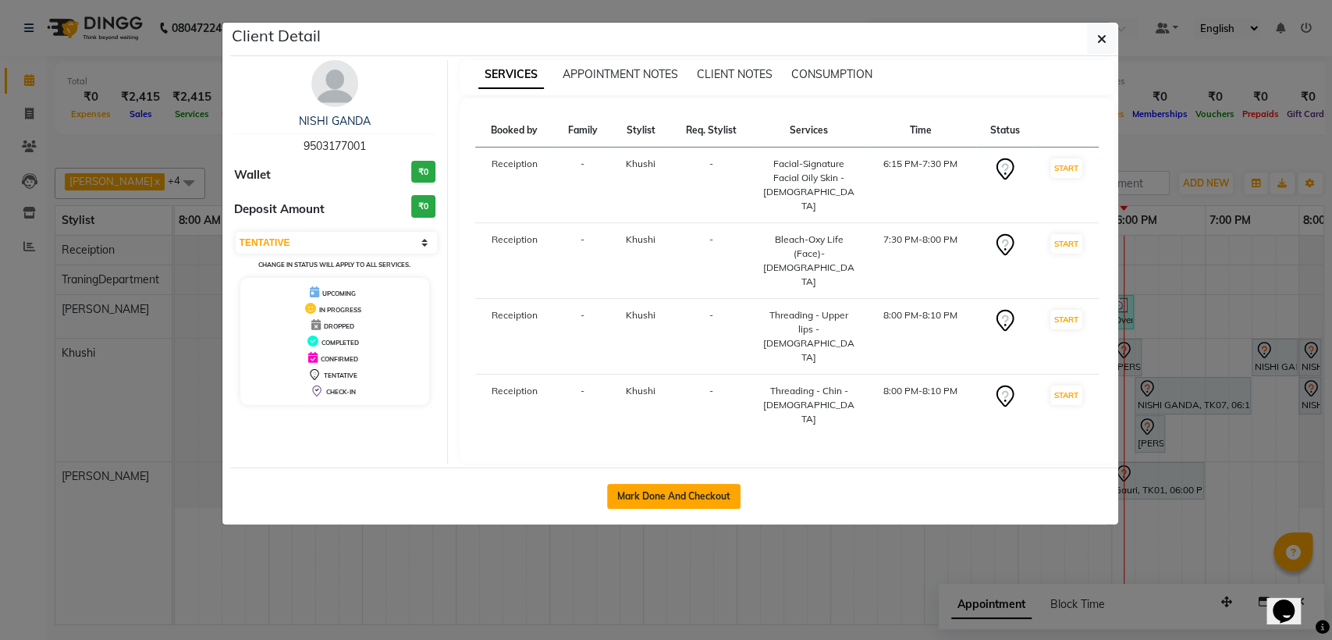
click at [649, 484] on button "Mark Done And Checkout" at bounding box center [673, 496] width 133 height 25
select select "service"
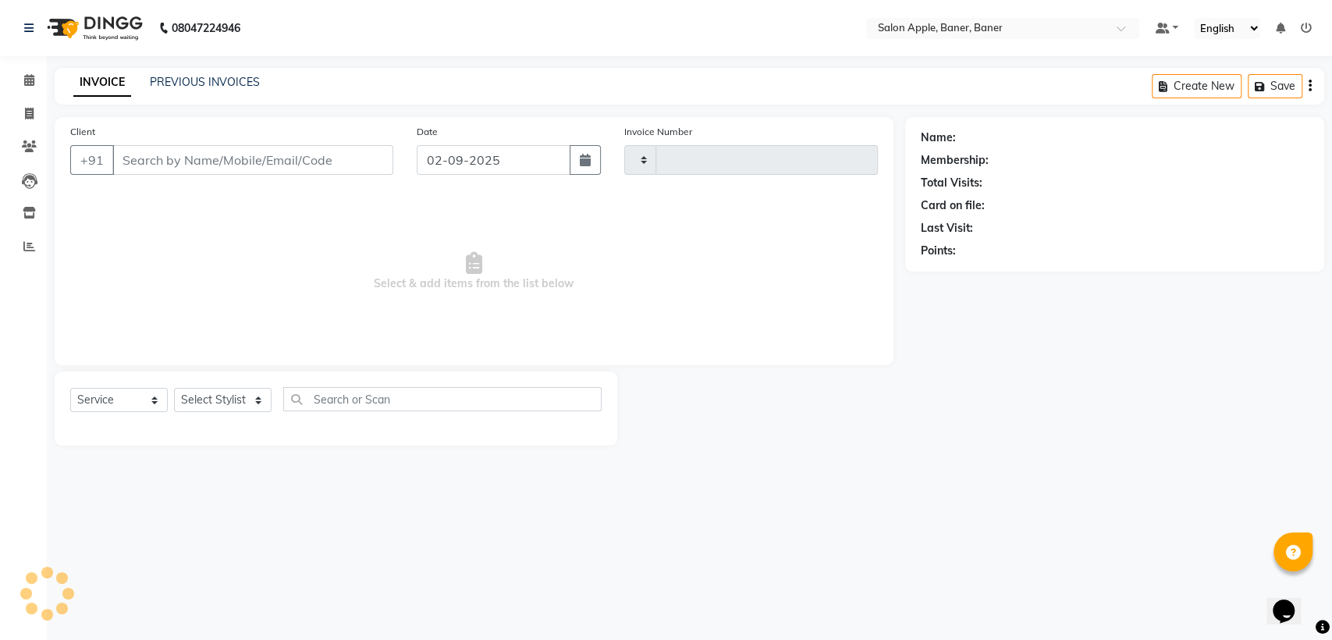
type input "0500"
select select "771"
type input "9503177001"
select select "84038"
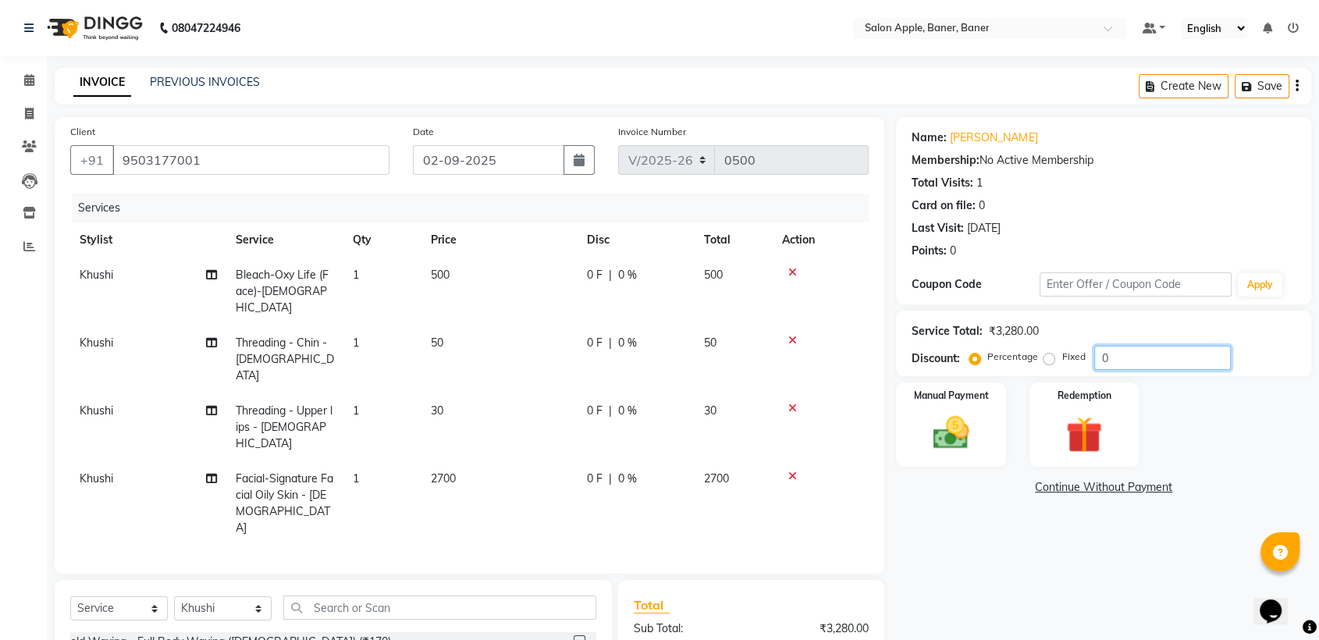
click at [1114, 356] on input "0" at bounding box center [1162, 358] width 137 height 24
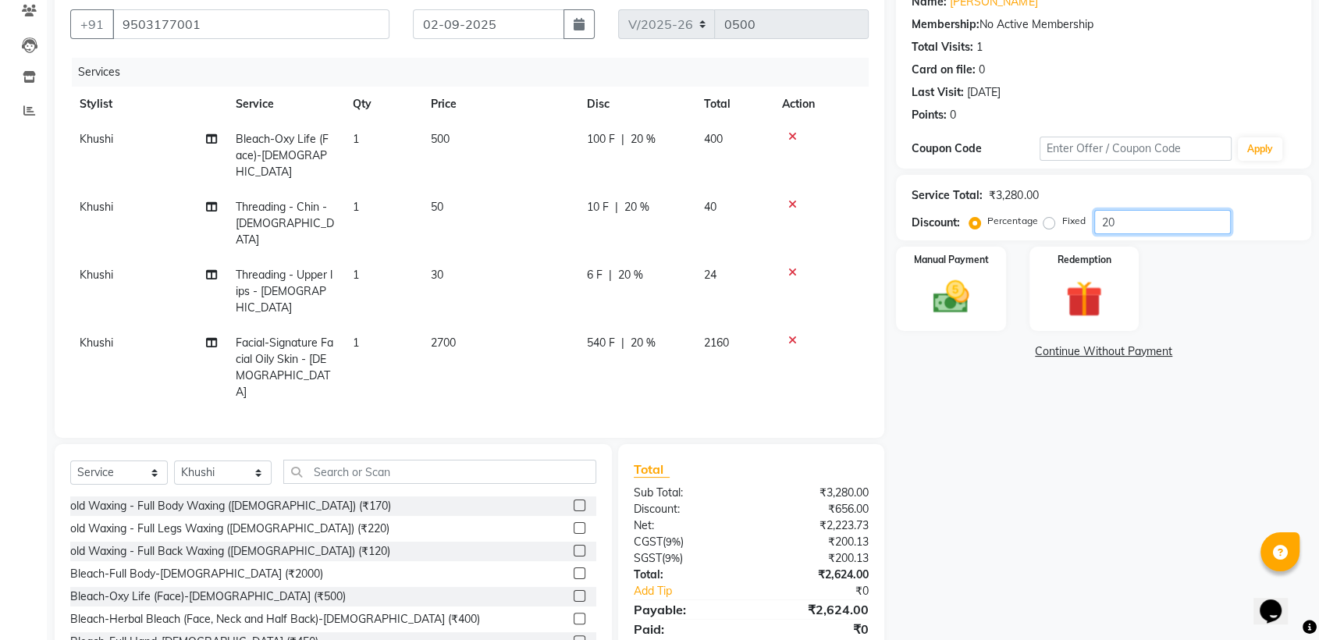
scroll to position [141, 0]
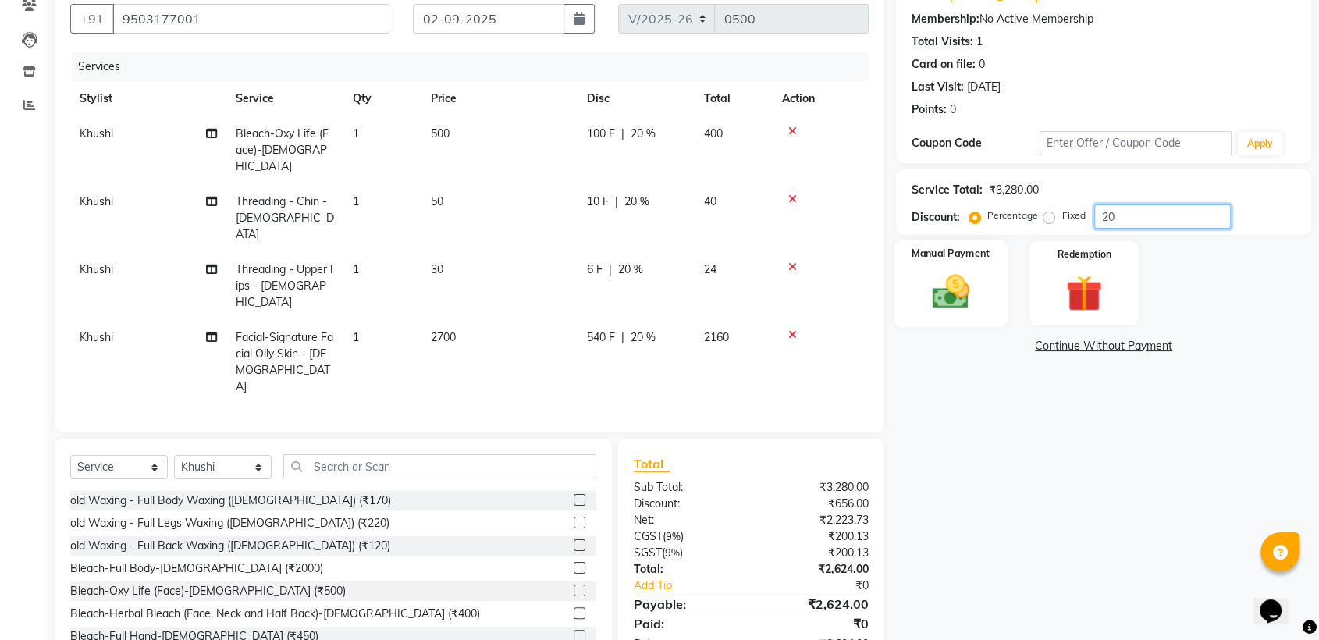
type input "20"
click at [983, 278] on div "Manual Payment" at bounding box center [952, 283] width 114 height 87
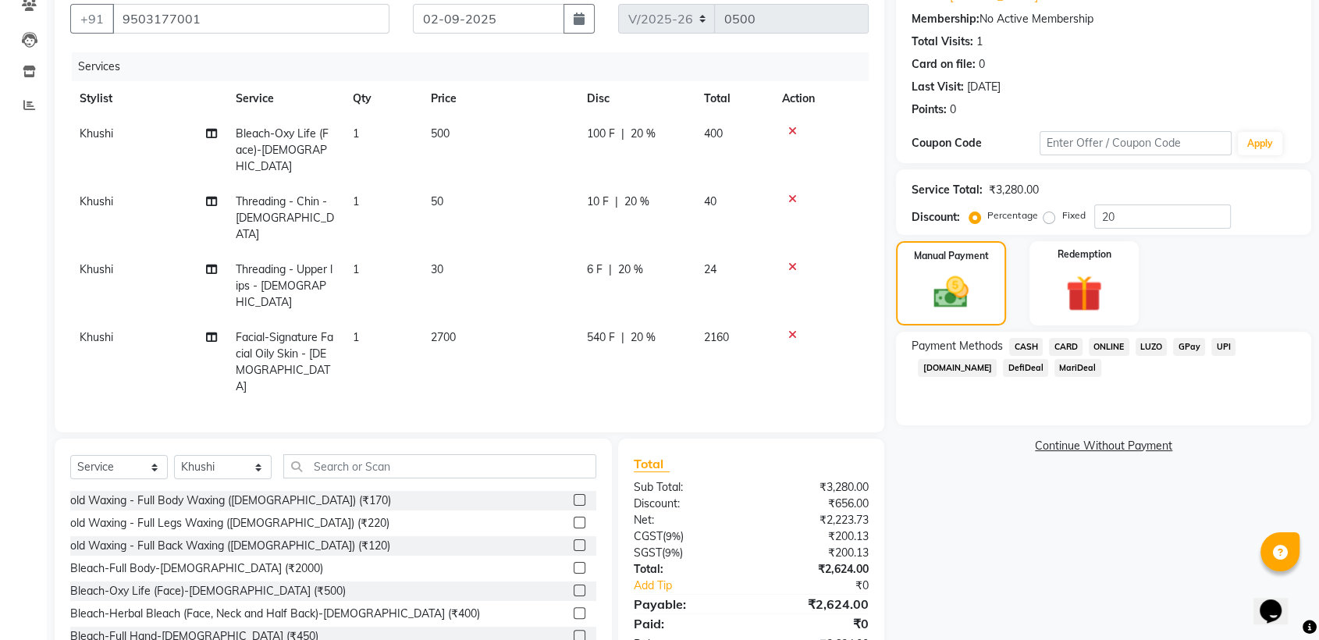
click at [1110, 334] on div "Payment Methods CASH CARD ONLINE LUZO GPay UPI [DOMAIN_NAME] DefiDeal MariDeal" at bounding box center [1103, 379] width 415 height 94
click at [1121, 347] on span "ONLINE" at bounding box center [1109, 347] width 41 height 18
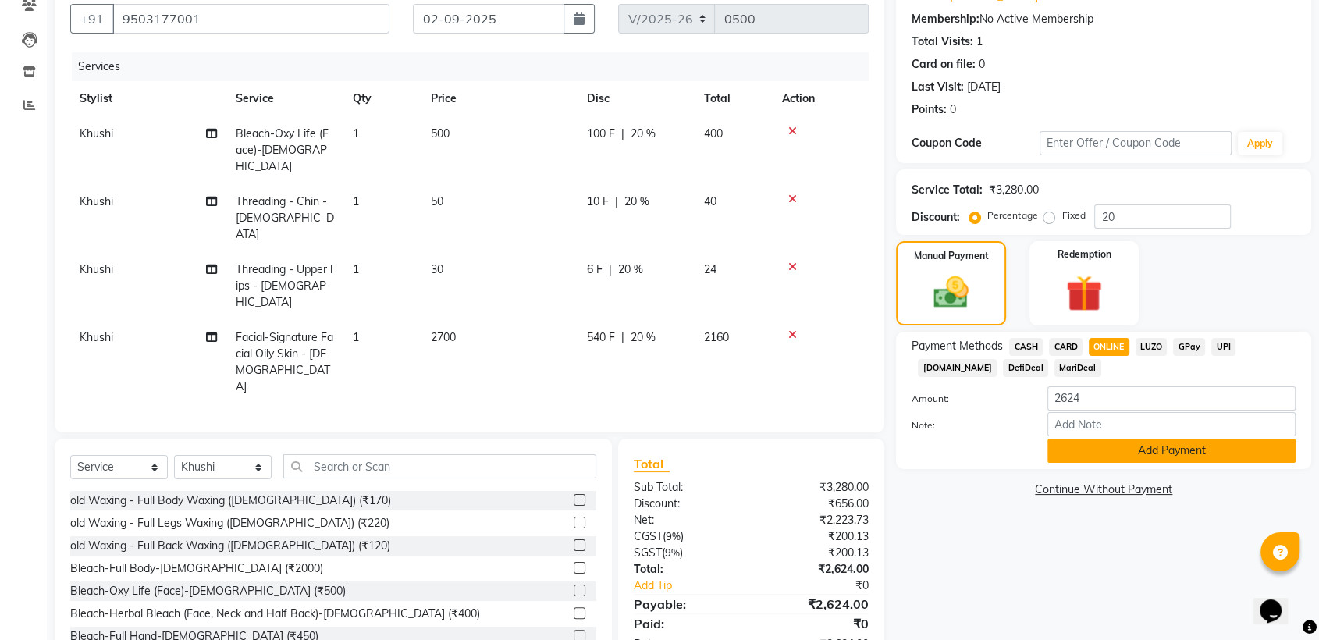
click at [1139, 446] on button "Add Payment" at bounding box center [1172, 451] width 248 height 24
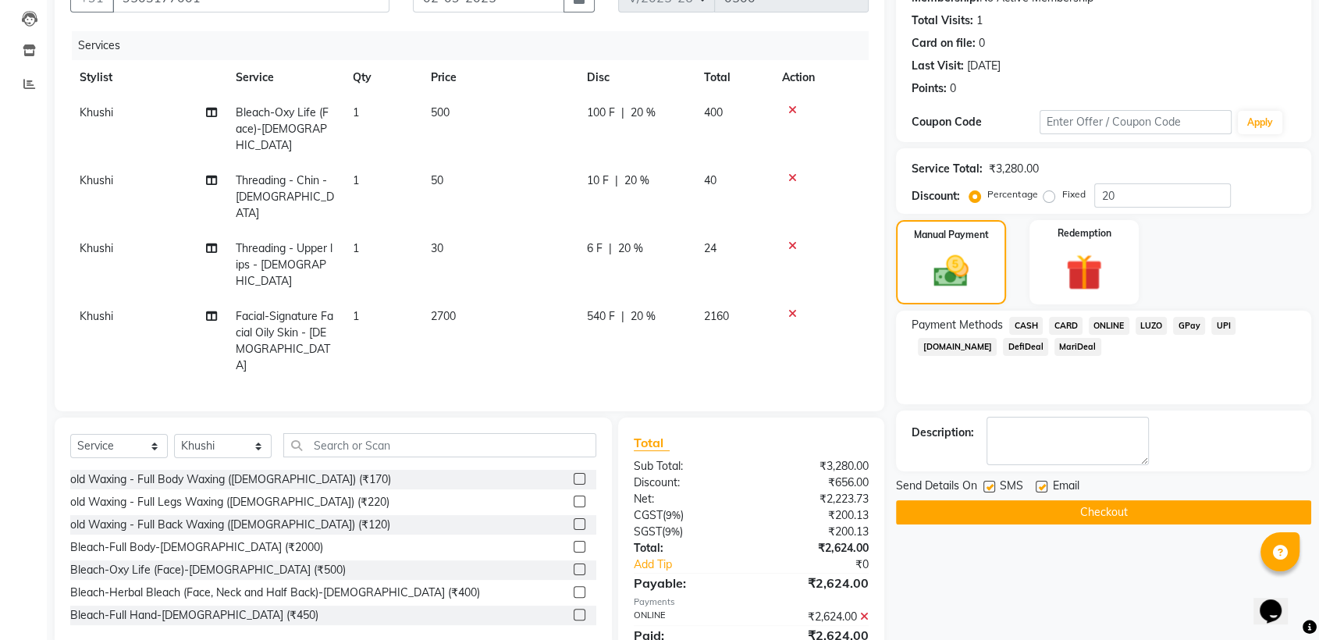
scroll to position [173, 0]
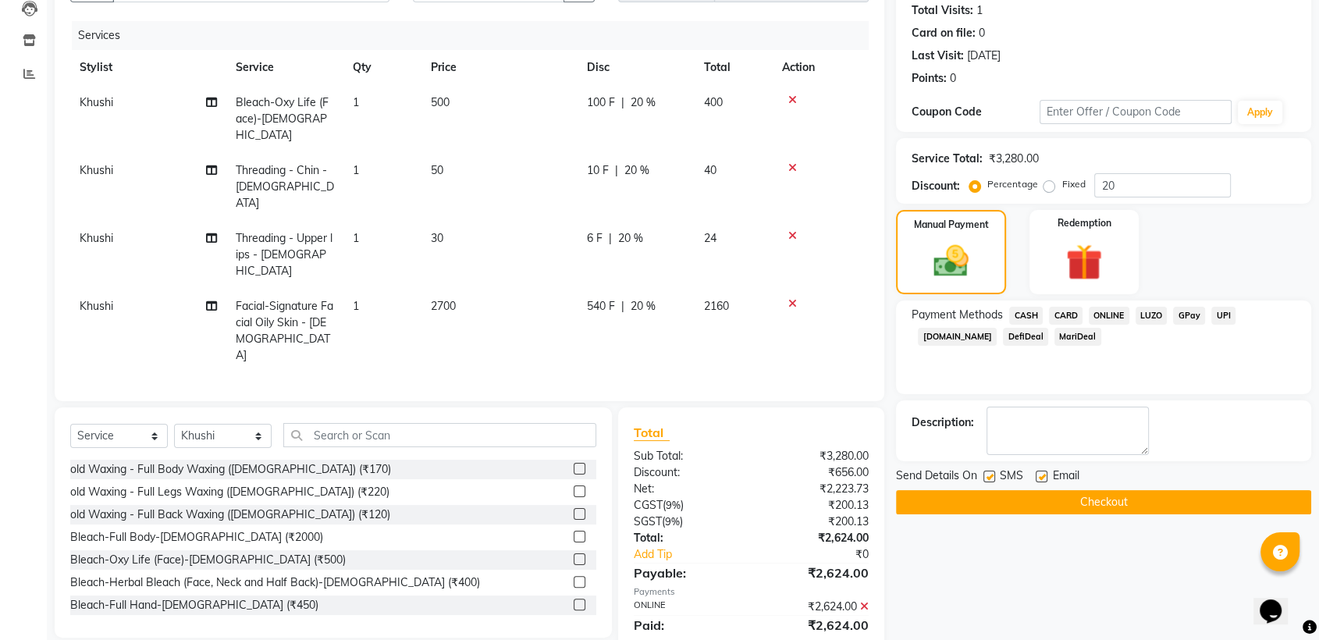
click at [1048, 477] on div "Email" at bounding box center [1063, 478] width 55 height 20
click at [997, 476] on div "SMS" at bounding box center [1009, 478] width 52 height 20
click at [987, 476] on label at bounding box center [989, 477] width 12 height 12
click at [987, 476] on input "checkbox" at bounding box center [988, 477] width 10 height 10
checkbox input "false"
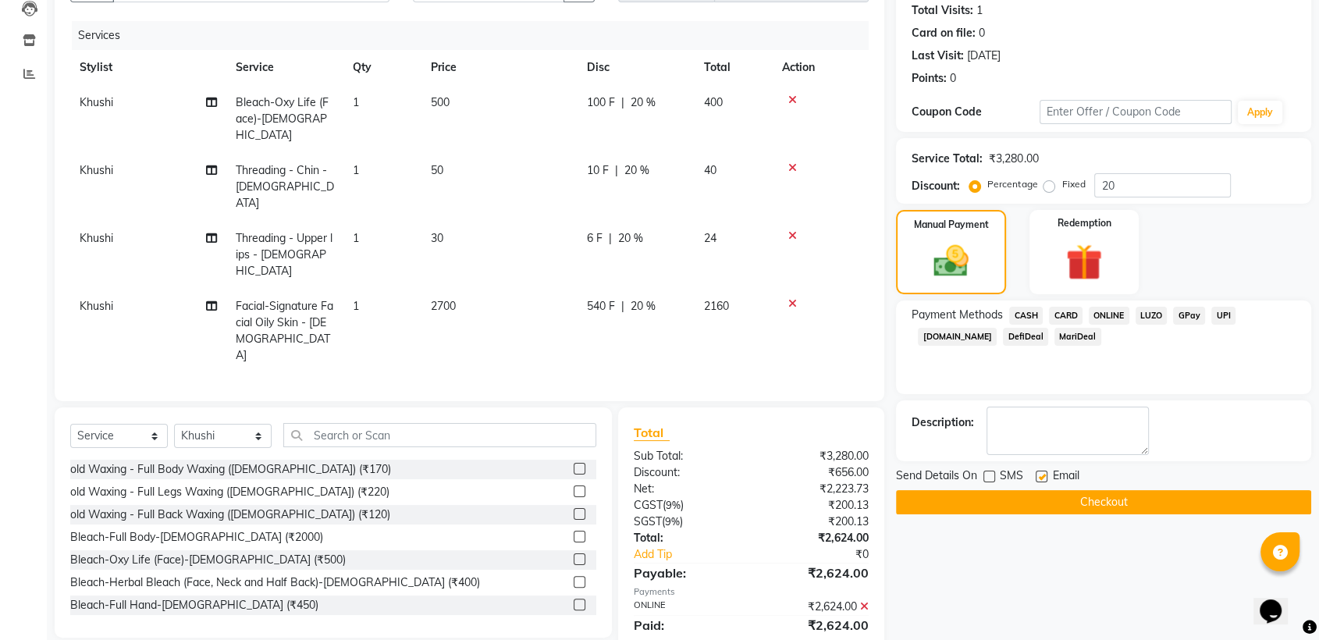
click at [1040, 472] on label at bounding box center [1042, 477] width 12 height 12
click at [1040, 472] on input "checkbox" at bounding box center [1041, 477] width 10 height 10
checkbox input "false"
click at [1040, 506] on button "Checkout" at bounding box center [1103, 502] width 415 height 24
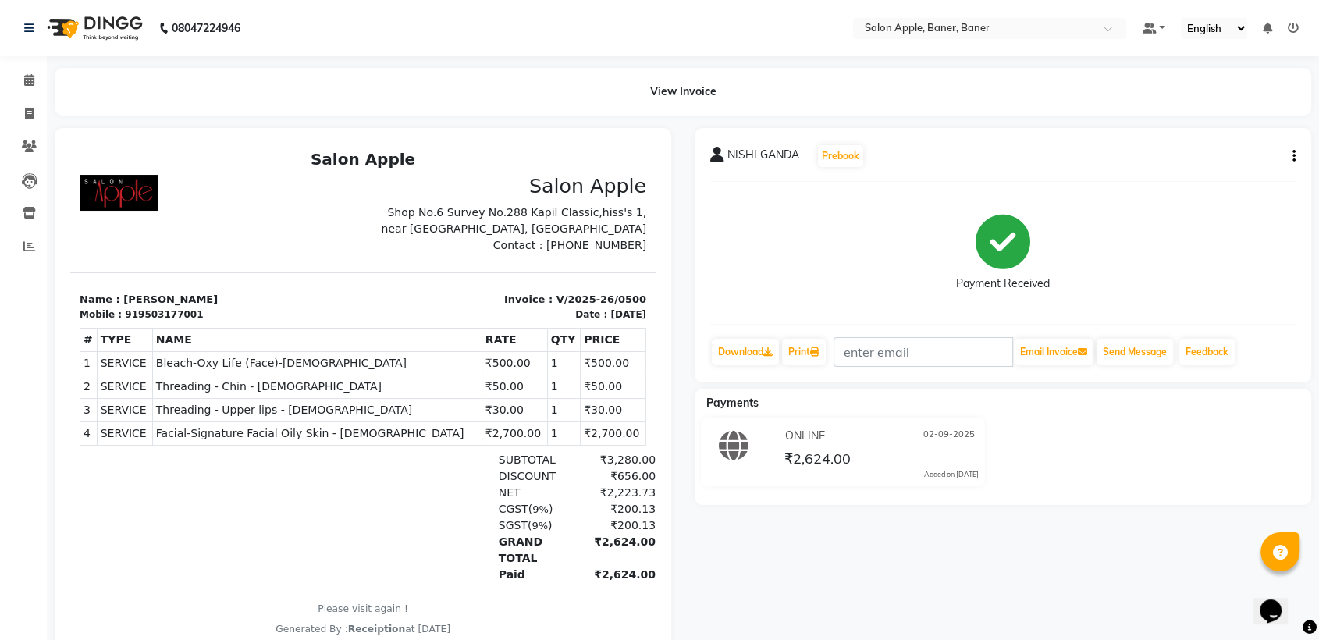
select select "service"
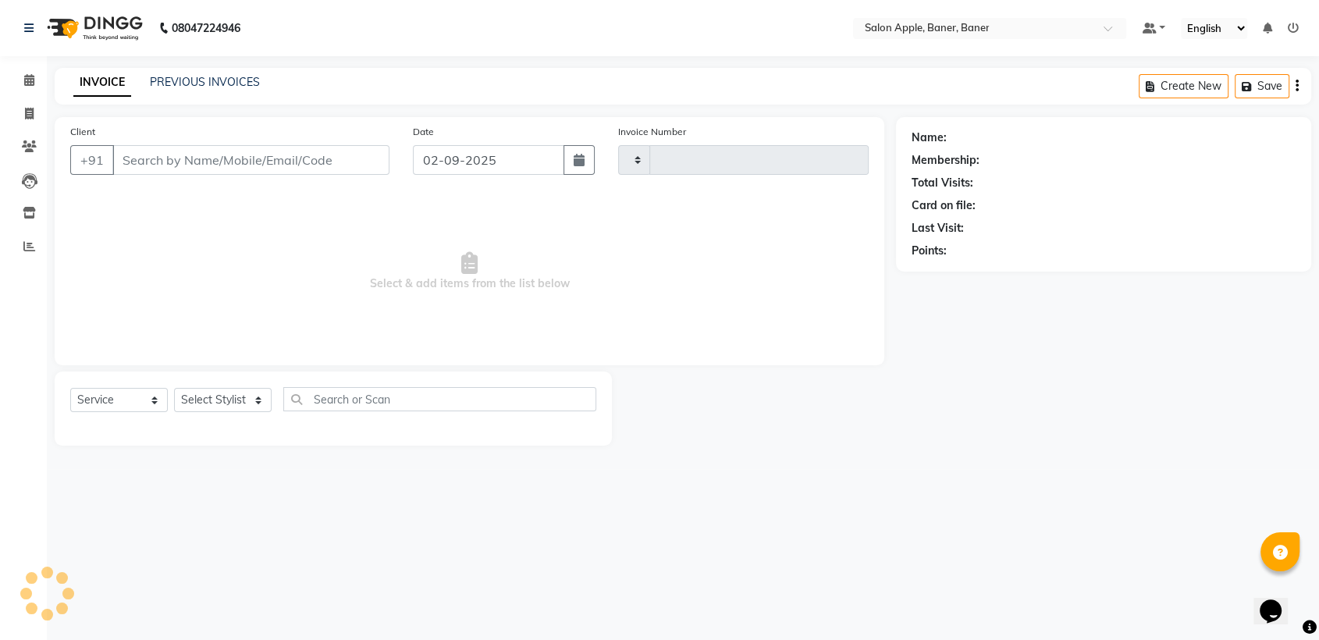
type input "0501"
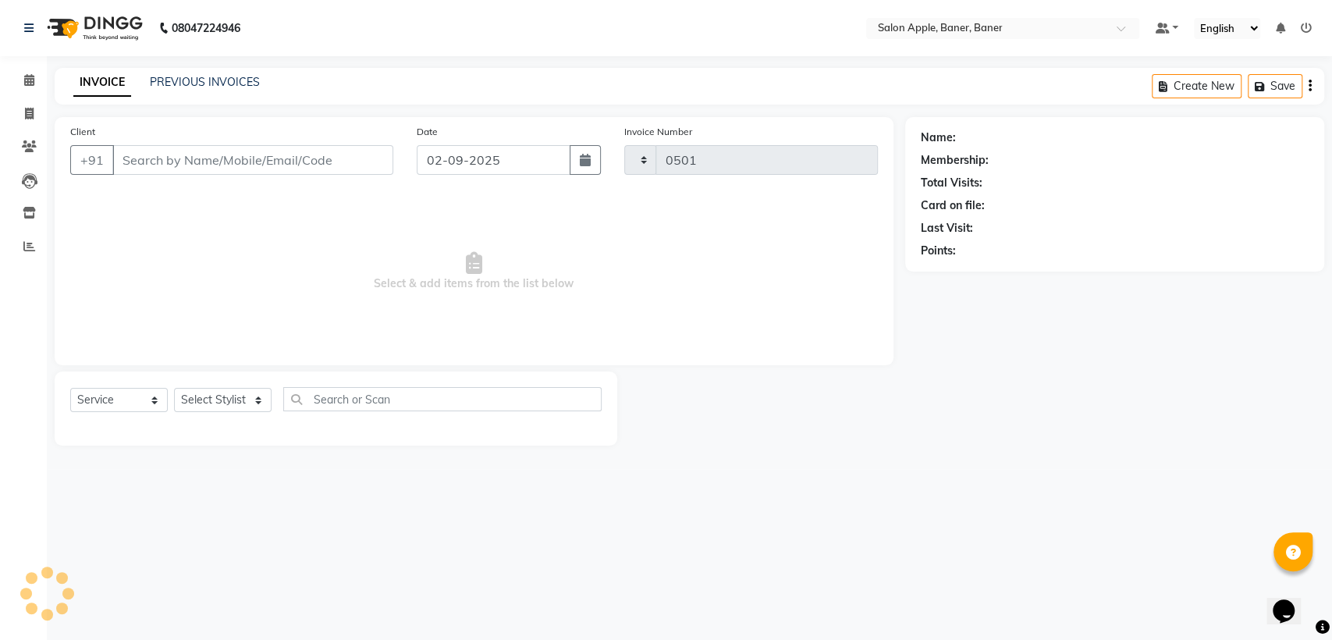
select select "771"
type input "9503177001"
select select "84038"
